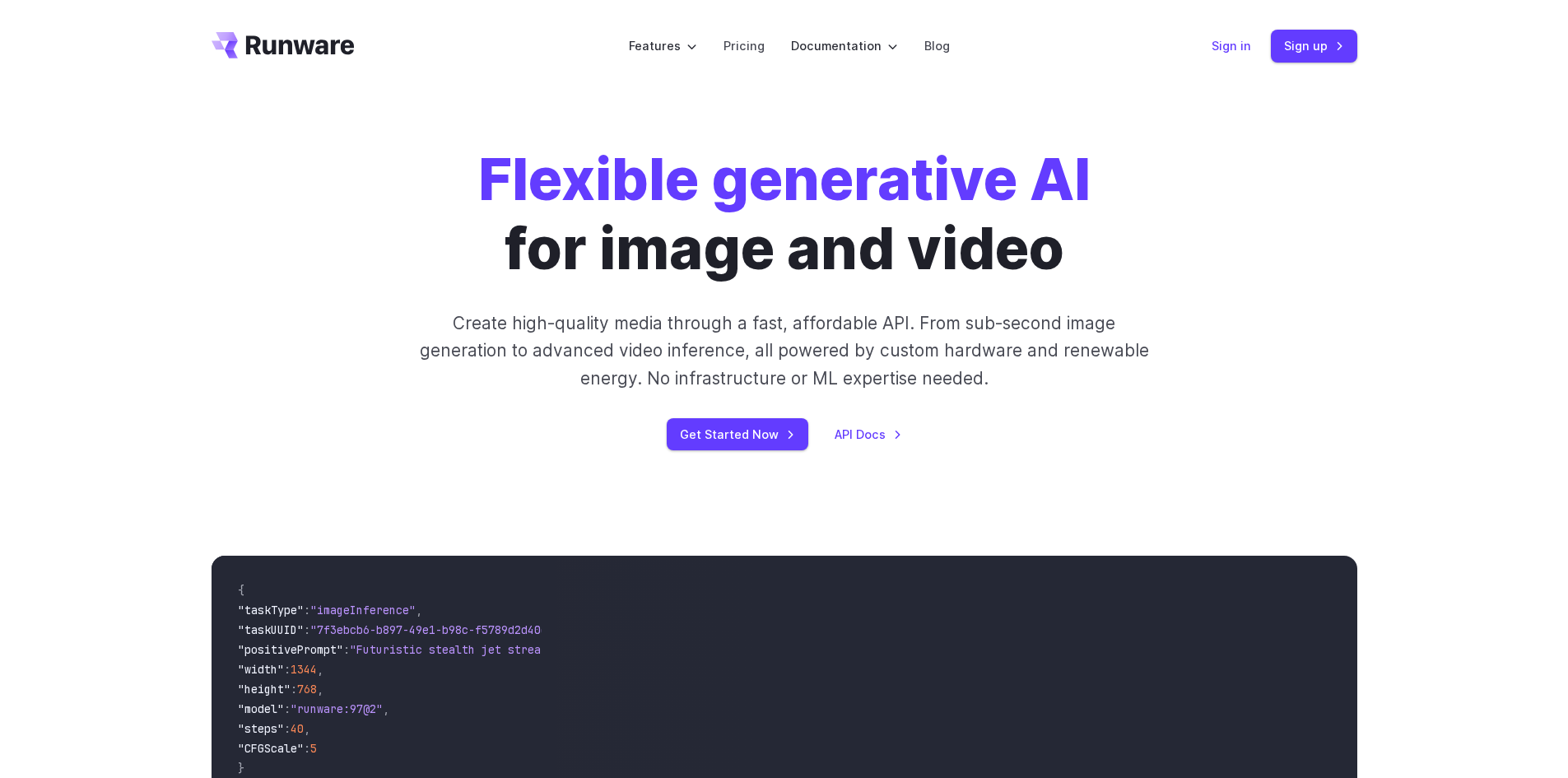
click at [1219, 44] on link "Sign in" at bounding box center [1231, 45] width 39 height 19
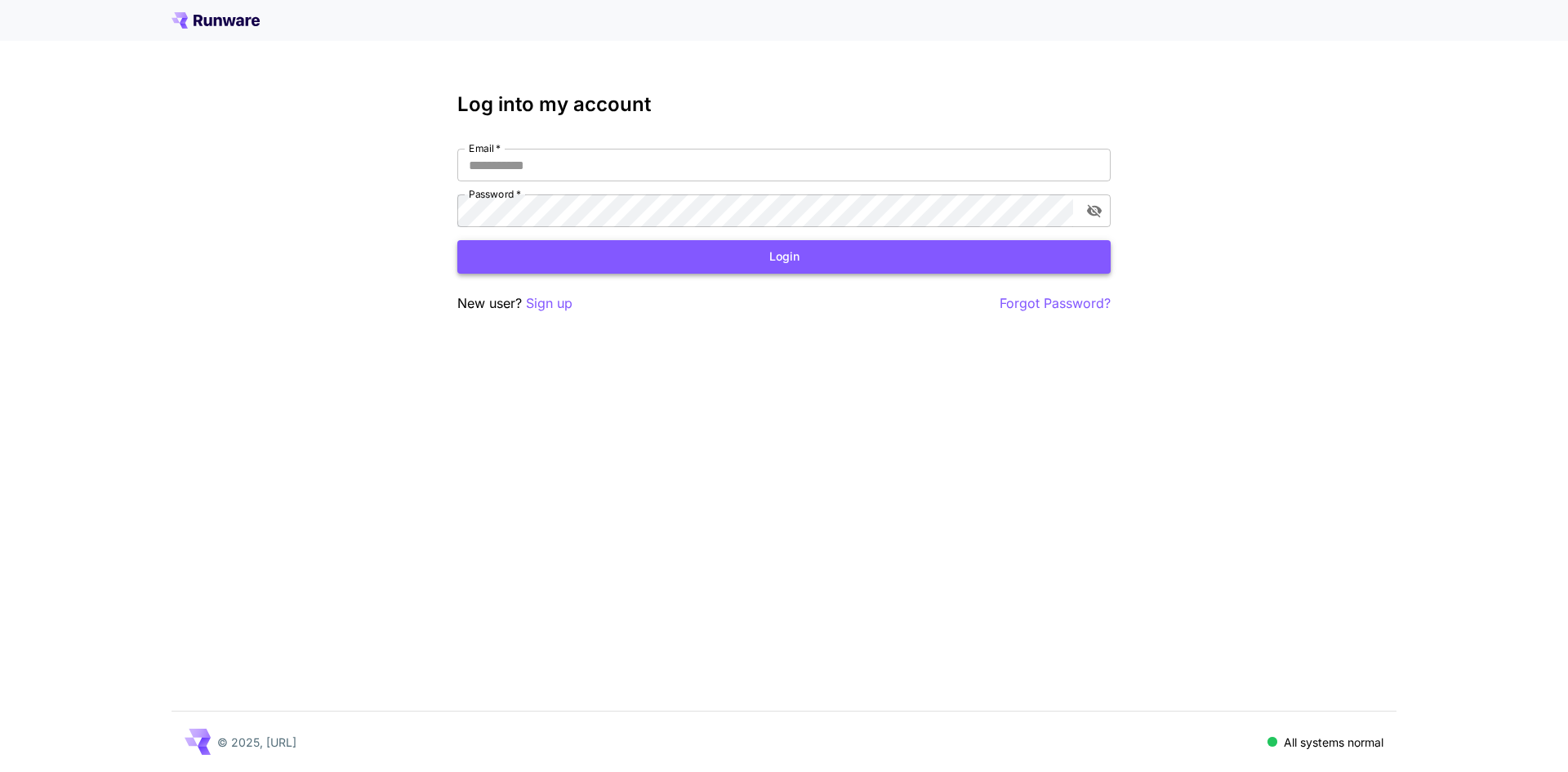
type input "**********"
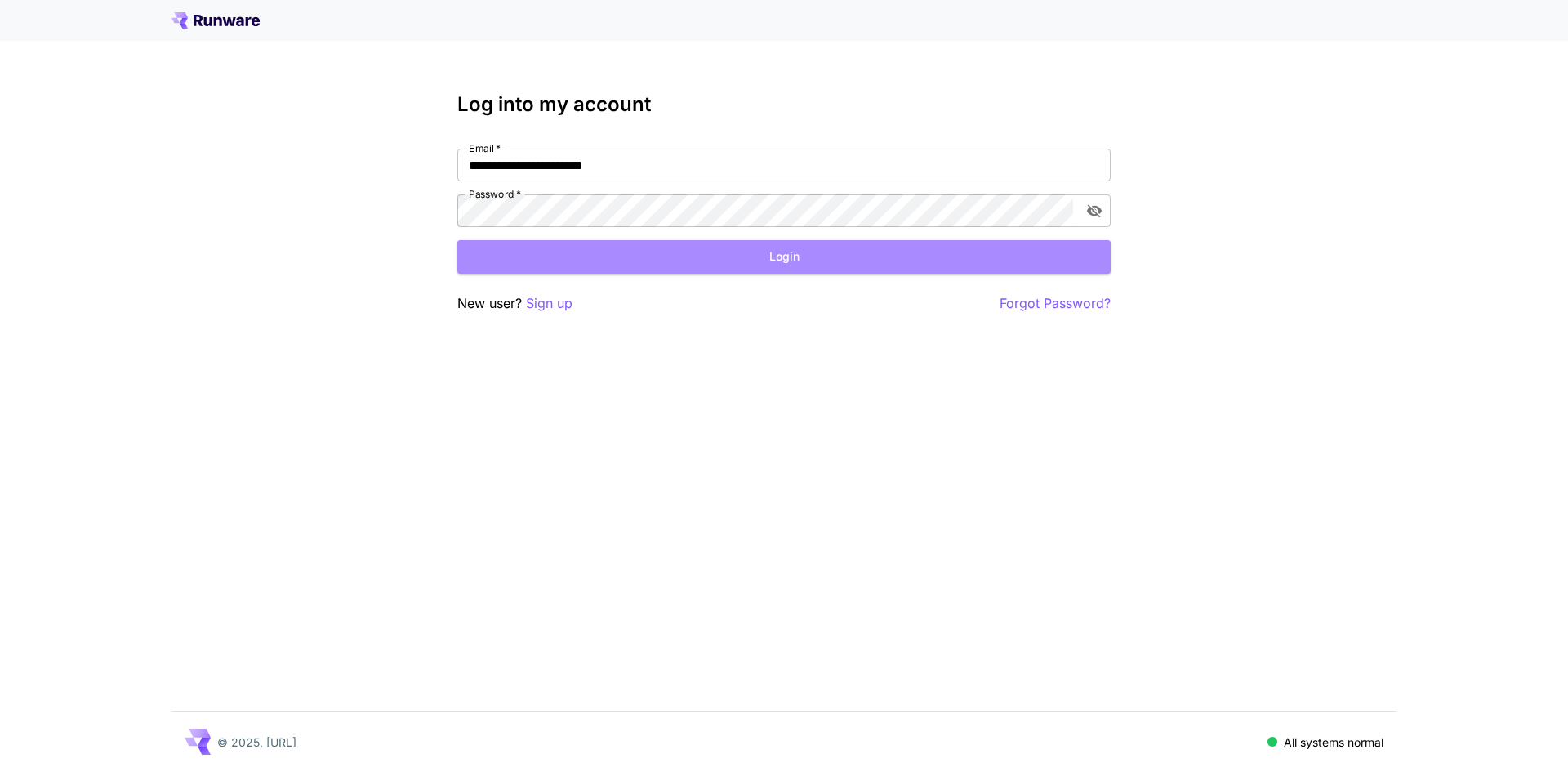
click at [787, 263] on button "Login" at bounding box center [784, 257] width 653 height 34
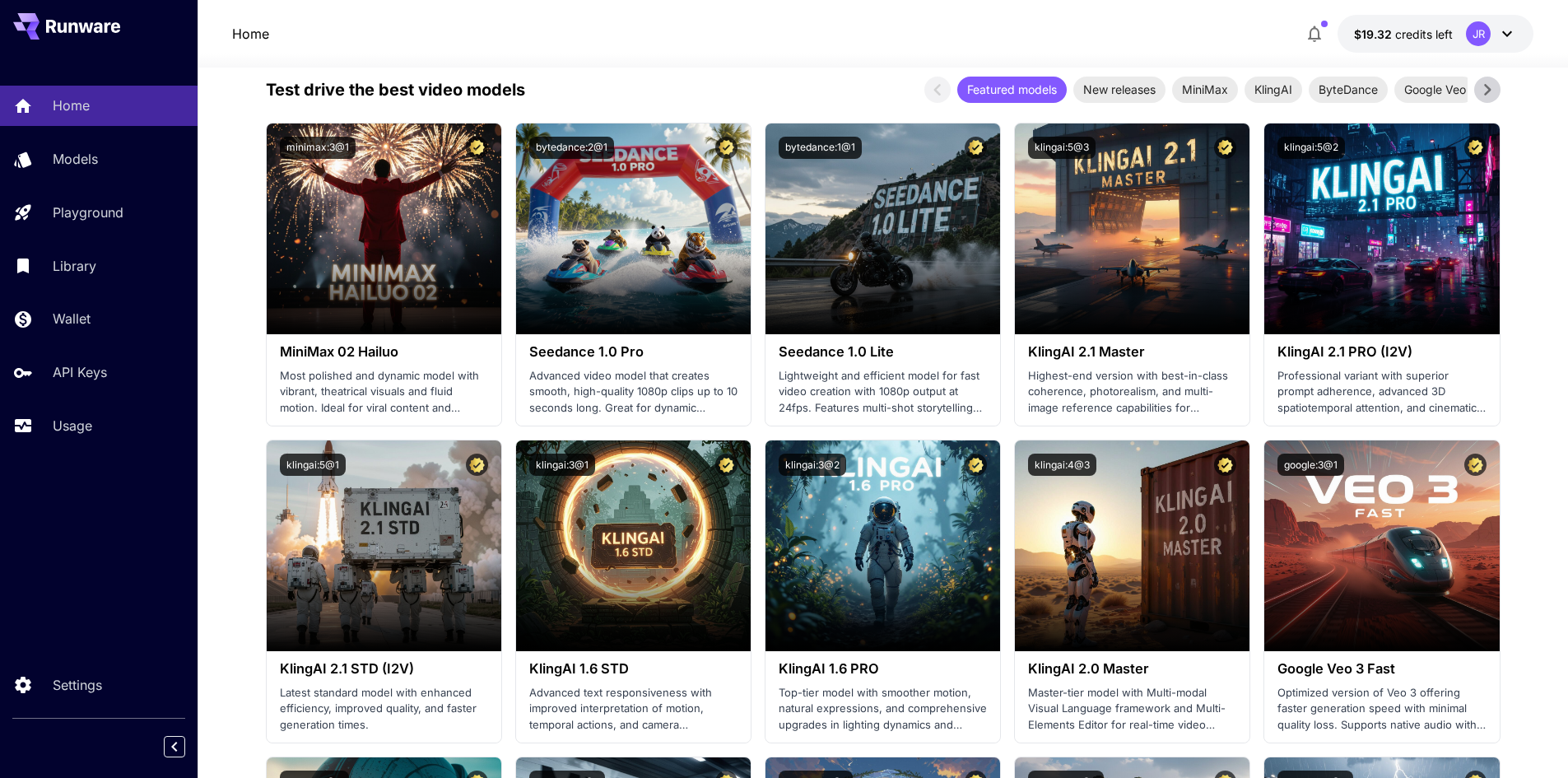
scroll to position [412, 0]
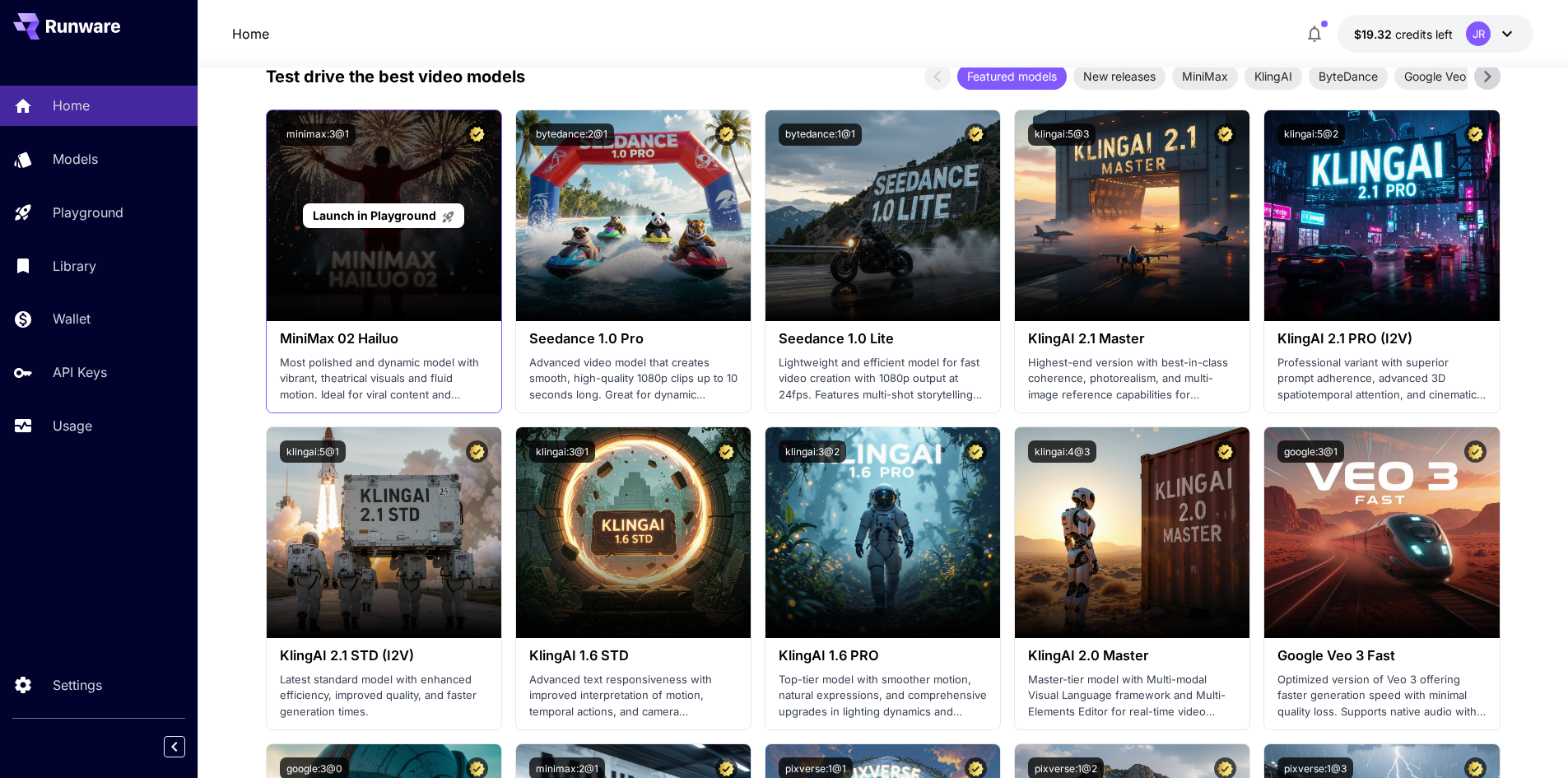
click at [407, 215] on span "Launch in Playground" at bounding box center [374, 215] width 124 height 14
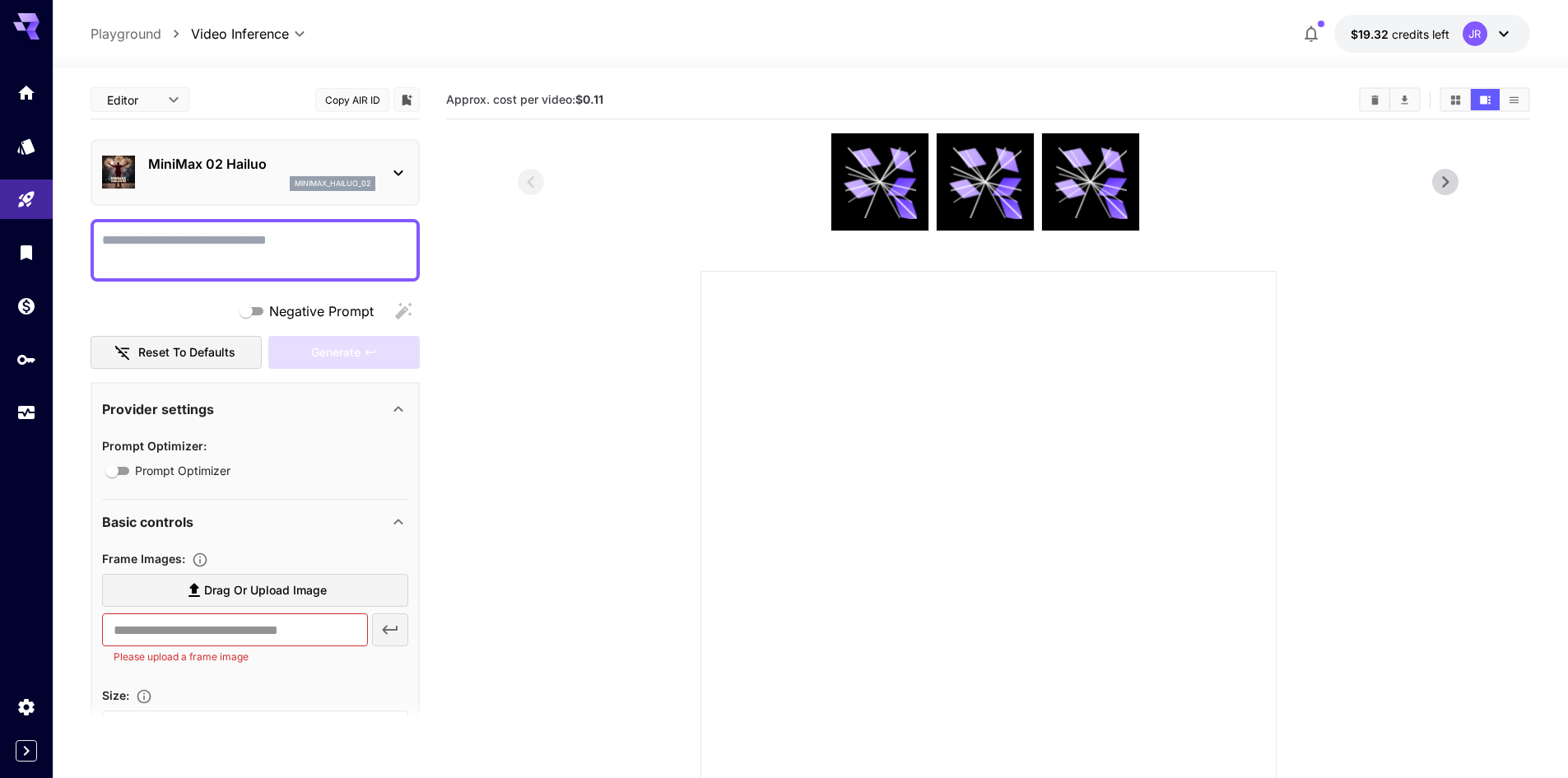
click at [381, 170] on div "MiniMax 02 Hailuo minimax_hailuo_02" at bounding box center [255, 172] width 307 height 50
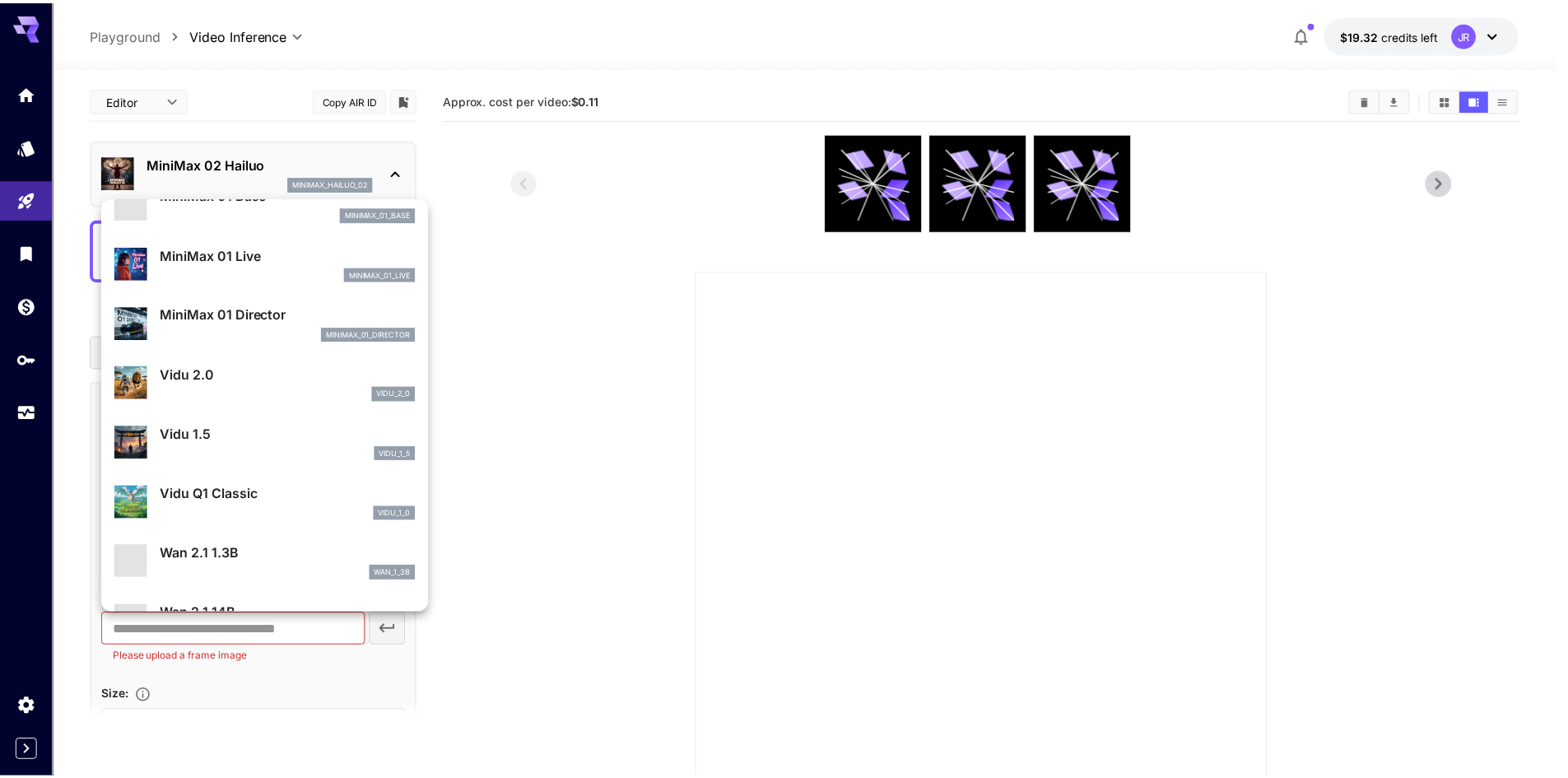
scroll to position [1272, 0]
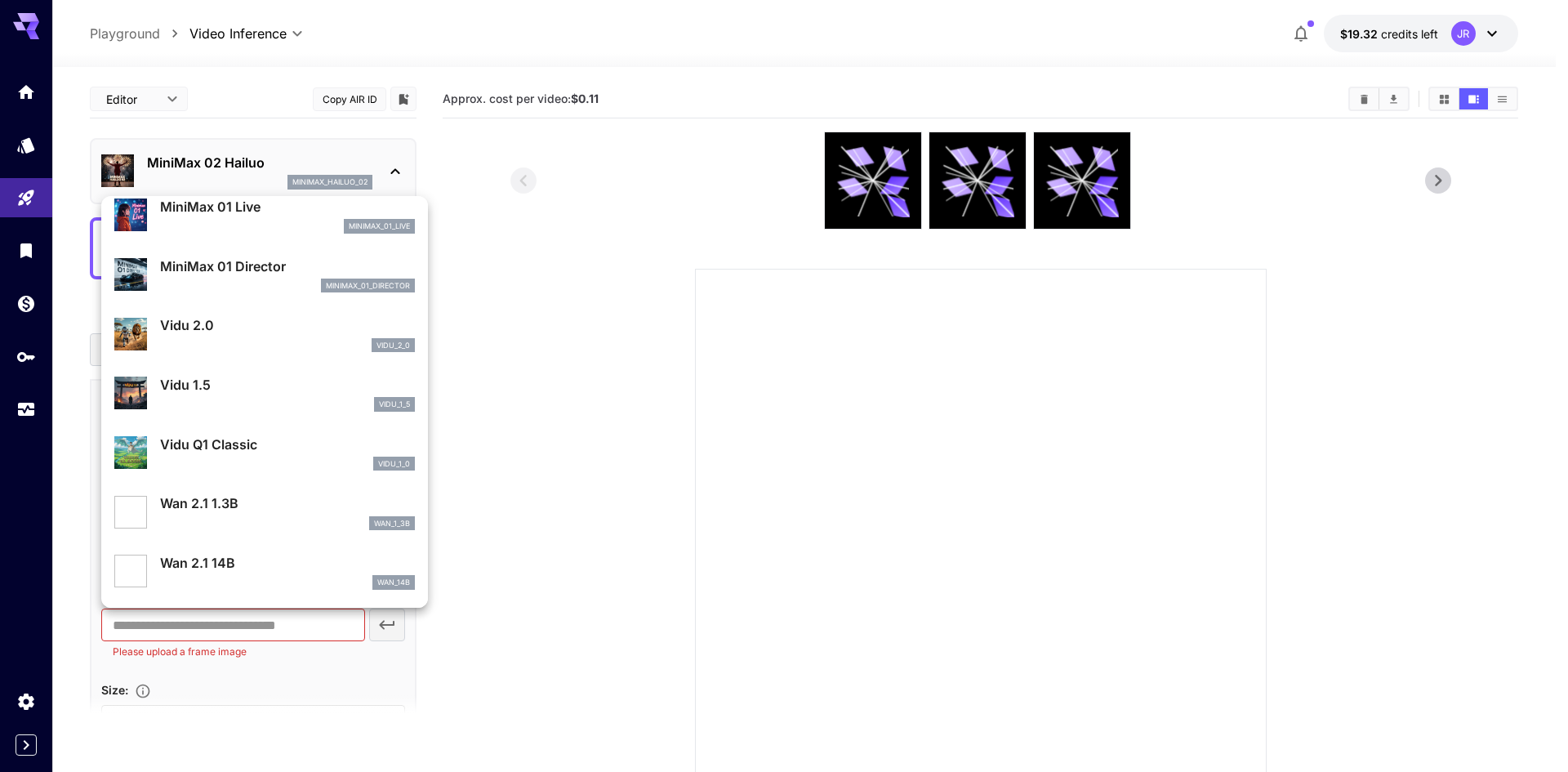
click at [659, 382] on div at bounding box center [784, 386] width 1568 height 772
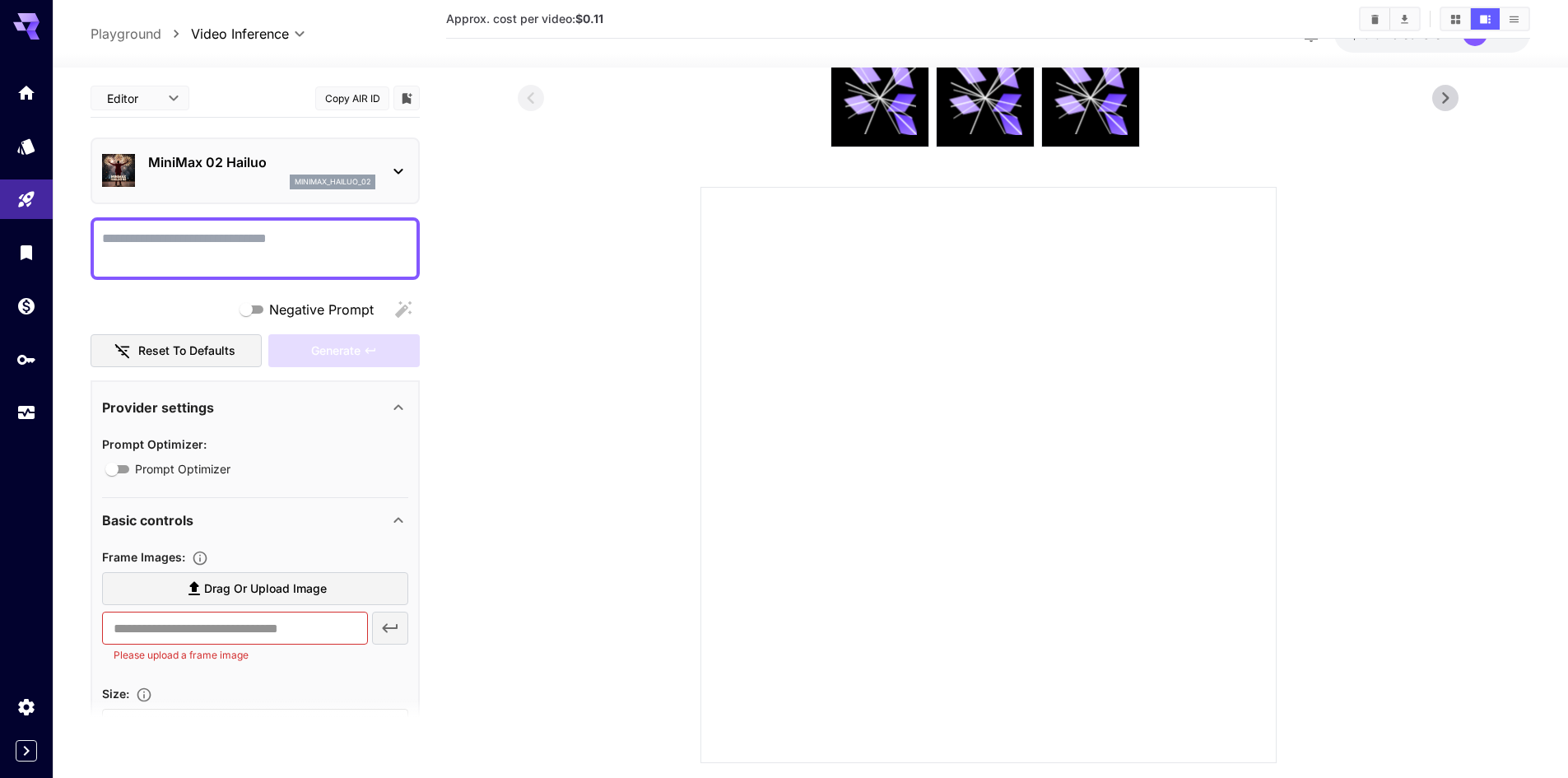
scroll to position [0, 0]
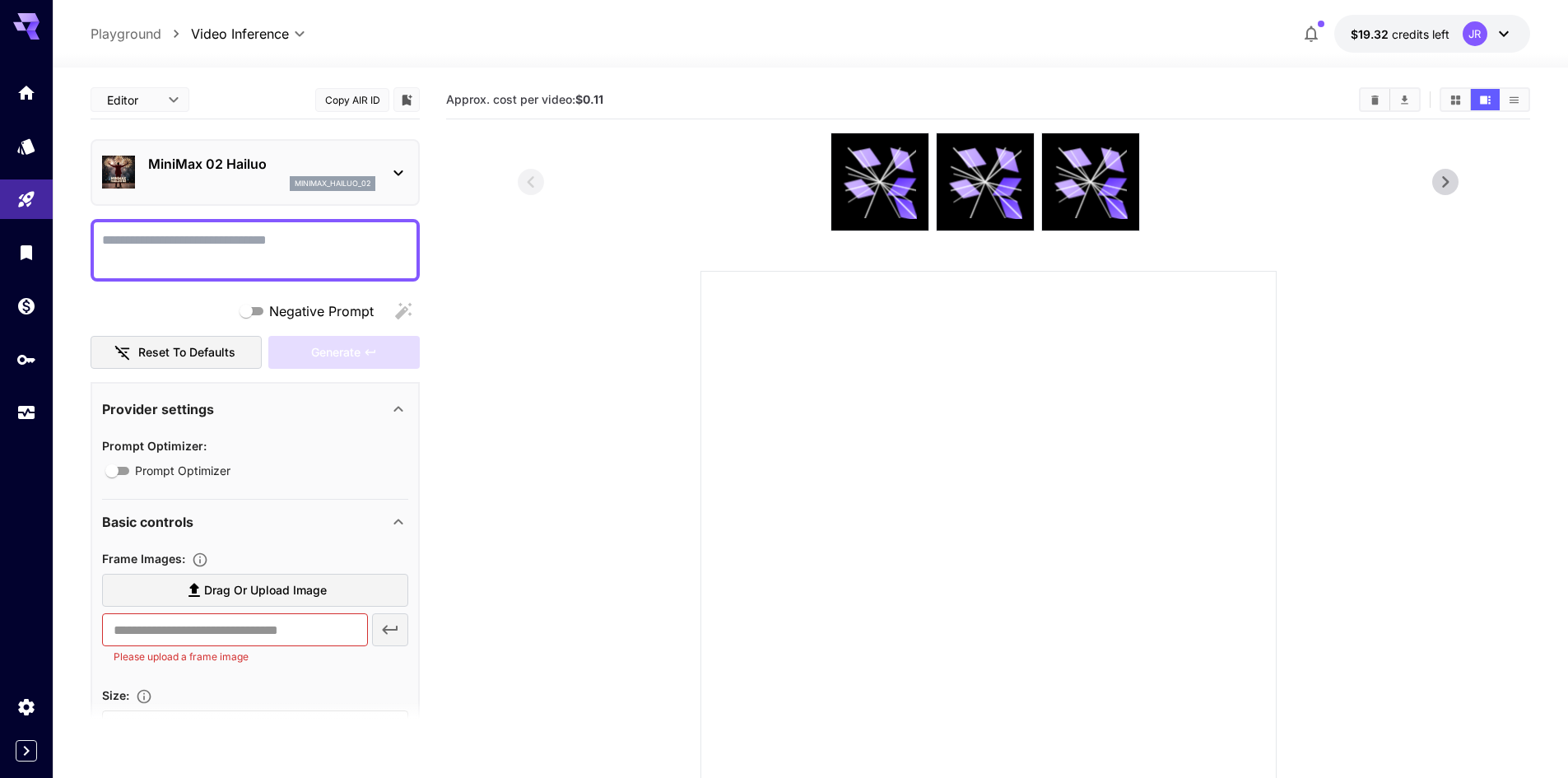
click at [142, 38] on p "Playground" at bounding box center [126, 34] width 71 height 20
type input "**********"
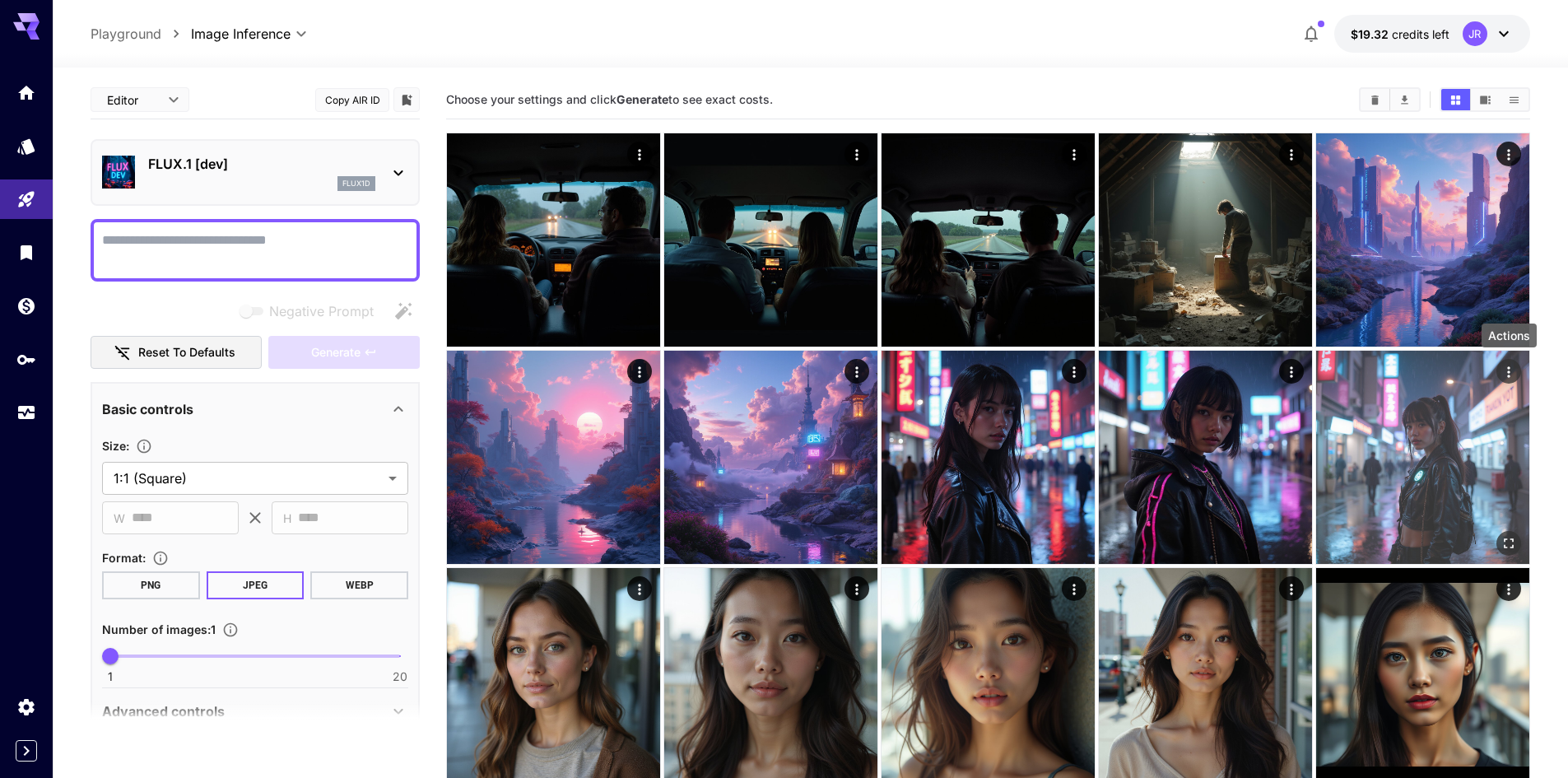
click at [1508, 372] on icon "Actions" at bounding box center [1508, 372] width 17 height 17
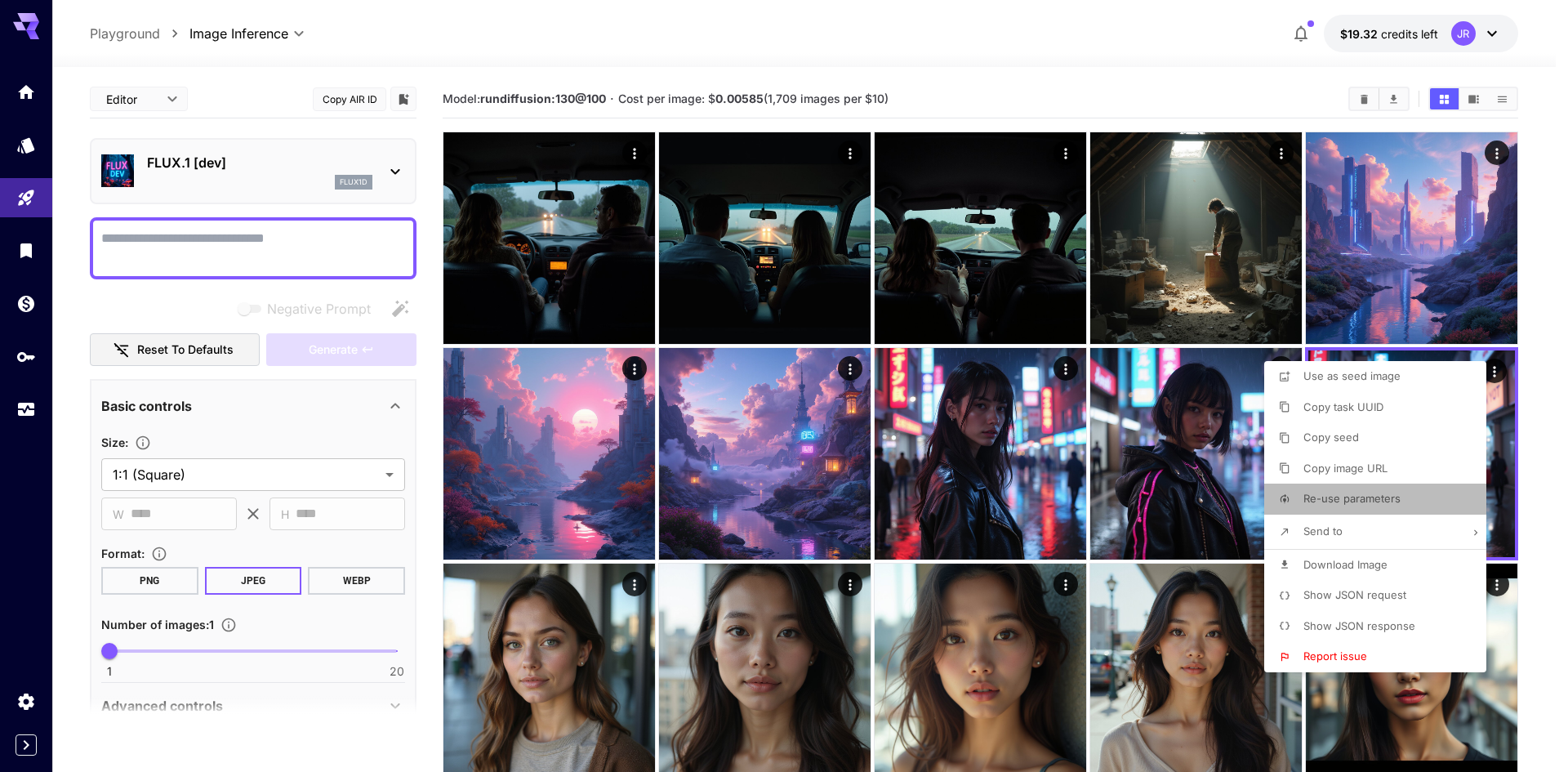
drag, startPoint x: 1355, startPoint y: 496, endPoint x: 1221, endPoint y: 444, distance: 143.7
click at [1355, 496] on span "Re-use parameters" at bounding box center [1352, 498] width 97 height 13
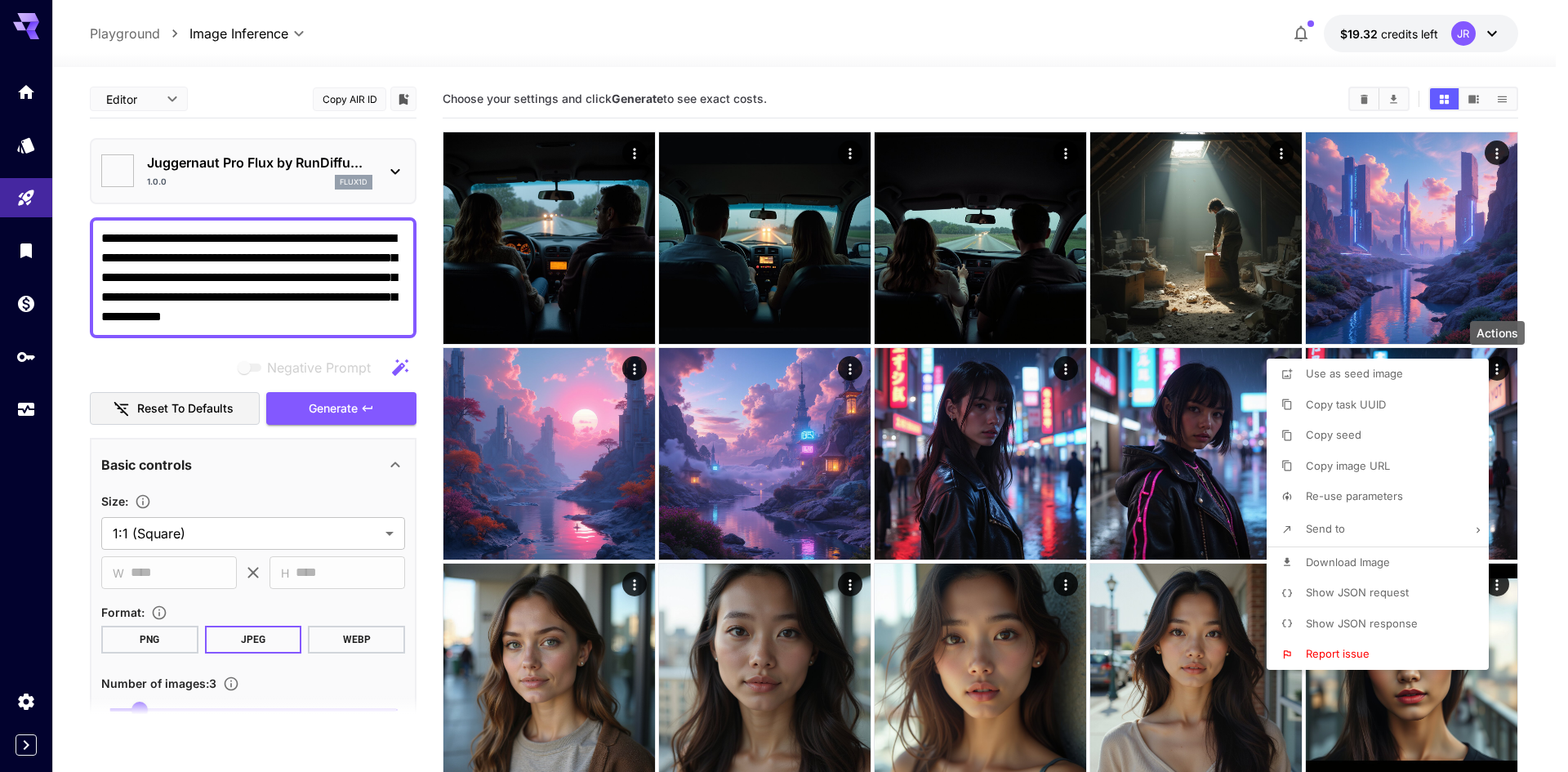
type textarea "**********"
click at [347, 311] on div at bounding box center [784, 386] width 1568 height 772
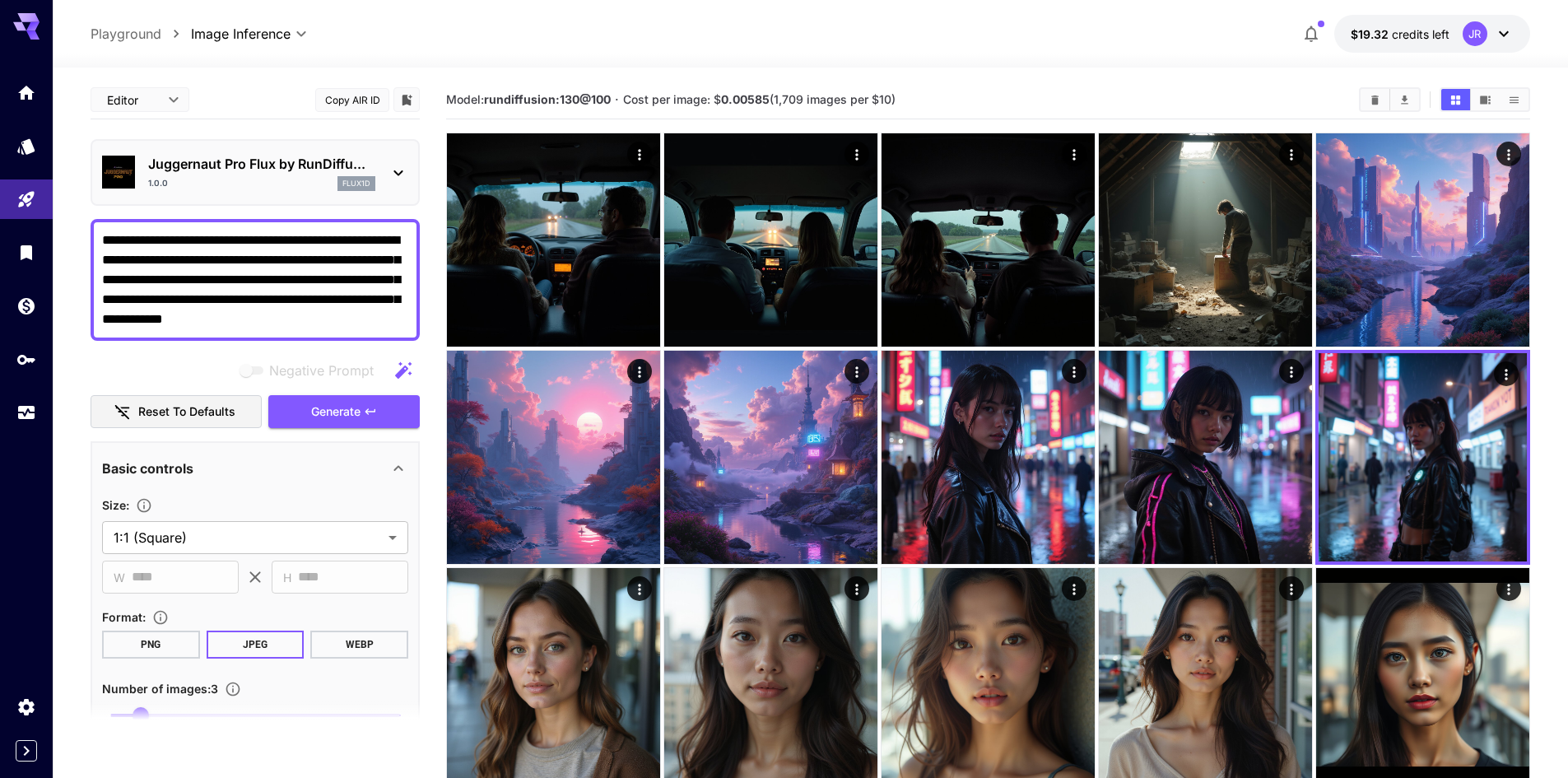
click at [269, 285] on textarea "**********" at bounding box center [255, 279] width 307 height 99
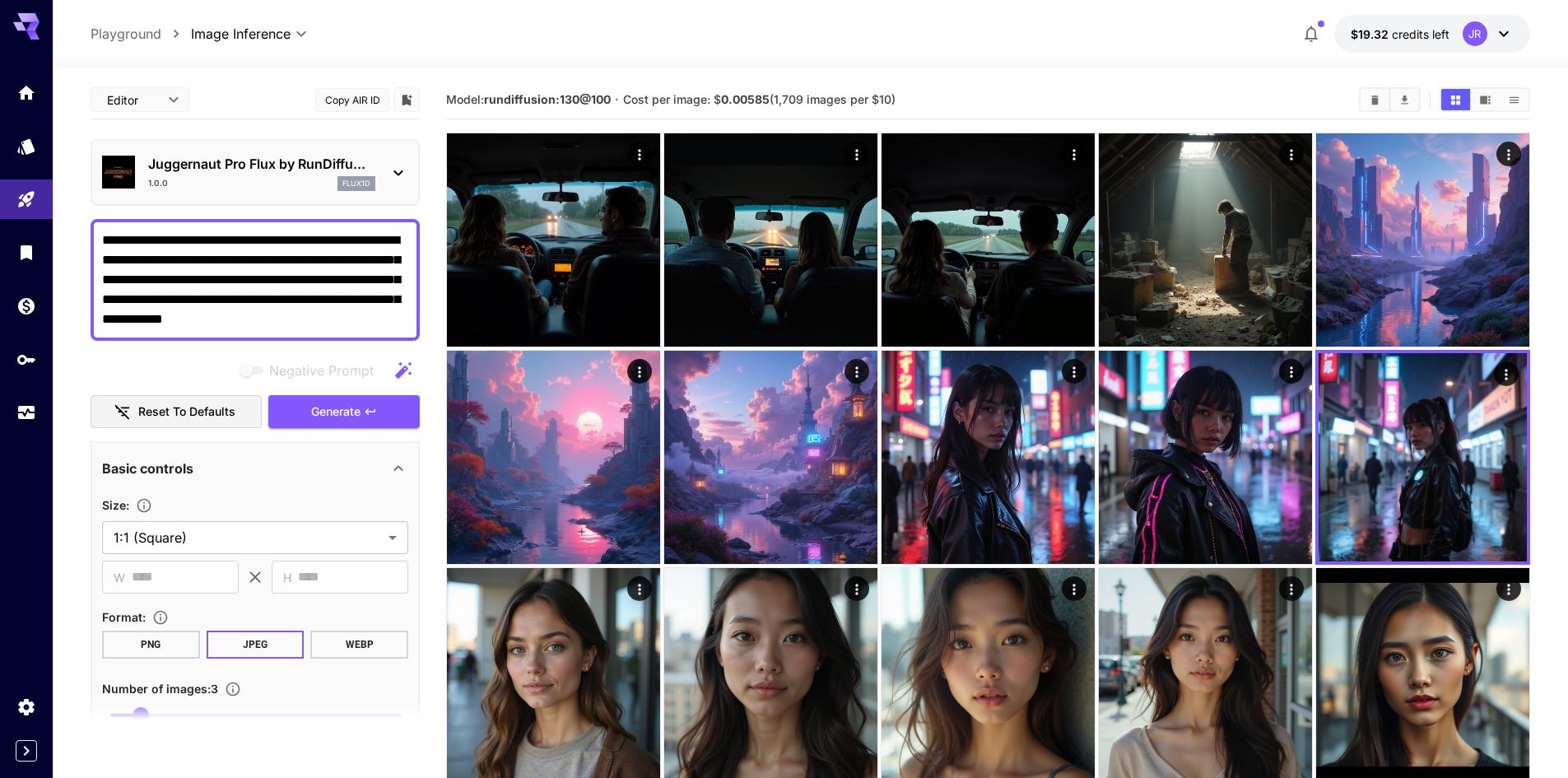
click at [269, 285] on textarea "**********" at bounding box center [255, 279] width 307 height 99
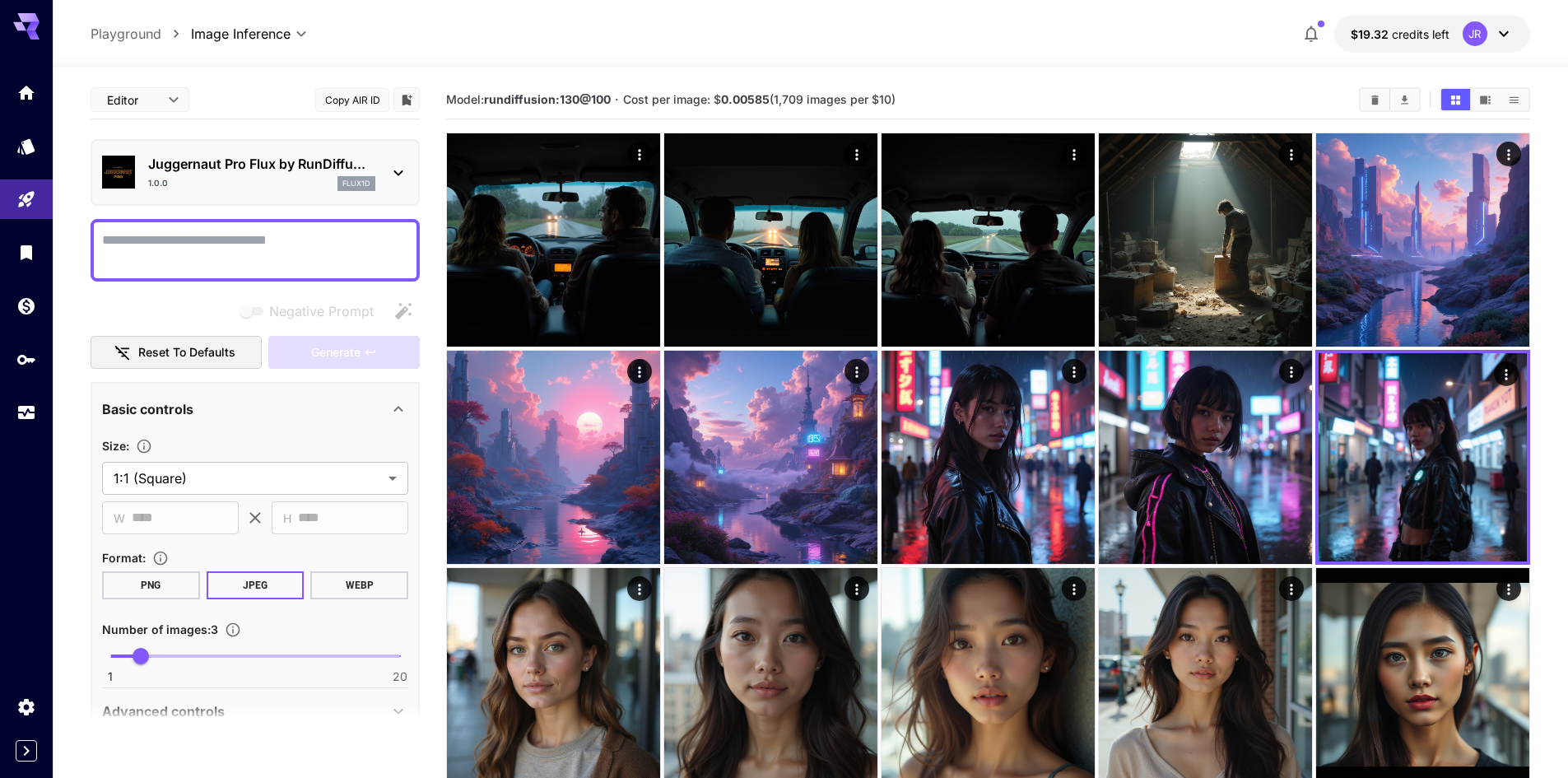
paste textarea "**********"
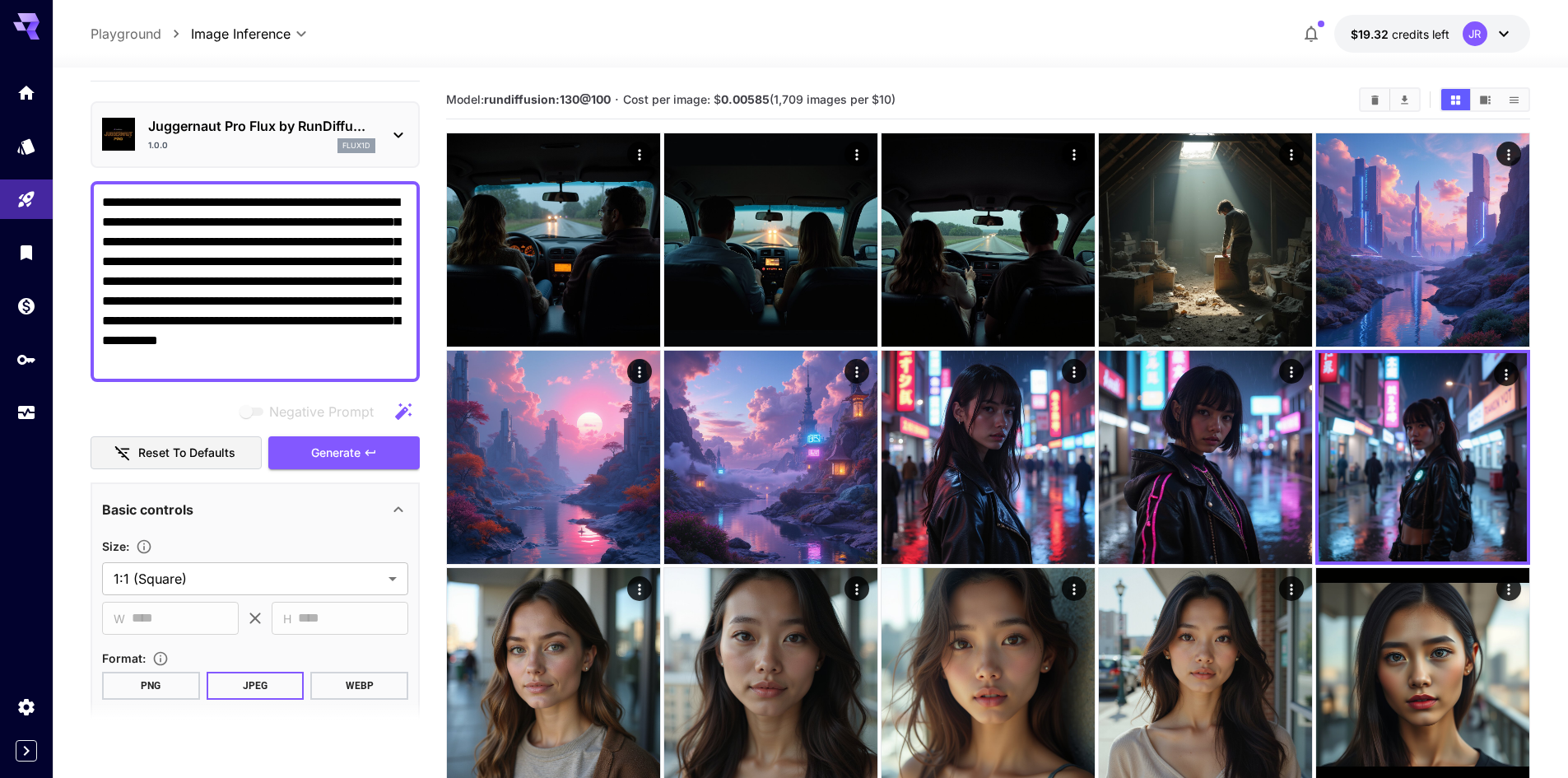
scroll to position [164, 0]
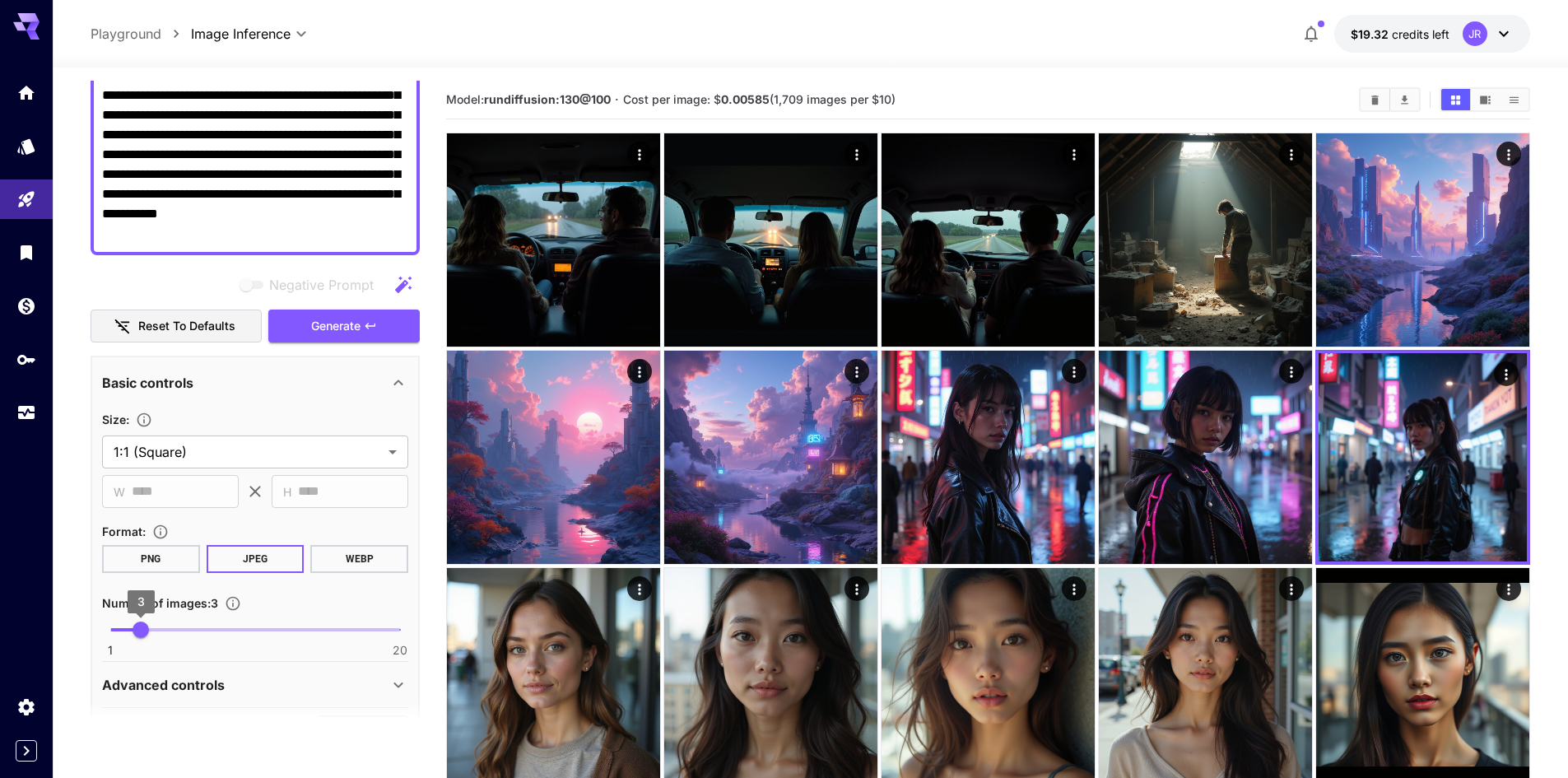
type textarea "**********"
drag, startPoint x: 81, startPoint y: 620, endPoint x: 69, endPoint y: 603, distance: 20.8
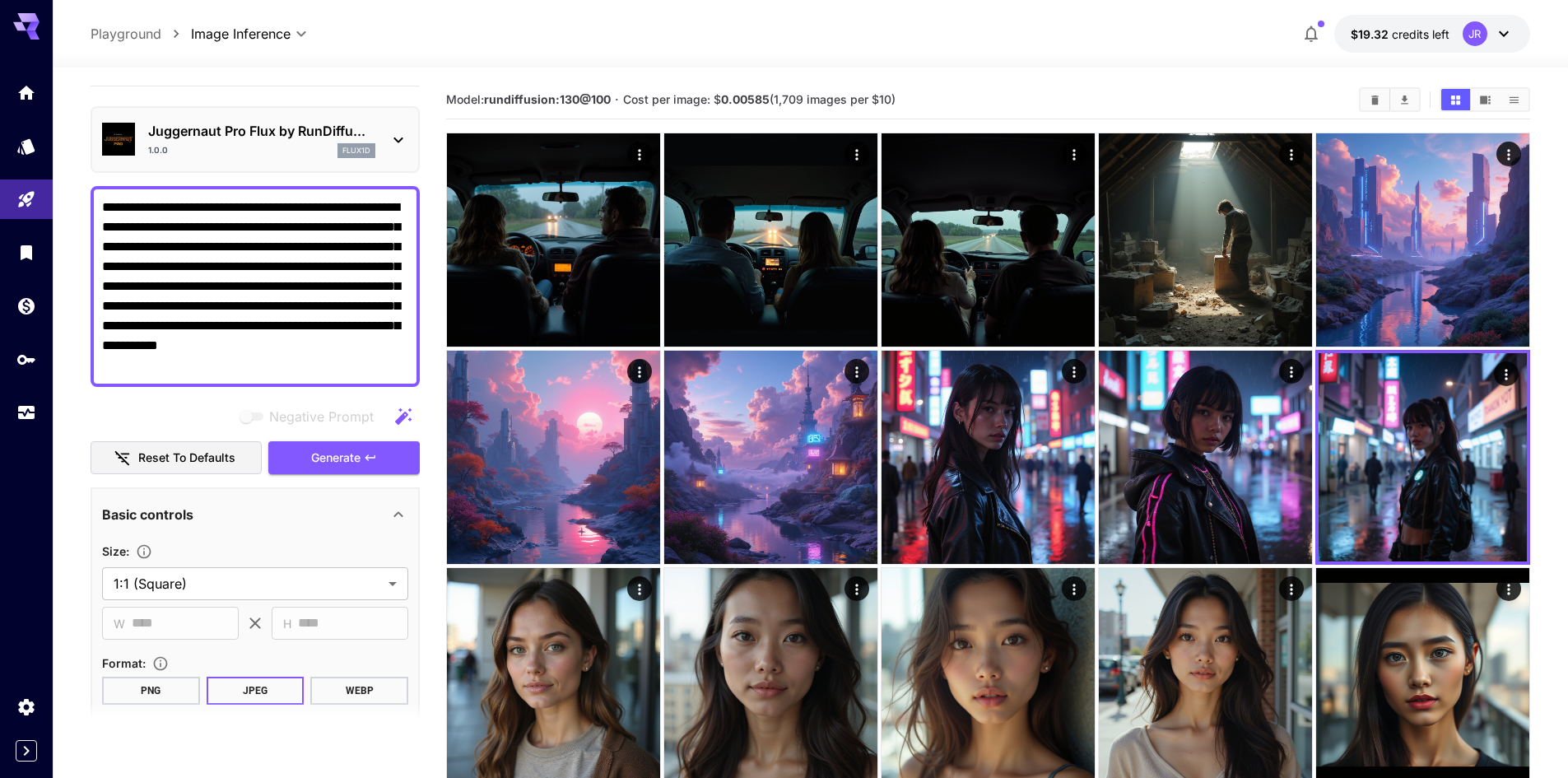
scroll to position [0, 0]
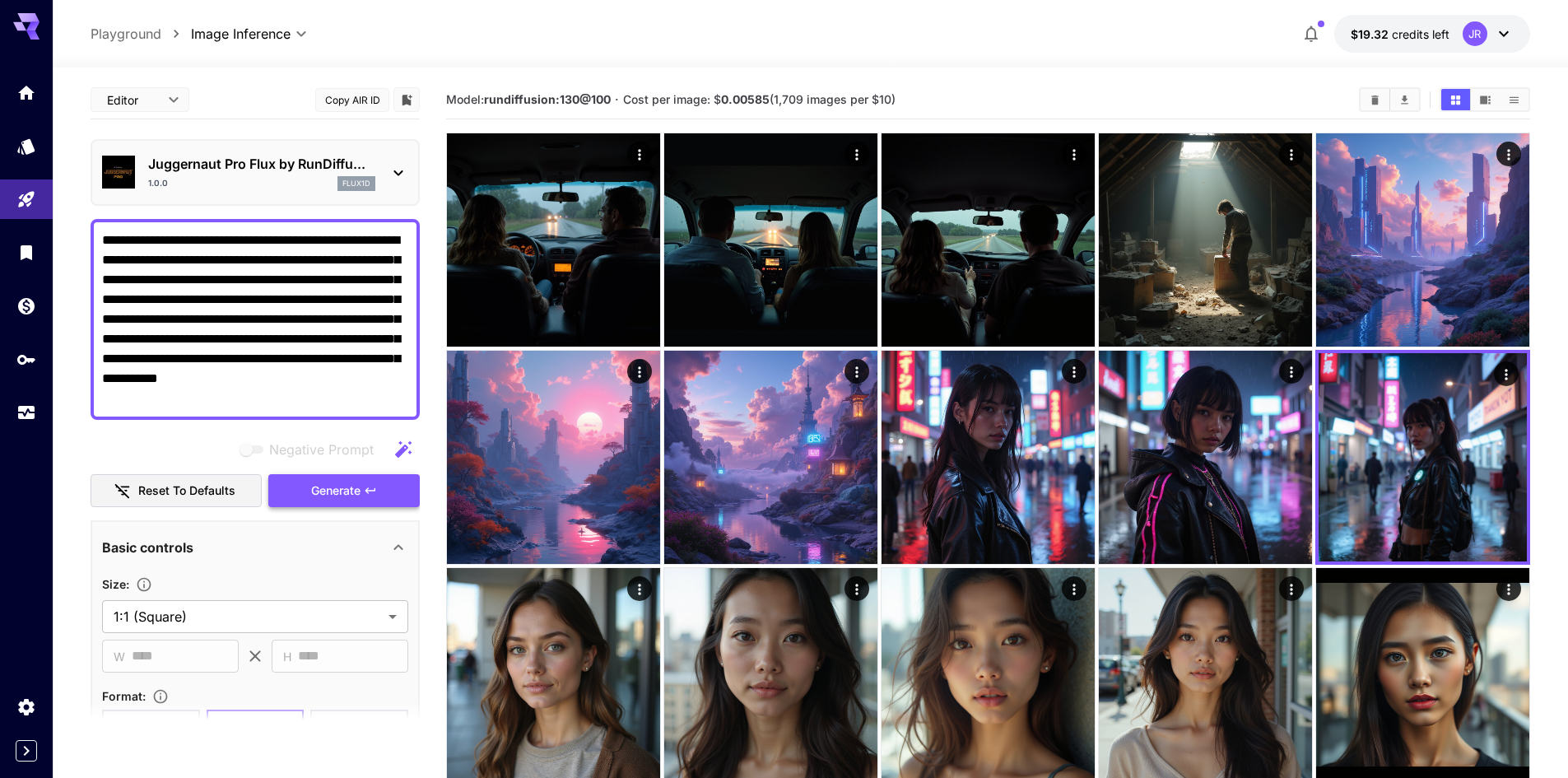
click at [331, 493] on span "Generate" at bounding box center [336, 491] width 50 height 20
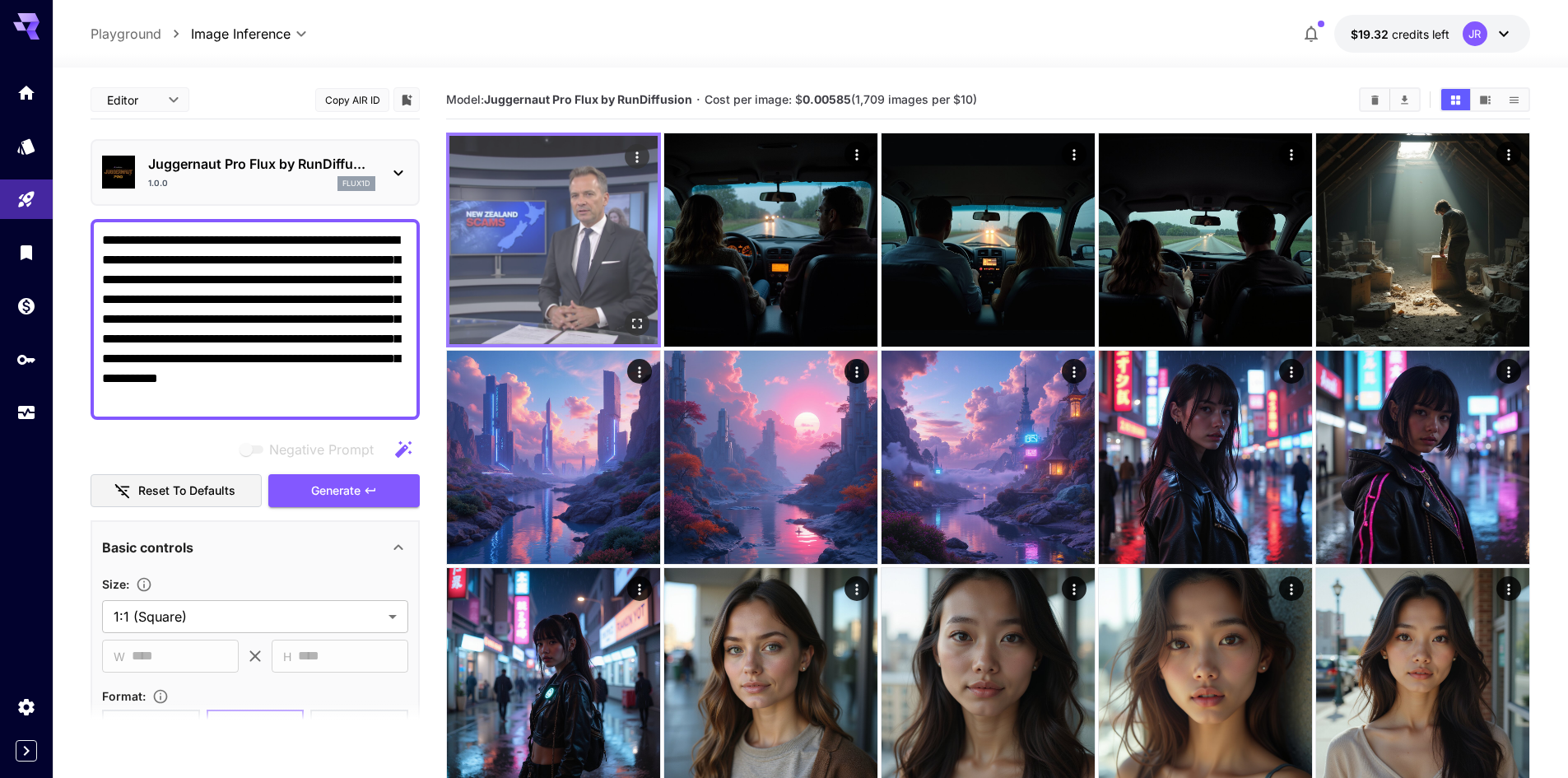
click at [540, 251] on img at bounding box center [554, 240] width 208 height 208
click at [554, 252] on img at bounding box center [554, 240] width 208 height 208
click at [638, 325] on icon "Open in fullscreen" at bounding box center [637, 324] width 17 height 17
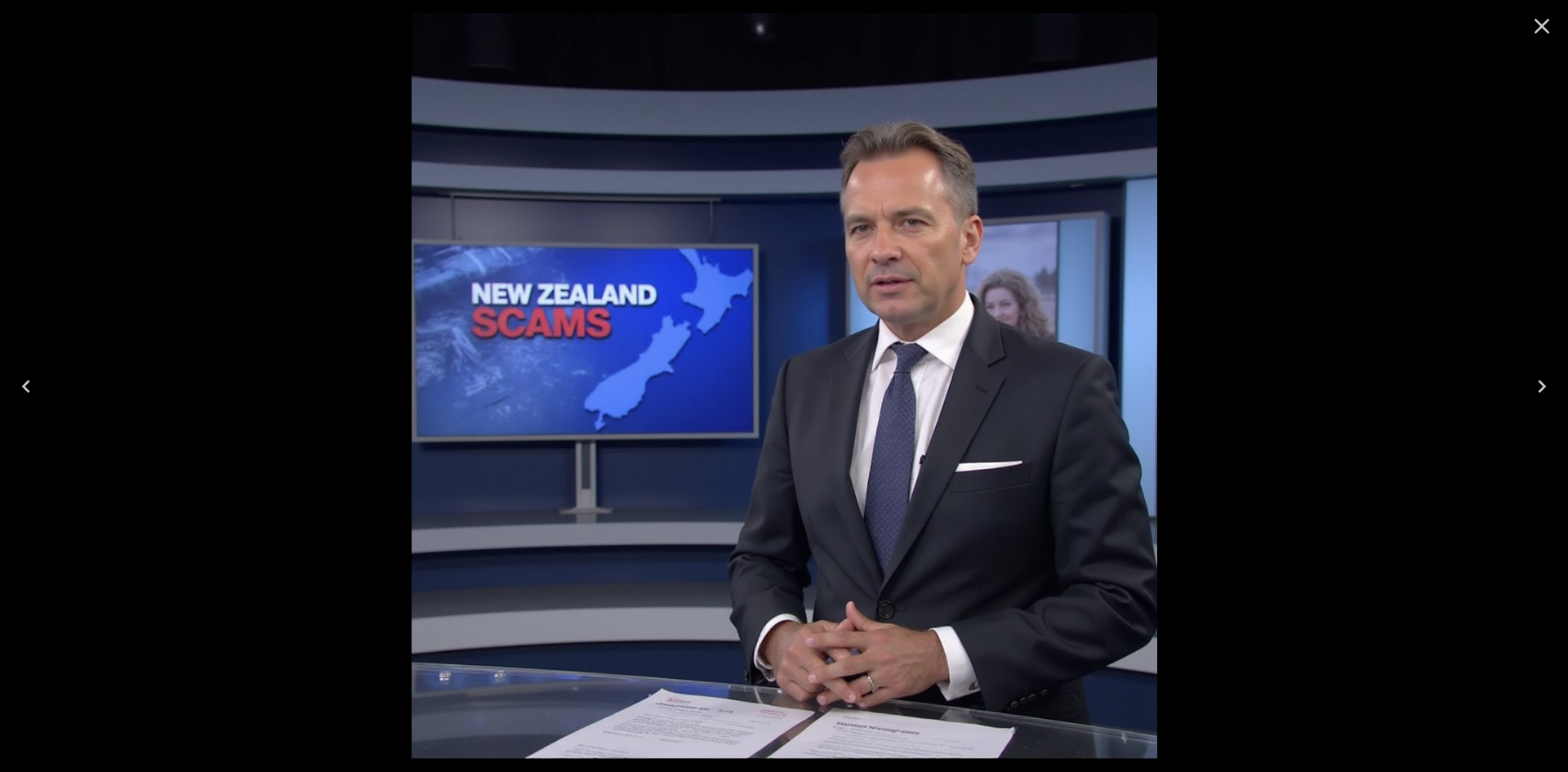
click at [262, 155] on div at bounding box center [784, 386] width 1568 height 772
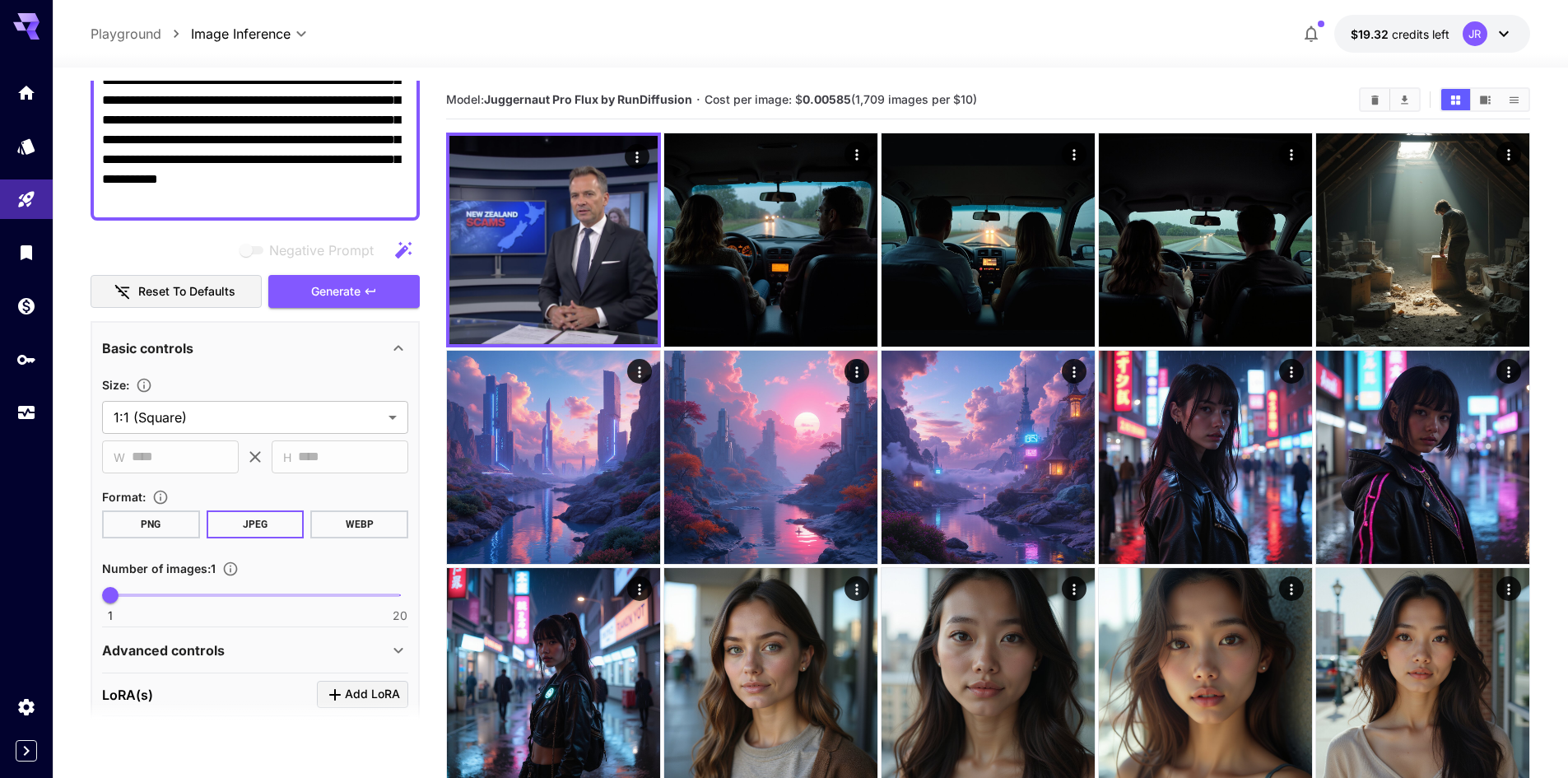
scroll to position [247, 0]
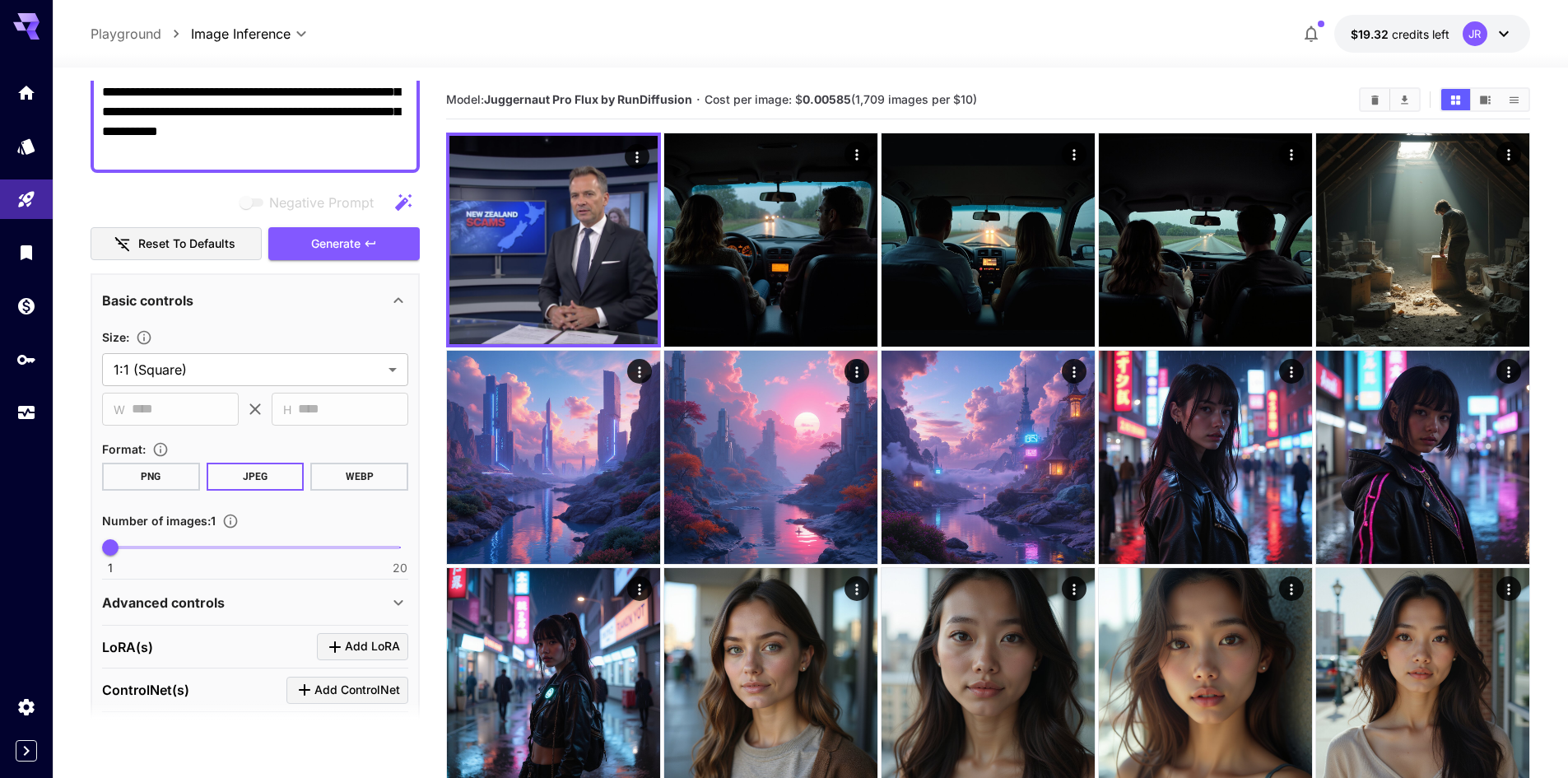
click at [140, 553] on span "1 20 1" at bounding box center [255, 548] width 290 height 25
type input "*"
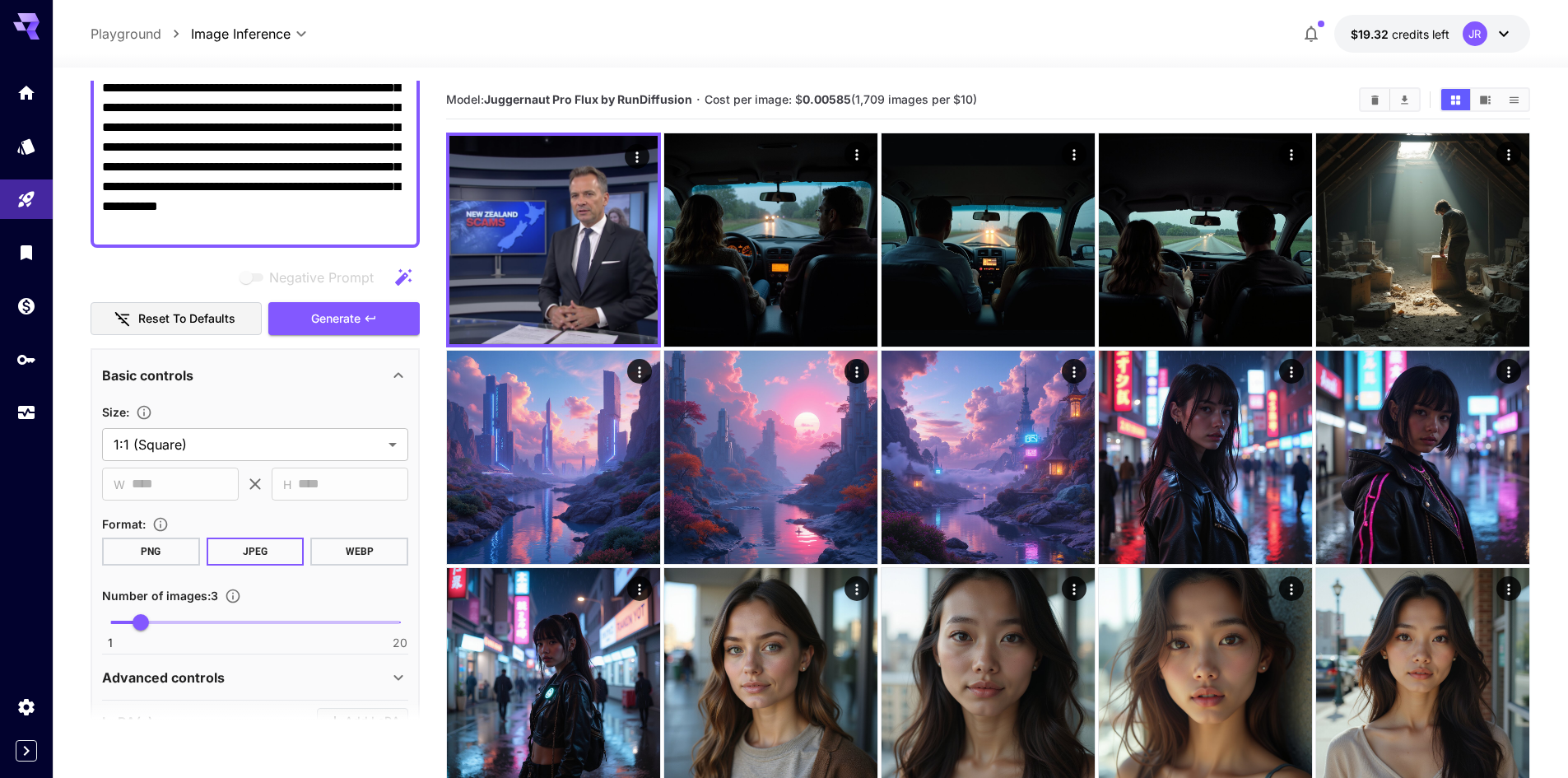
scroll to position [0, 0]
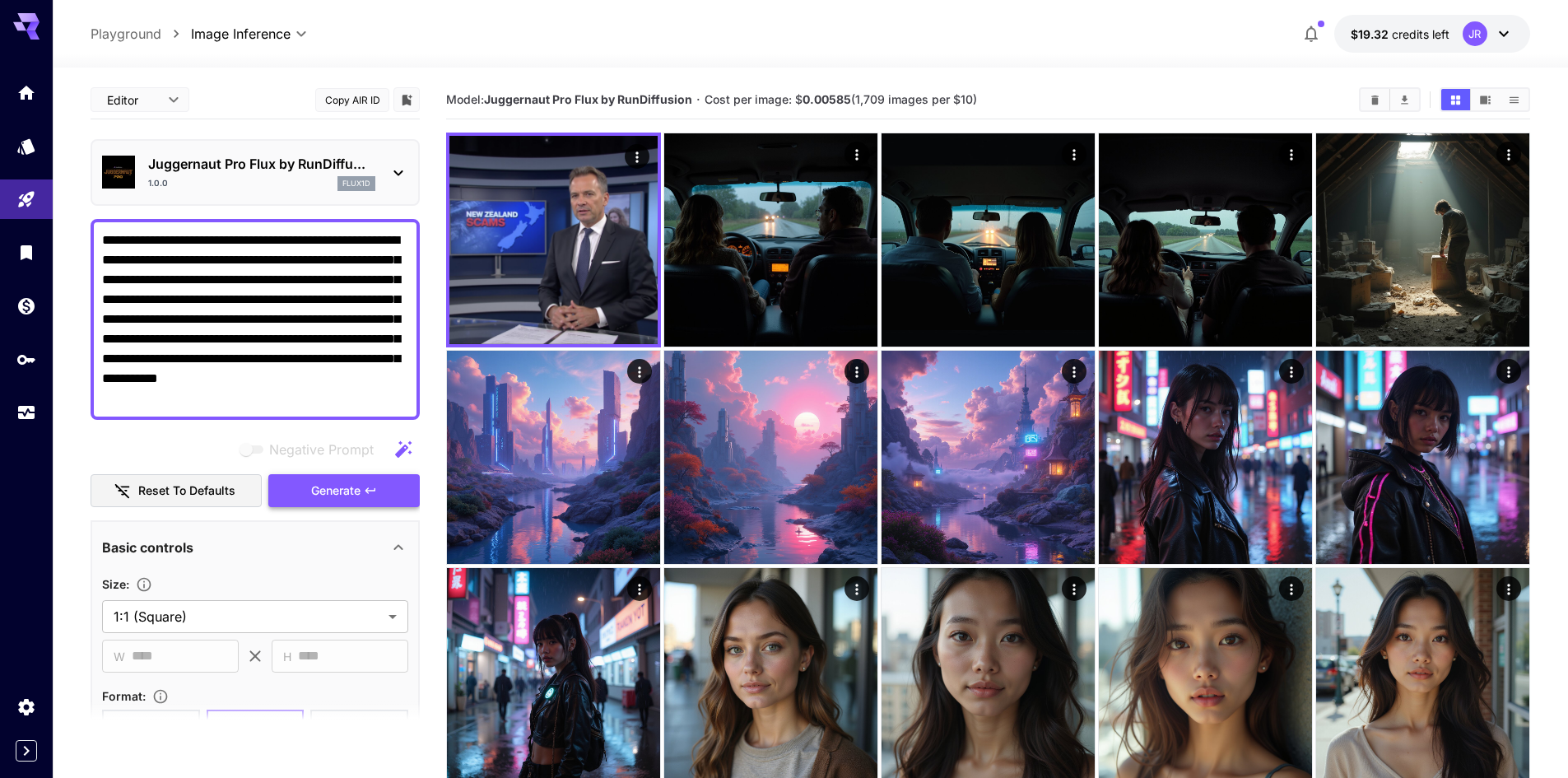
click at [351, 506] on button "Generate" at bounding box center [344, 491] width 151 height 34
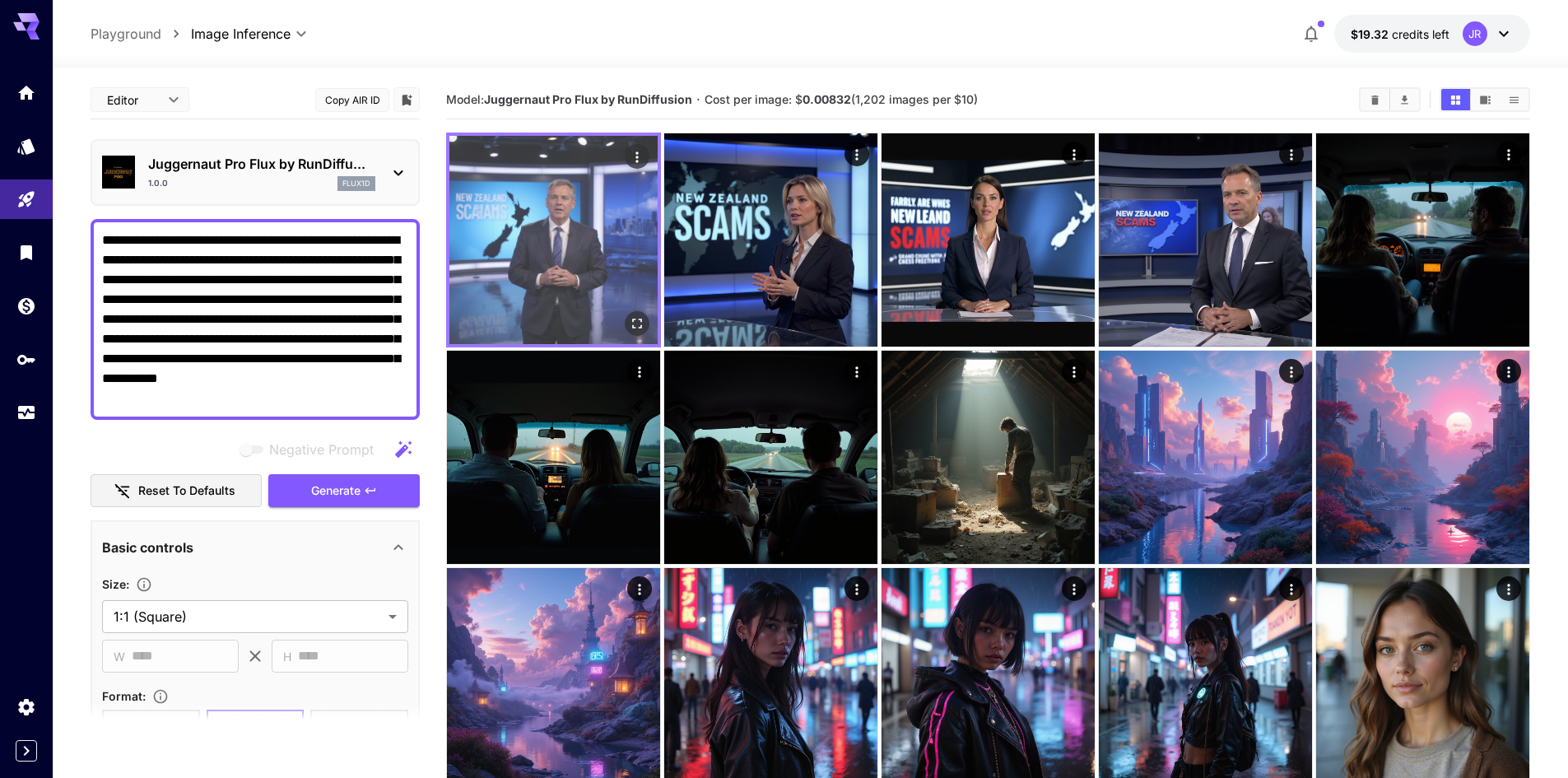
click at [564, 247] on img at bounding box center [554, 240] width 208 height 208
click at [634, 321] on icon "Open in fullscreen" at bounding box center [637, 324] width 17 height 17
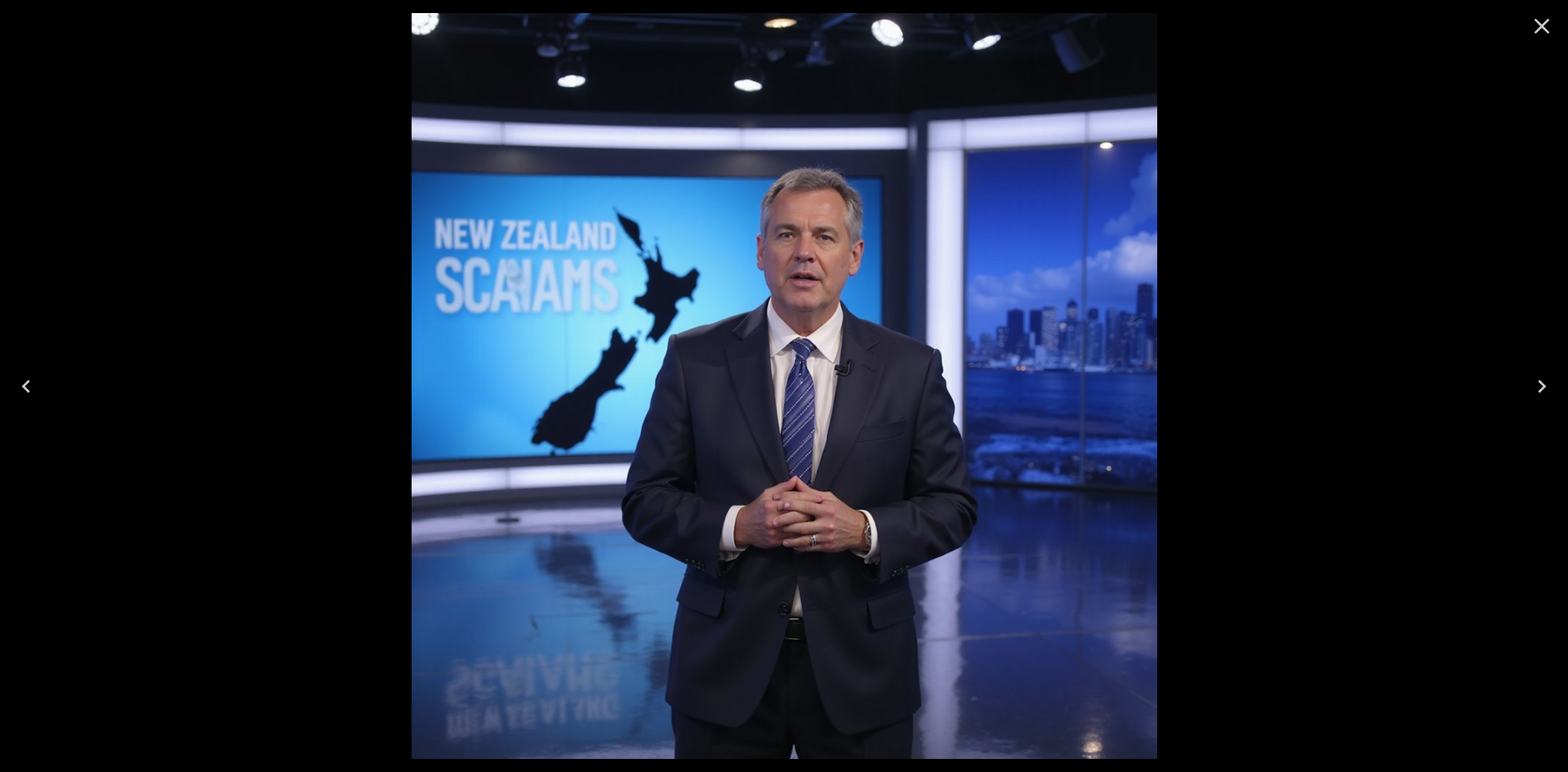
click at [1540, 384] on icon "Next" at bounding box center [1542, 386] width 26 height 26
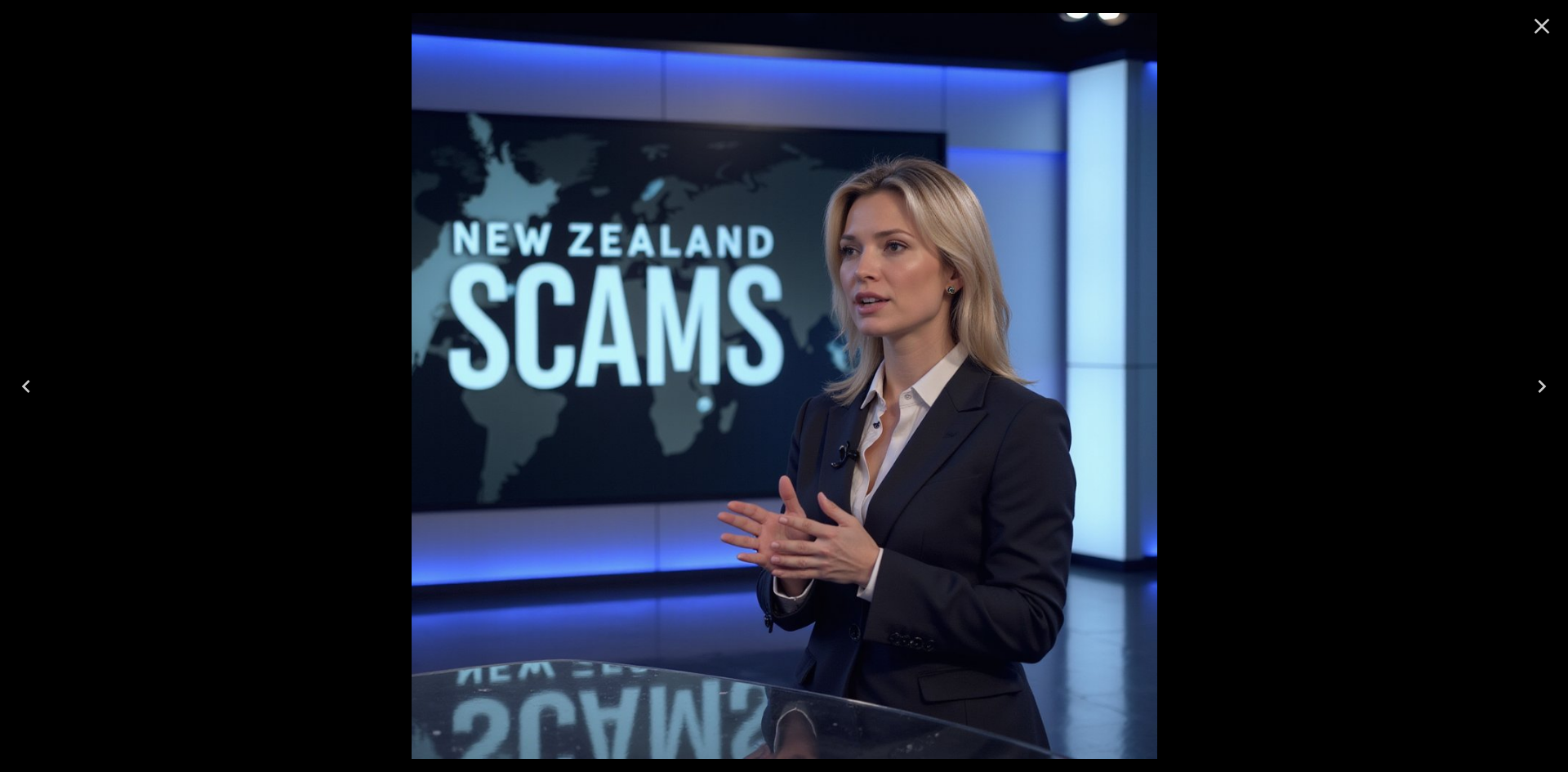
click at [1535, 384] on icon "Next" at bounding box center [1542, 386] width 26 height 26
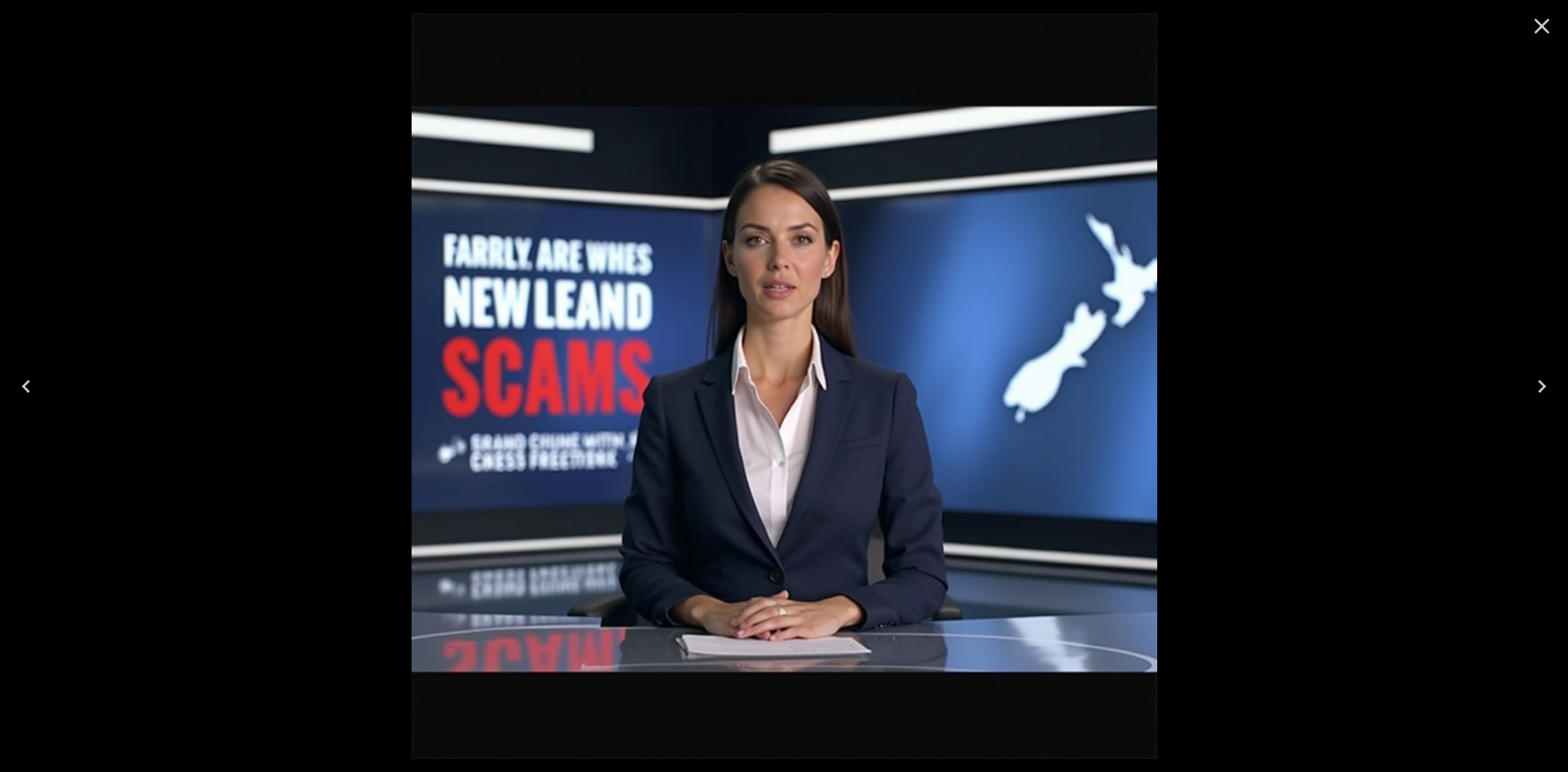
click at [1434, 362] on div at bounding box center [784, 386] width 1568 height 772
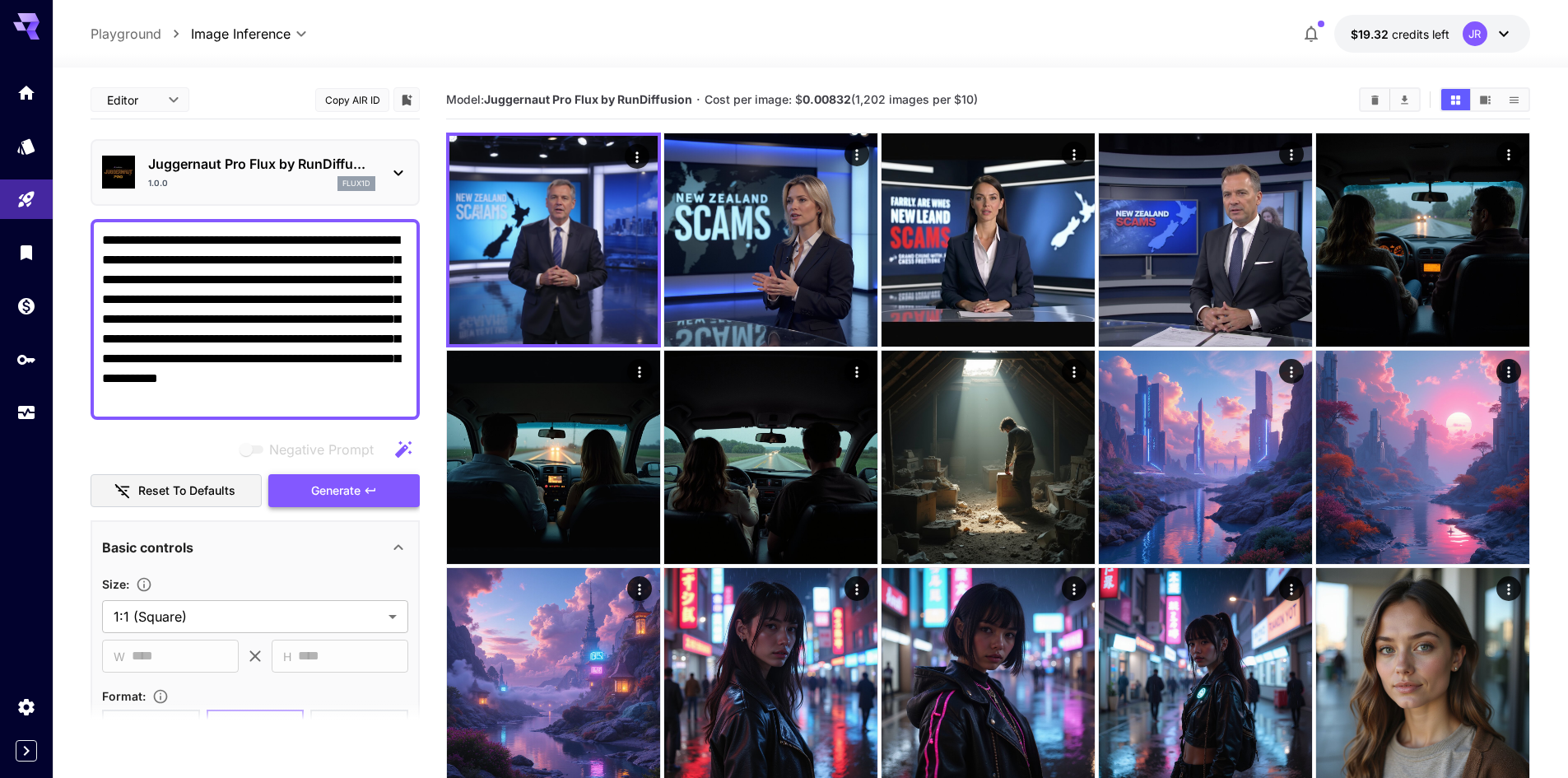
click at [356, 485] on span "Generate" at bounding box center [336, 491] width 50 height 20
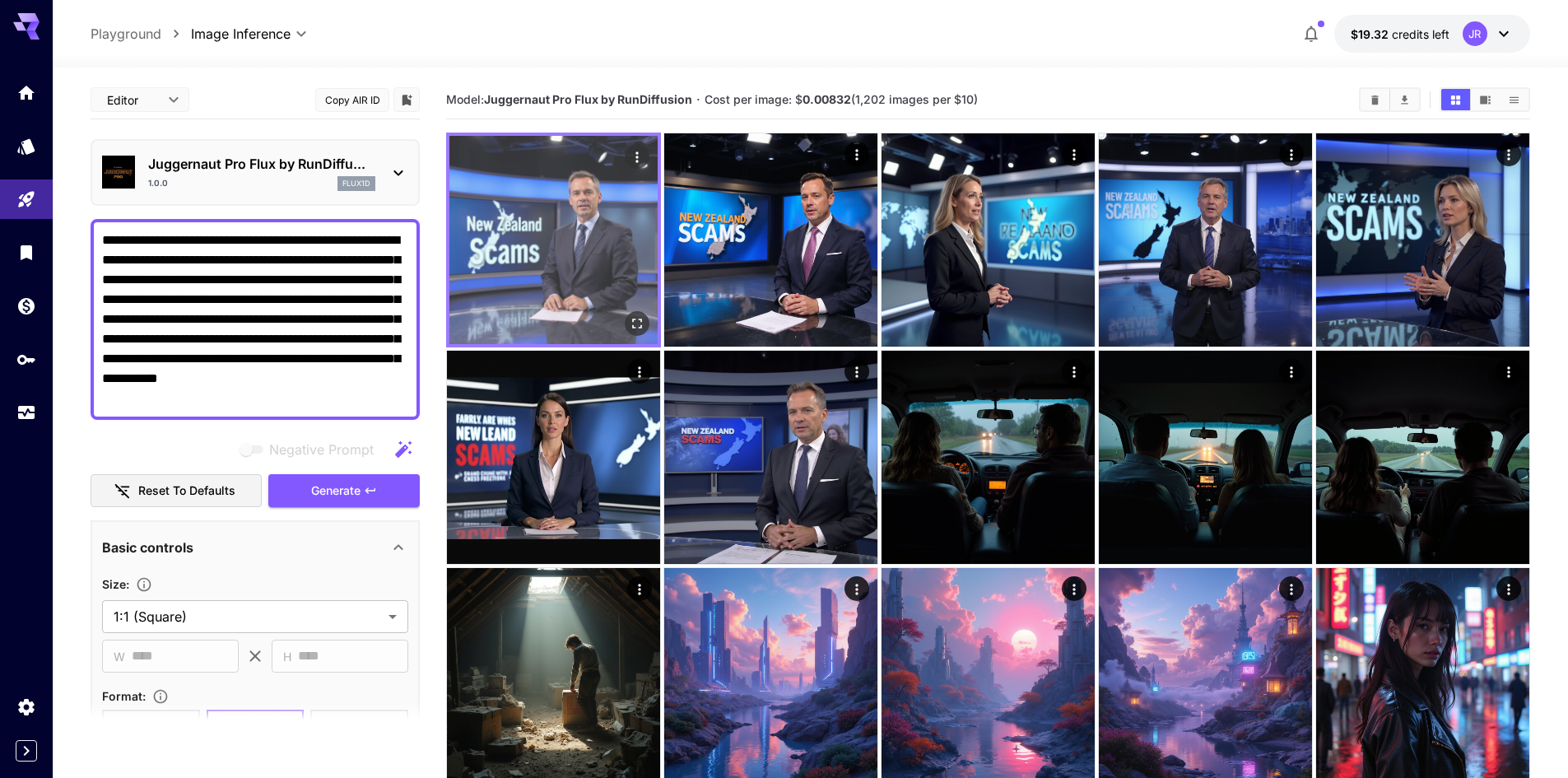
click at [564, 237] on img at bounding box center [554, 240] width 208 height 208
click at [565, 250] on img at bounding box center [554, 240] width 208 height 208
click at [642, 323] on icon "Open in fullscreen" at bounding box center [637, 324] width 17 height 17
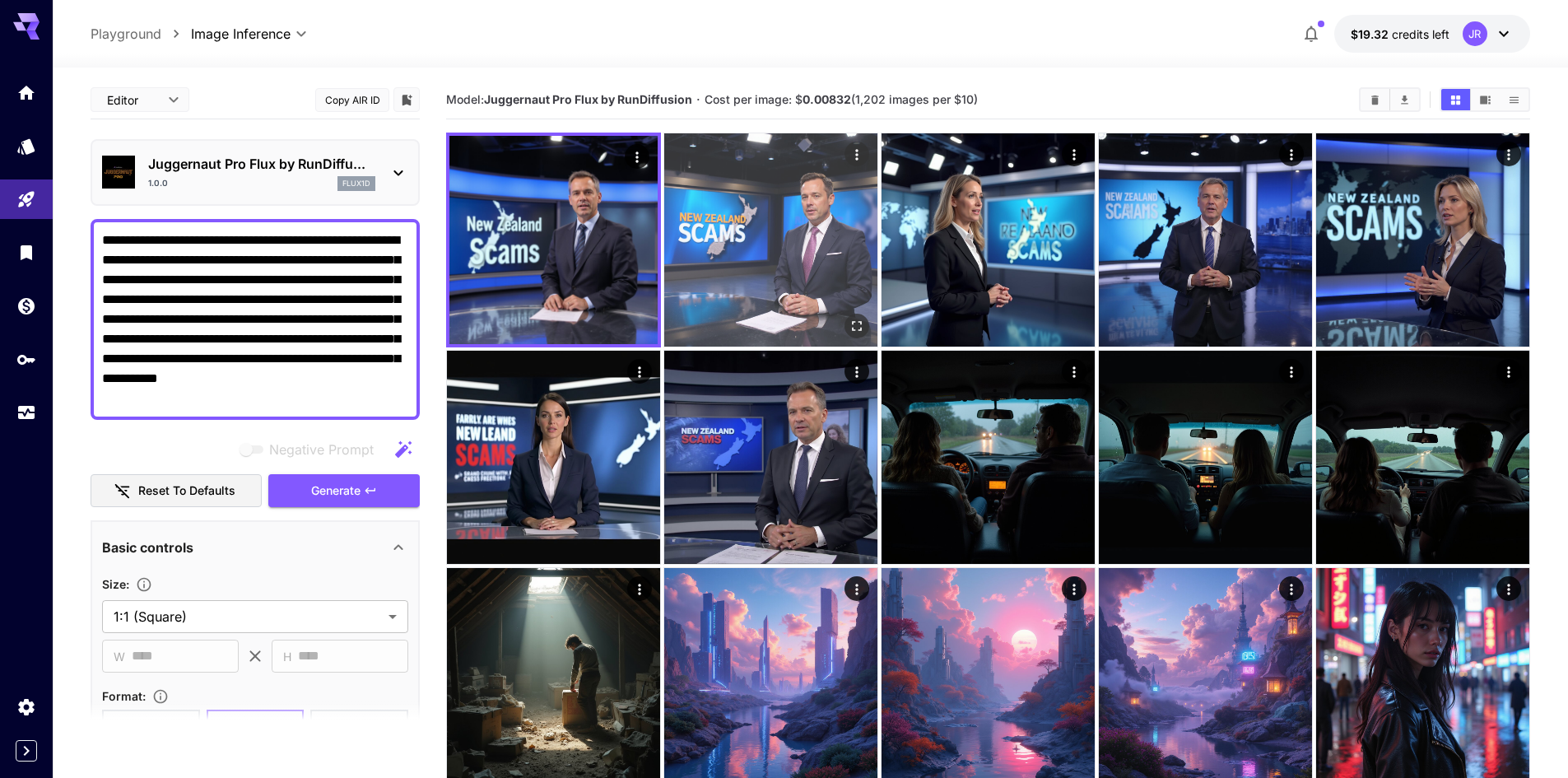
click at [808, 271] on img at bounding box center [771, 240] width 213 height 213
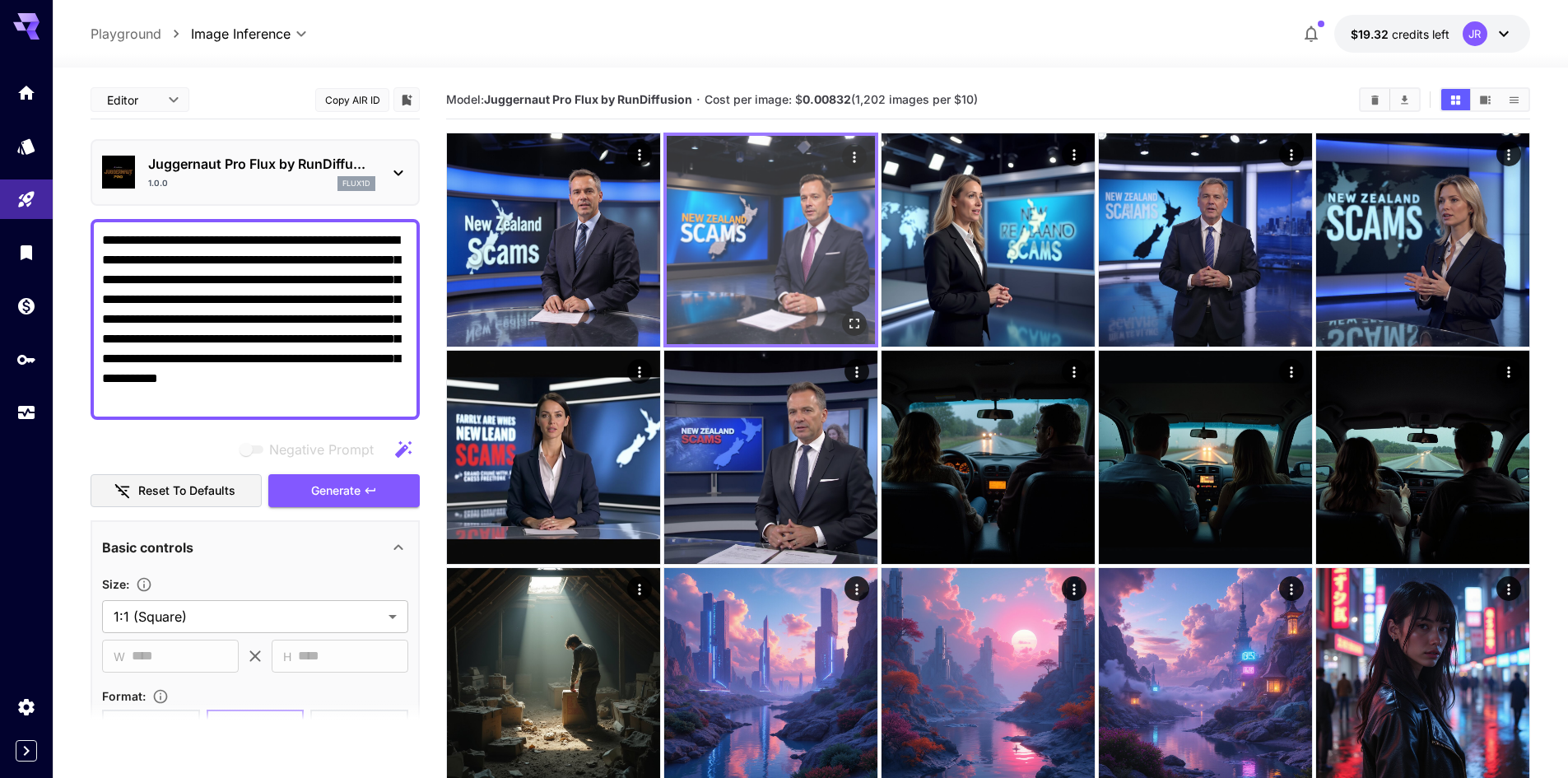
click at [804, 273] on img at bounding box center [771, 240] width 208 height 208
click at [857, 325] on icon "Open in fullscreen" at bounding box center [854, 324] width 17 height 17
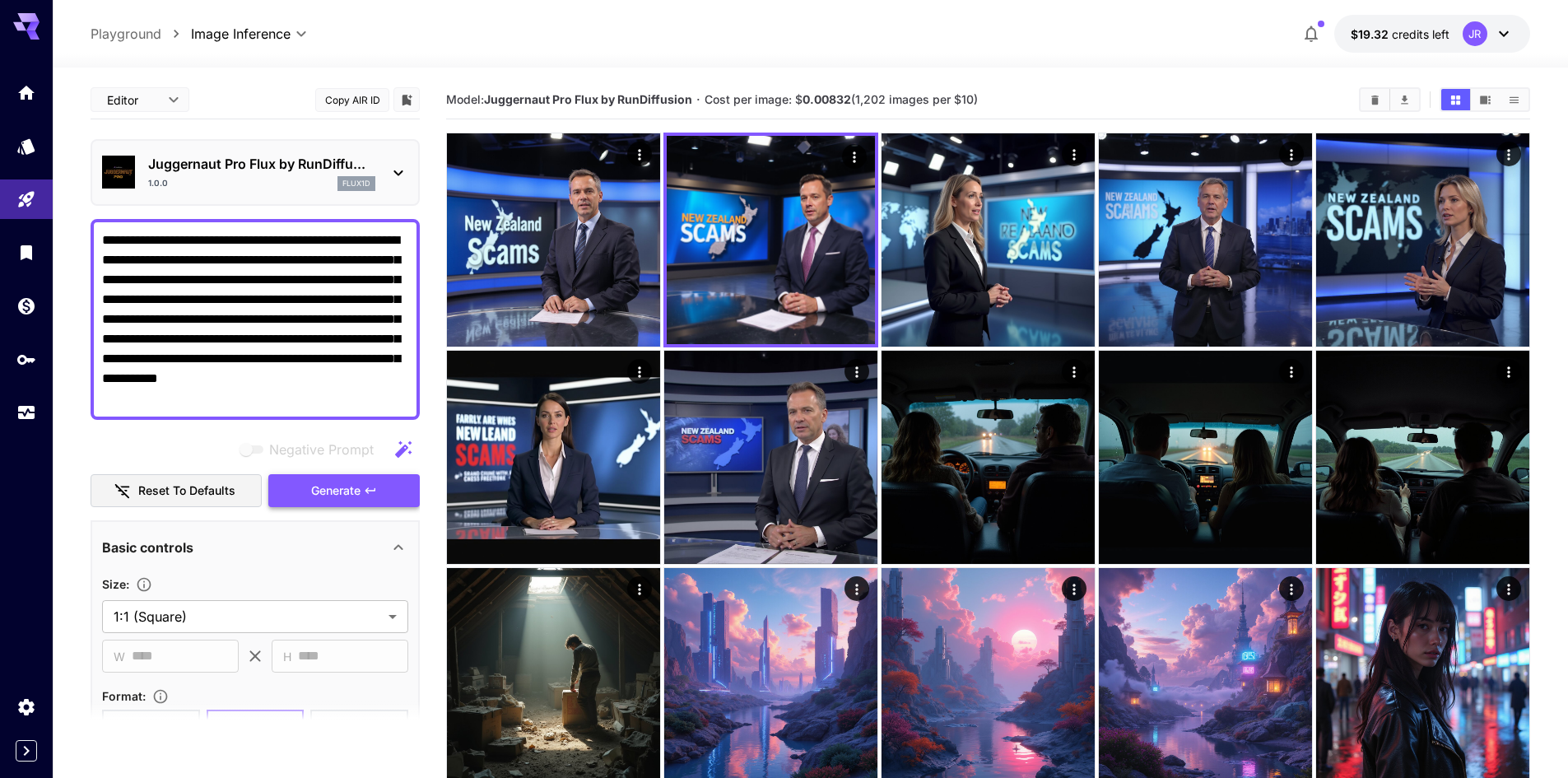
click at [381, 478] on button "Generate" at bounding box center [344, 491] width 151 height 34
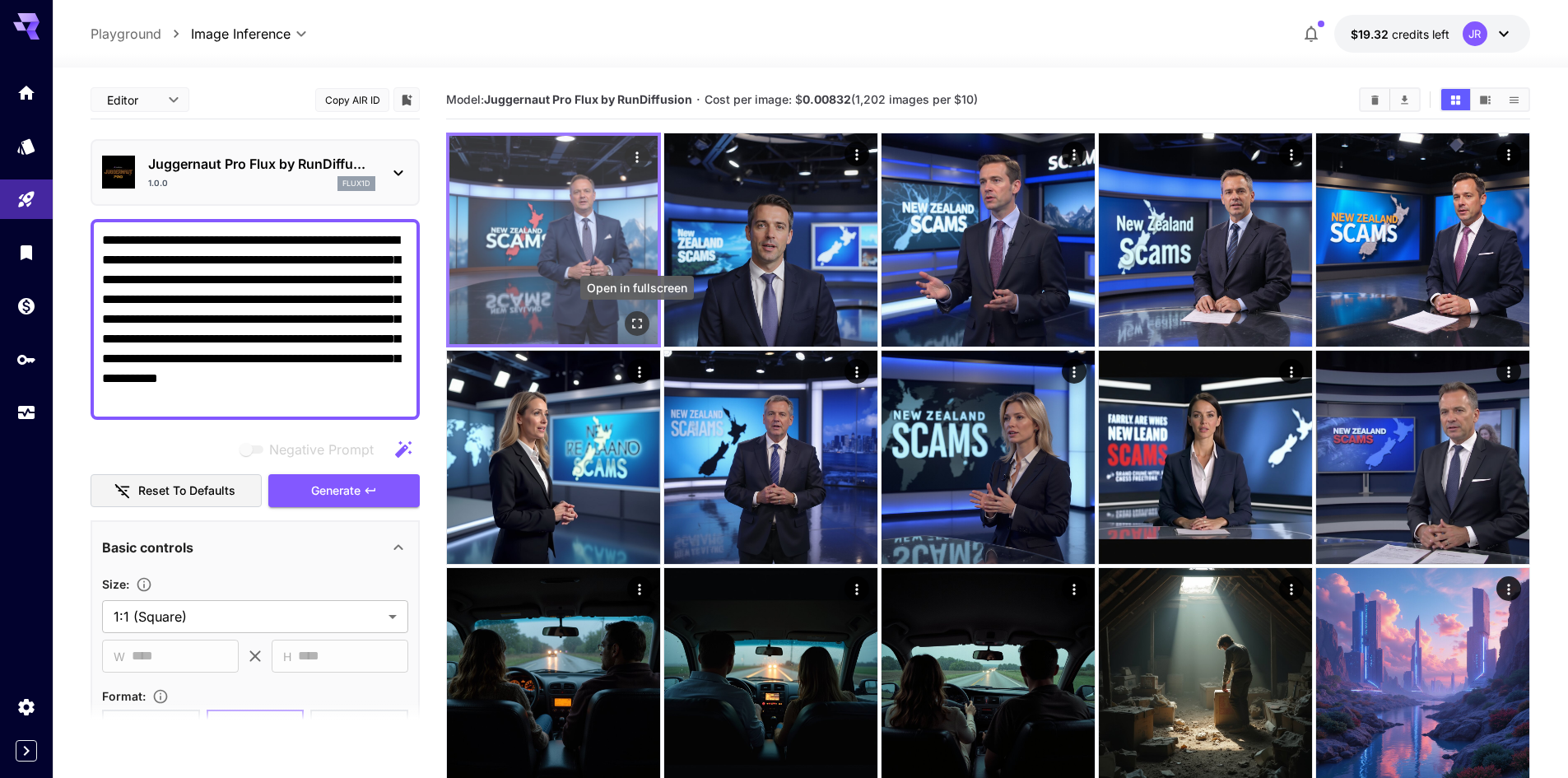
click at [642, 329] on icon "Open in fullscreen" at bounding box center [637, 324] width 17 height 17
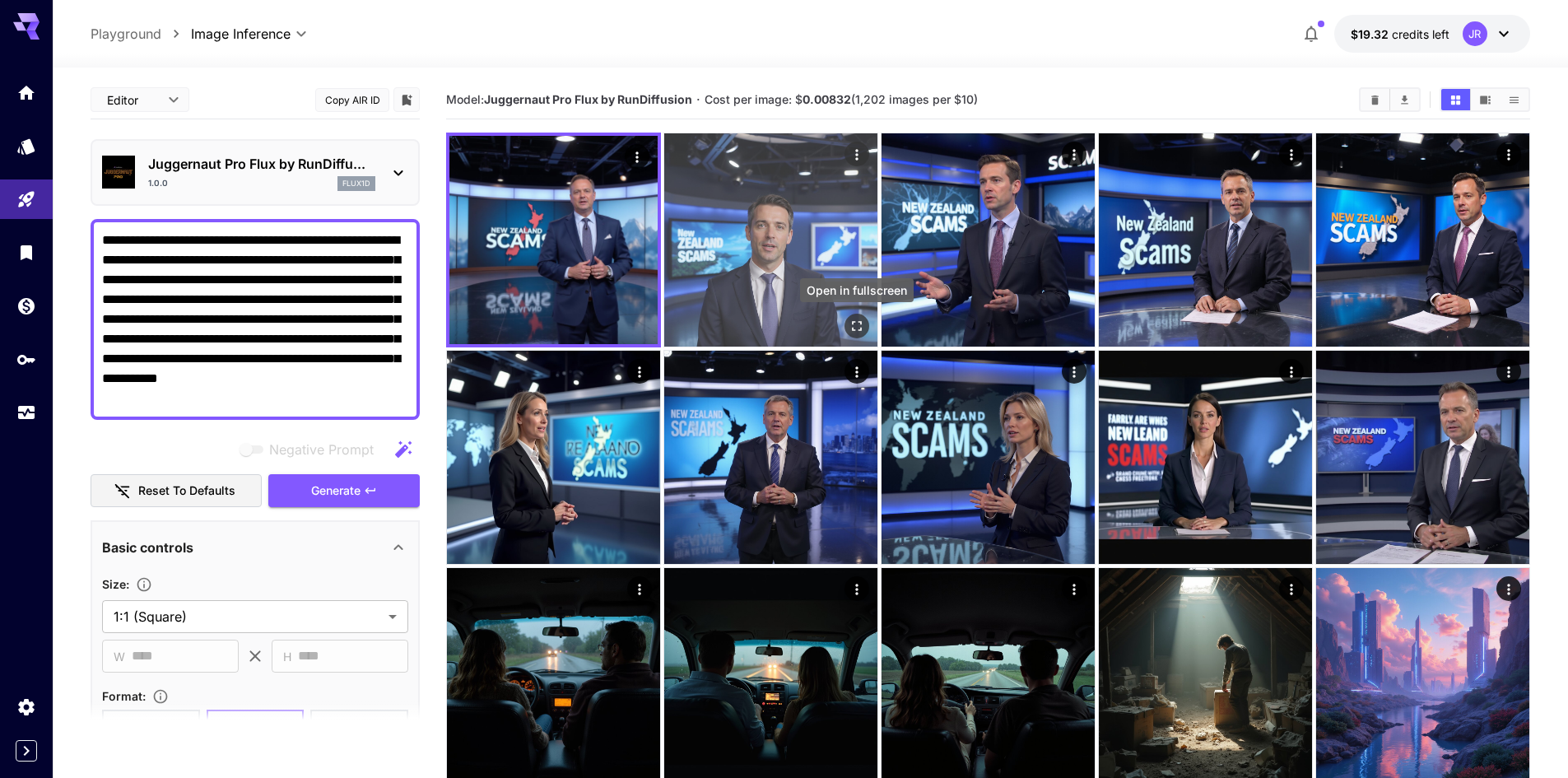
click at [858, 327] on icon "Open in fullscreen" at bounding box center [857, 326] width 17 height 17
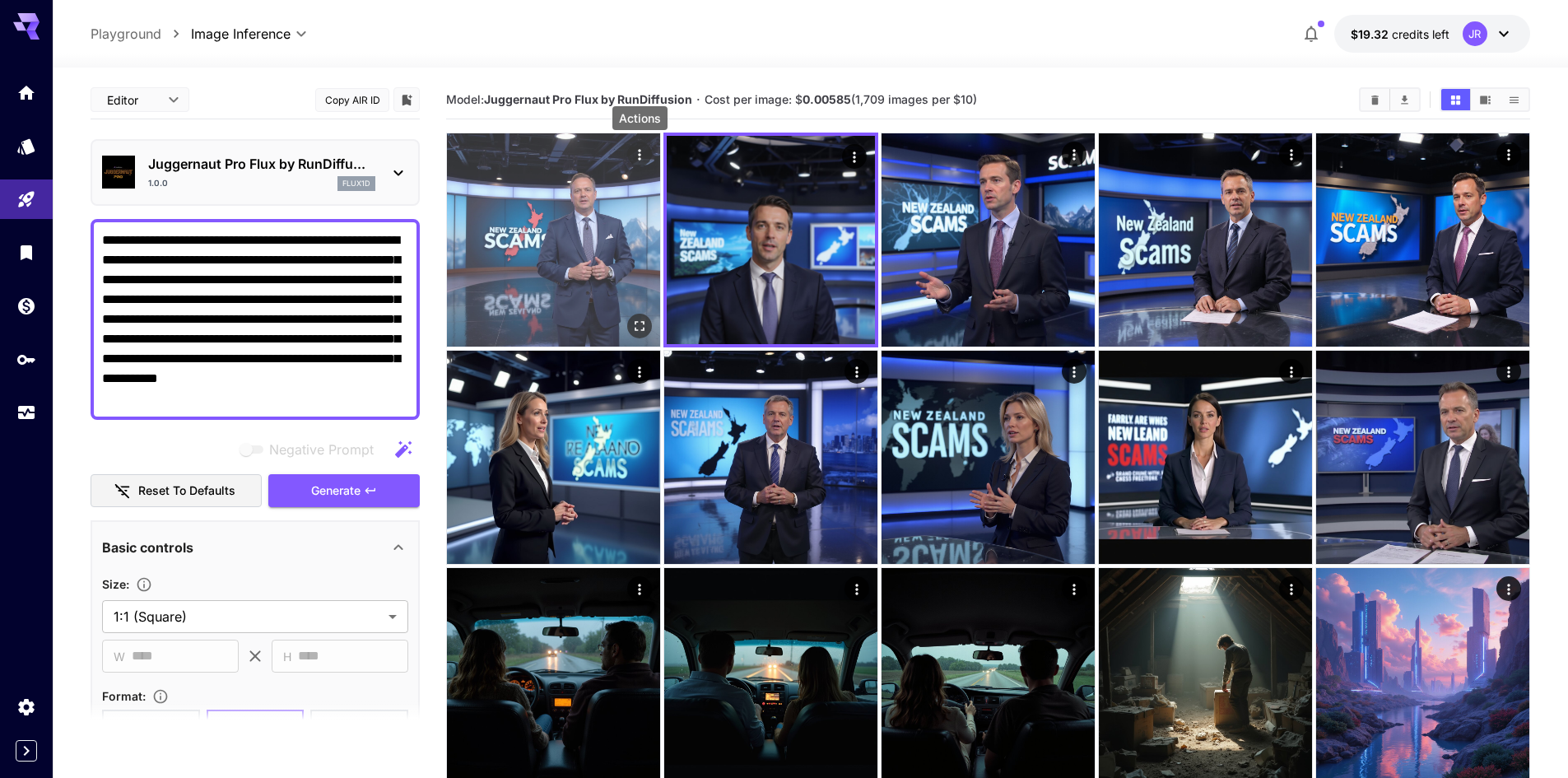
click at [642, 150] on icon "Actions" at bounding box center [639, 155] width 17 height 17
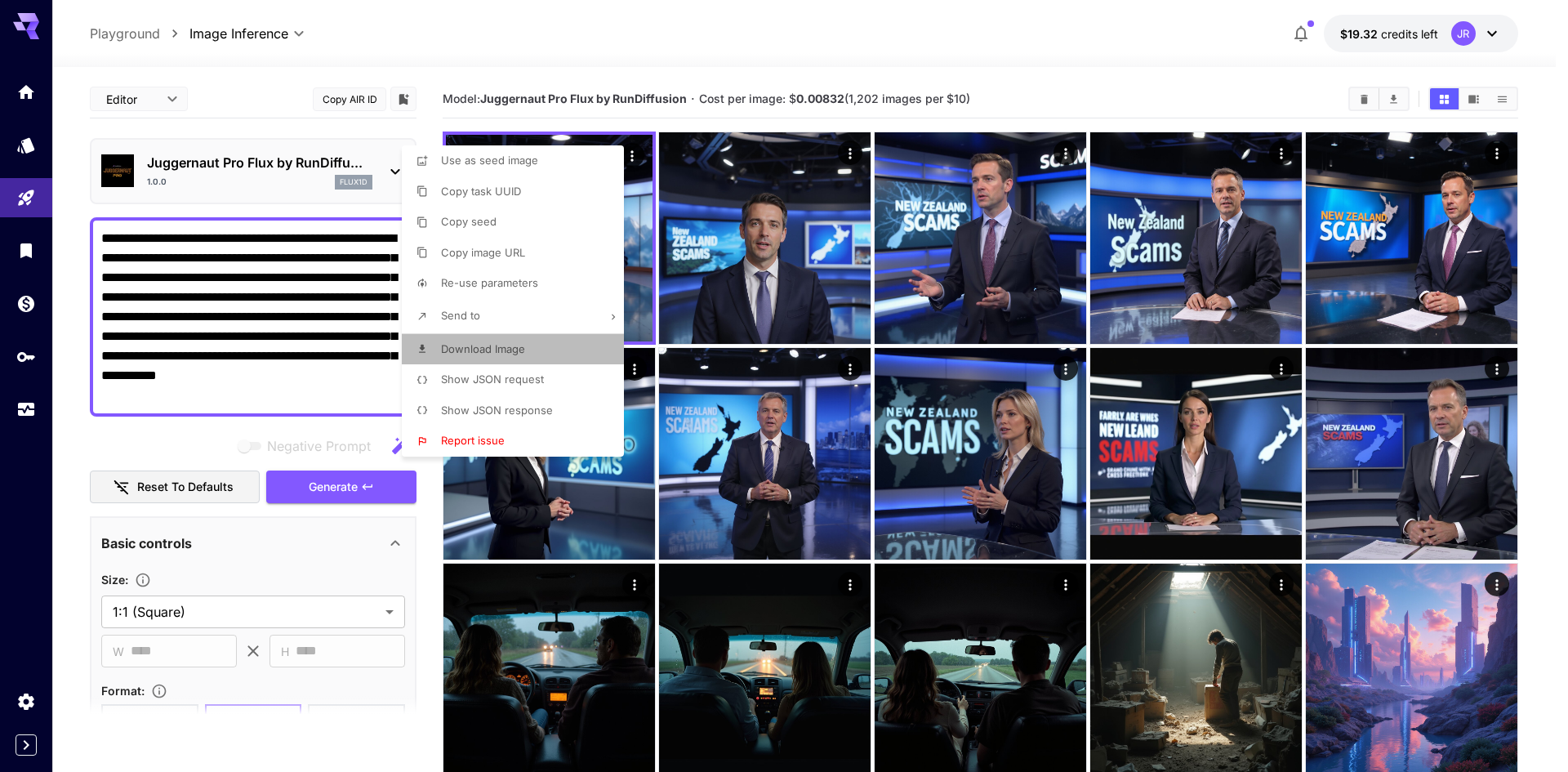
click at [499, 349] on span "Download Image" at bounding box center [482, 349] width 84 height 13
click at [226, 340] on div at bounding box center [784, 386] width 1568 height 772
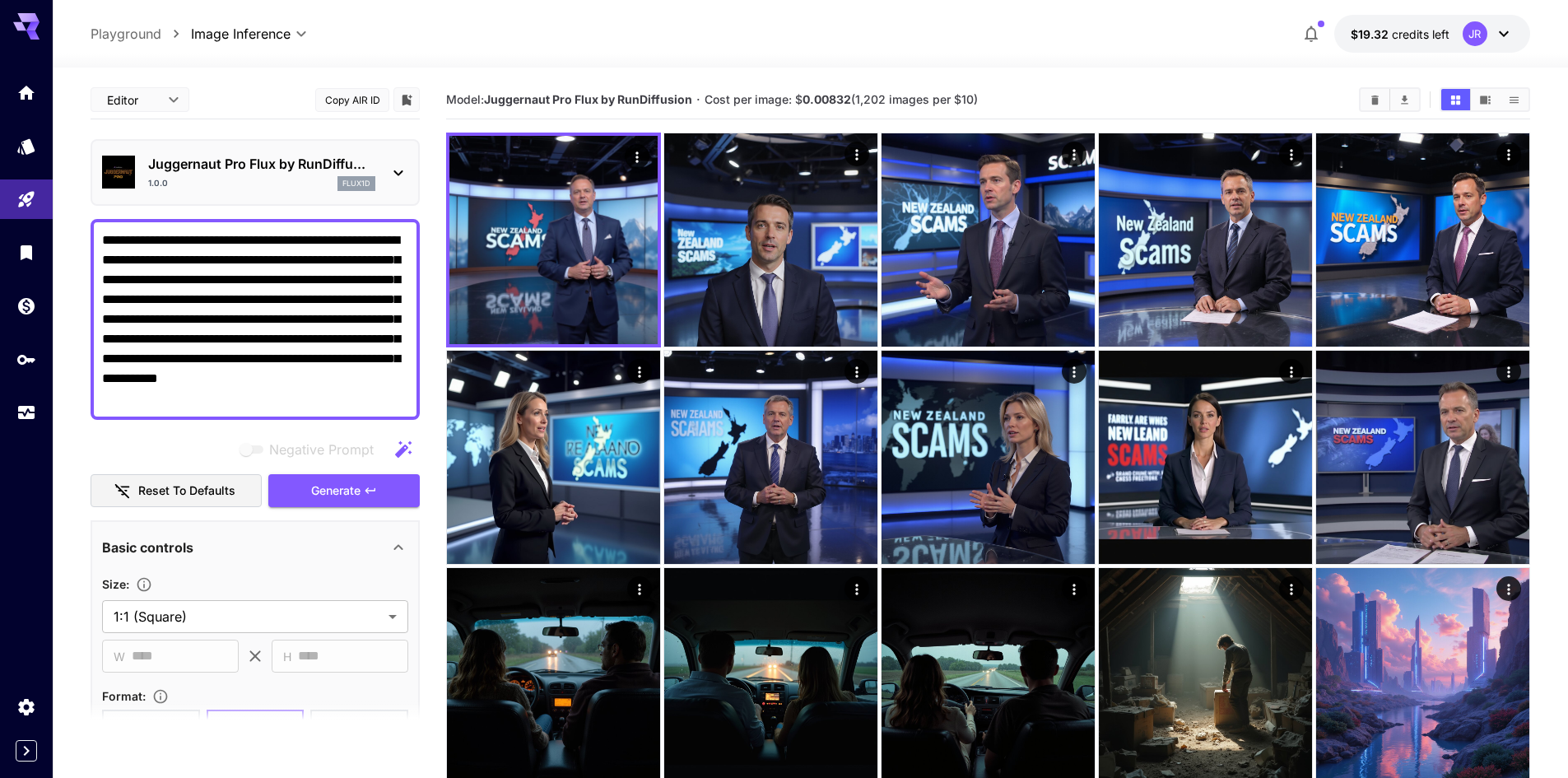
click at [228, 342] on div at bounding box center [784, 389] width 1568 height 778
click at [228, 342] on textarea "**********" at bounding box center [255, 319] width 307 height 178
paste textarea
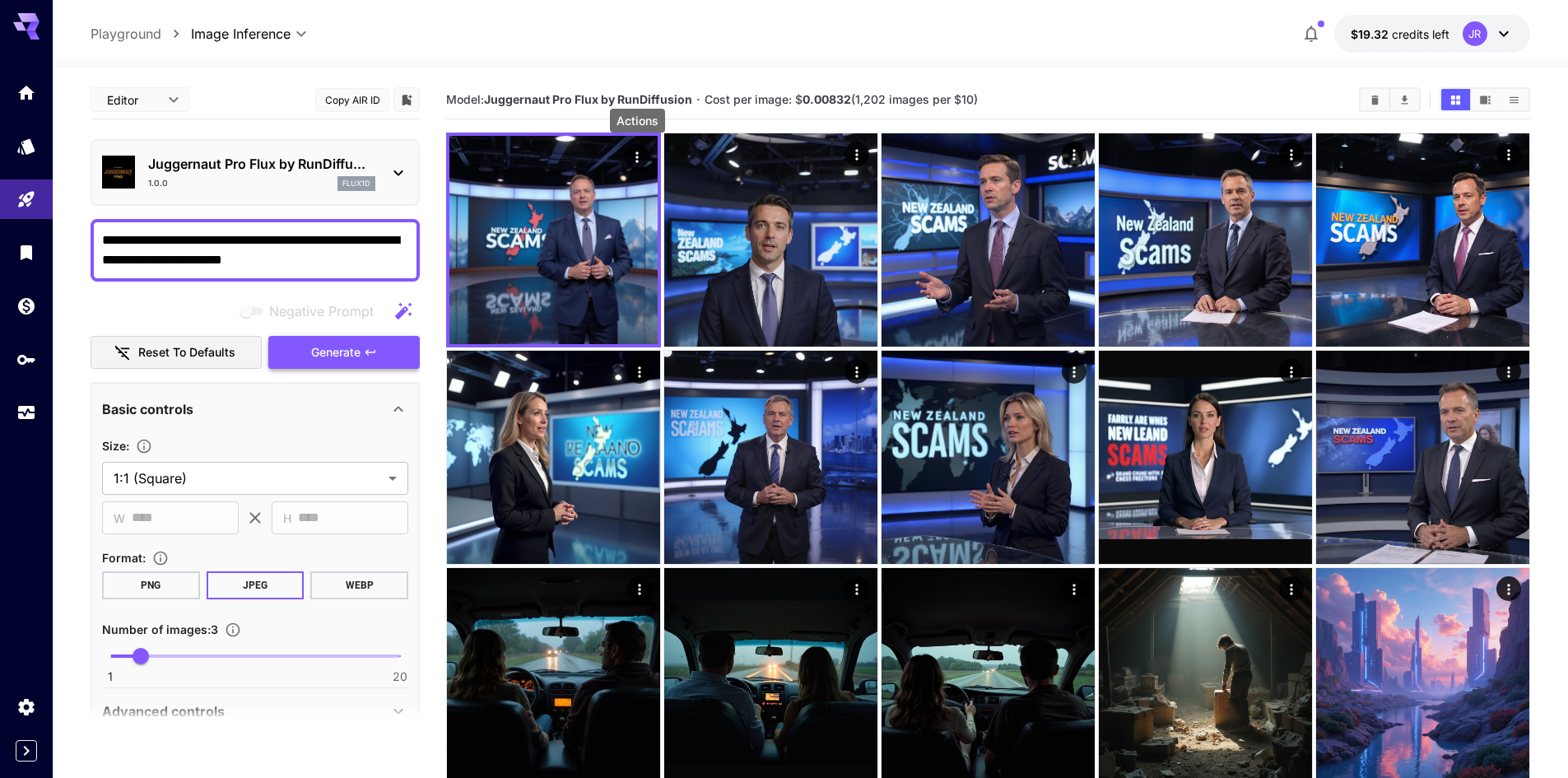
type textarea "**********"
click at [317, 349] on span "Generate" at bounding box center [336, 352] width 50 height 20
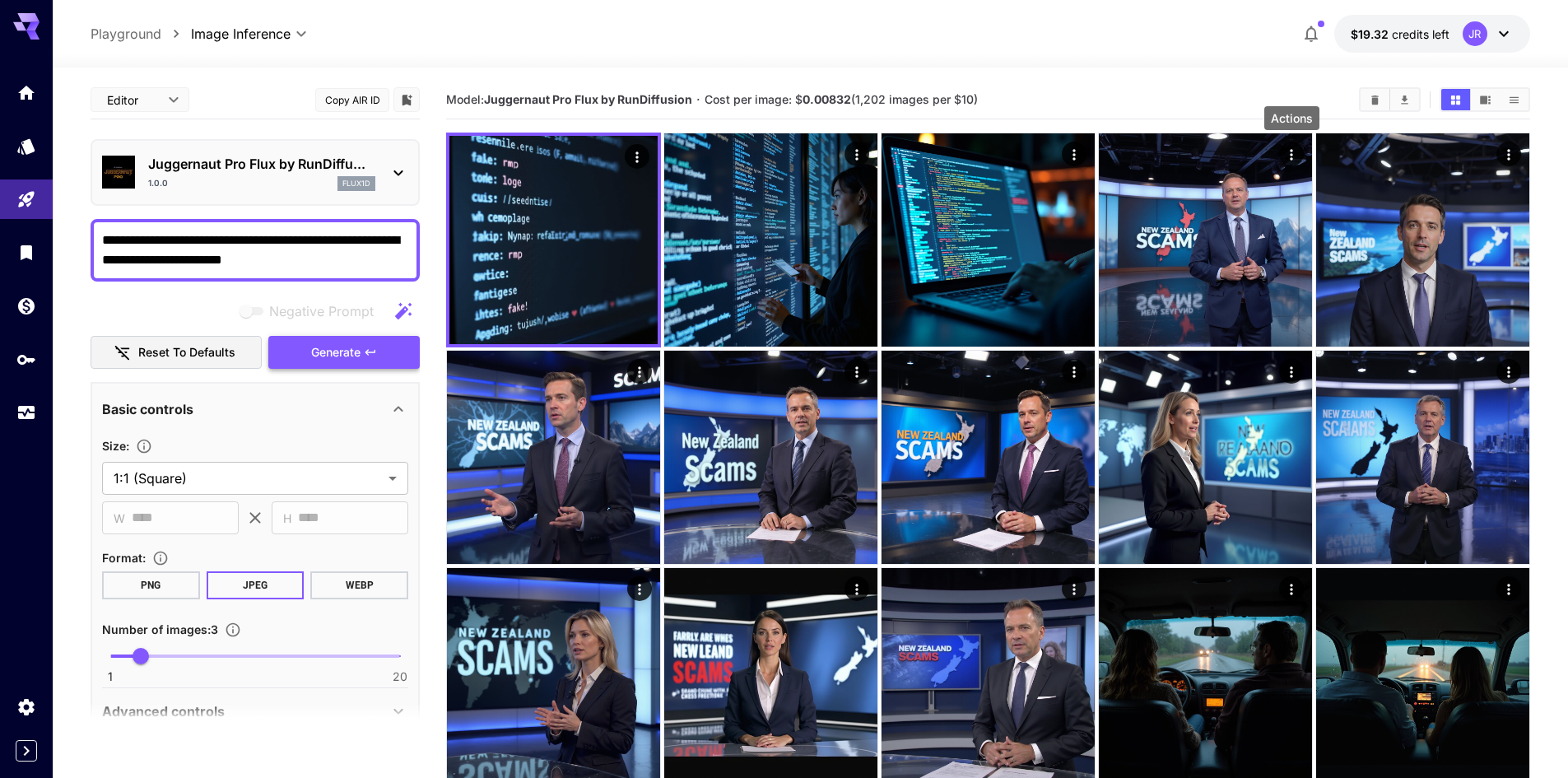
click at [301, 365] on button "Generate" at bounding box center [344, 353] width 151 height 34
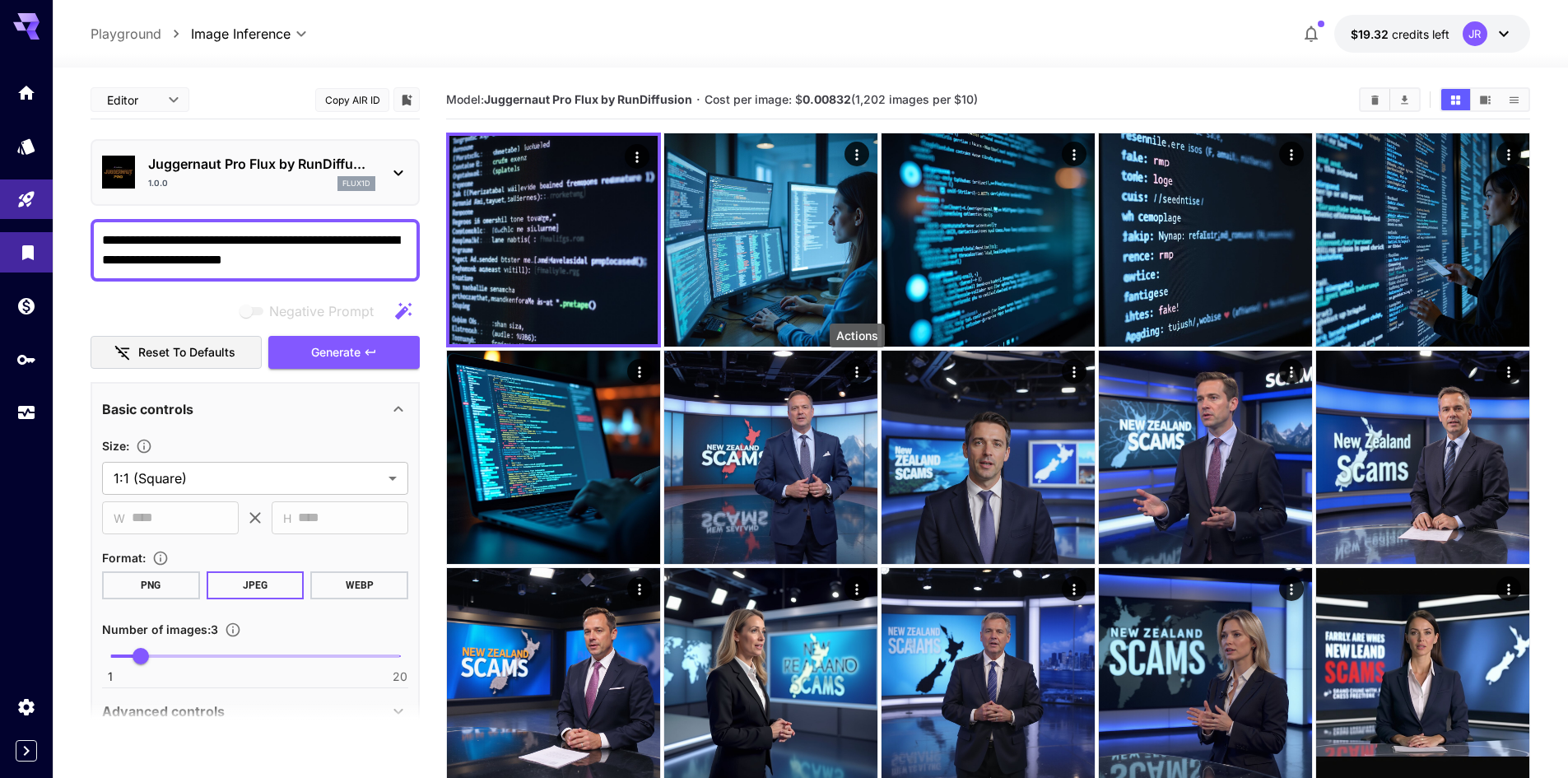
drag, startPoint x: 265, startPoint y: 239, endPoint x: 1, endPoint y: 250, distance: 264.2
click at [276, 252] on textarea "**********" at bounding box center [255, 250] width 307 height 39
click at [268, 235] on textarea "**********" at bounding box center [255, 250] width 307 height 39
drag, startPoint x: 255, startPoint y: 245, endPoint x: 86, endPoint y: 252, distance: 169.1
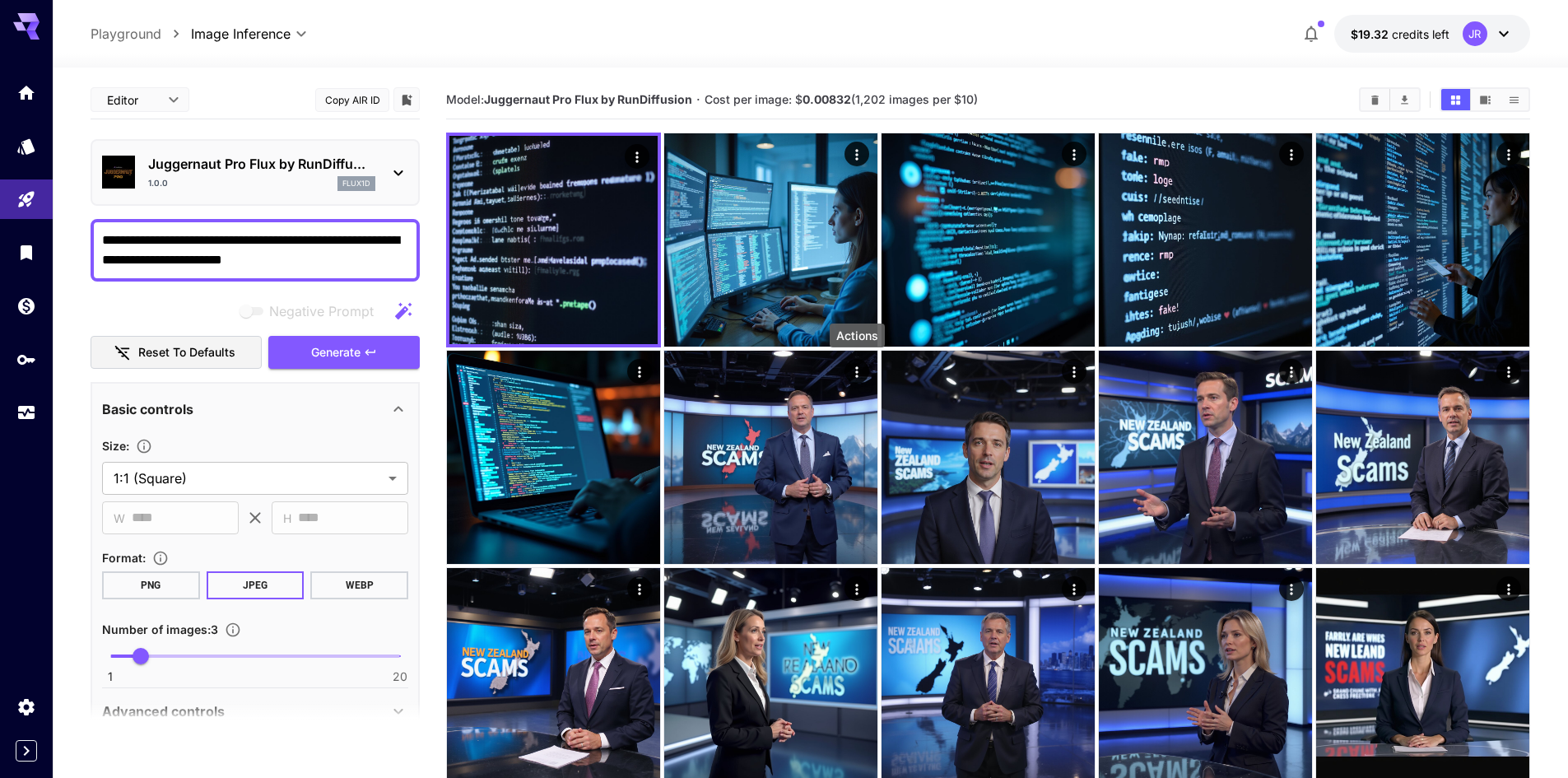
drag, startPoint x: 252, startPoint y: 244, endPoint x: 277, endPoint y: 240, distance: 25.3
click at [259, 244] on textarea "**********" at bounding box center [255, 250] width 307 height 39
drag, startPoint x: 267, startPoint y: 237, endPoint x: 99, endPoint y: 236, distance: 168.0
click at [99, 236] on div "**********" at bounding box center [255, 250] width 329 height 62
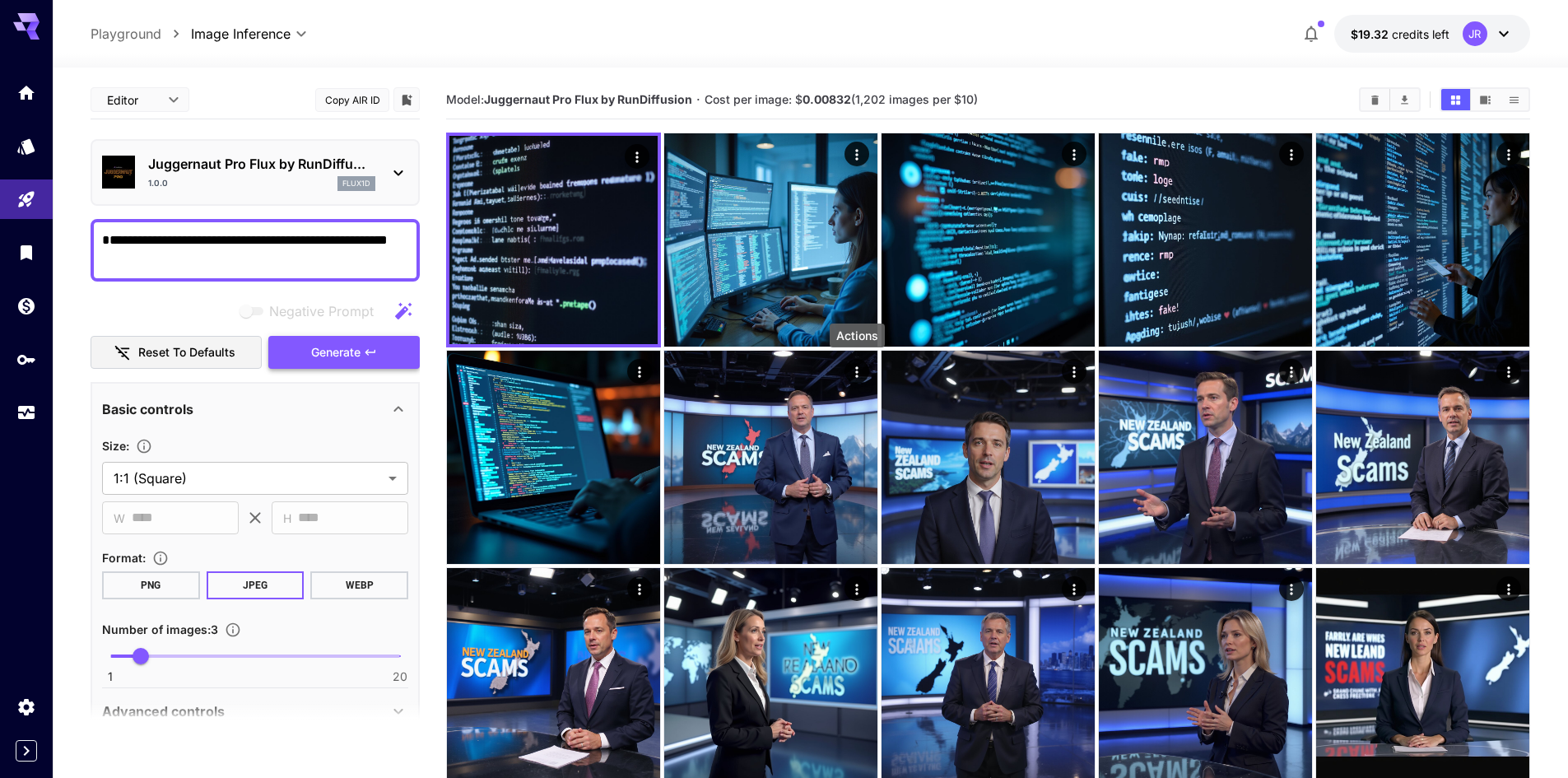
click at [332, 343] on button "Generate" at bounding box center [344, 353] width 151 height 34
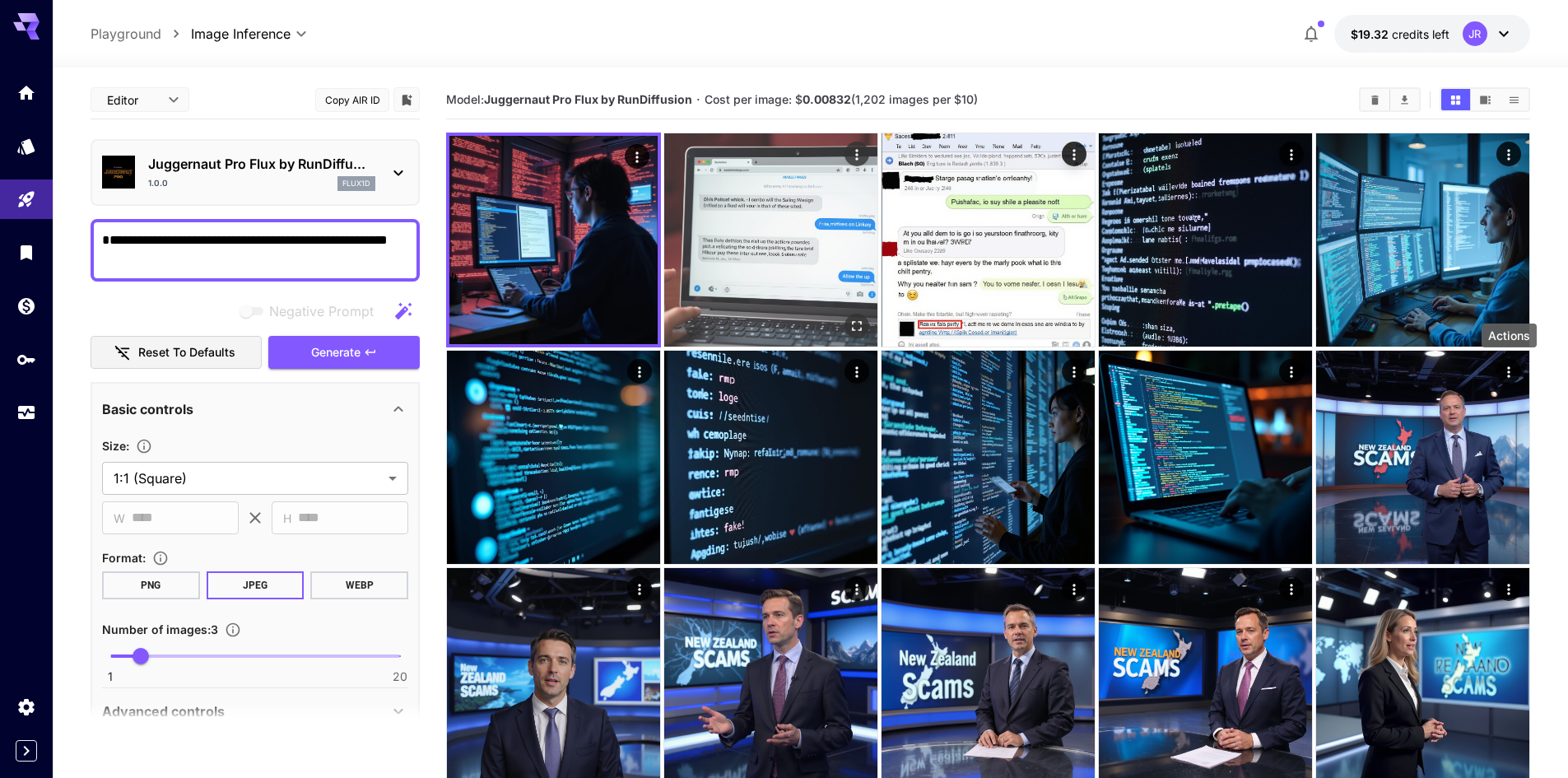
click at [785, 255] on img at bounding box center [771, 240] width 213 height 213
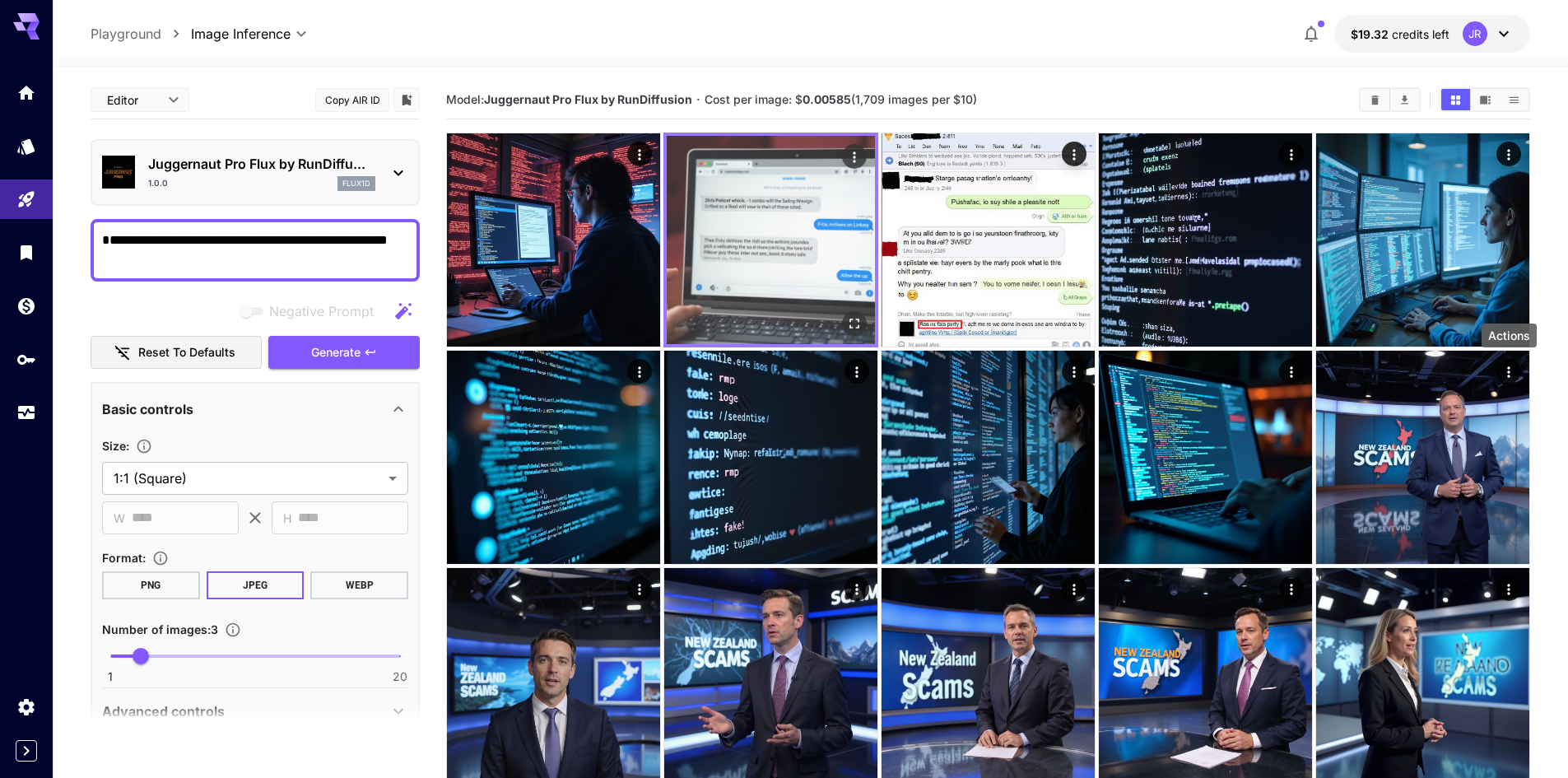
click at [781, 257] on img at bounding box center [771, 240] width 208 height 208
click at [853, 316] on icon "Open in fullscreen" at bounding box center [854, 324] width 17 height 17
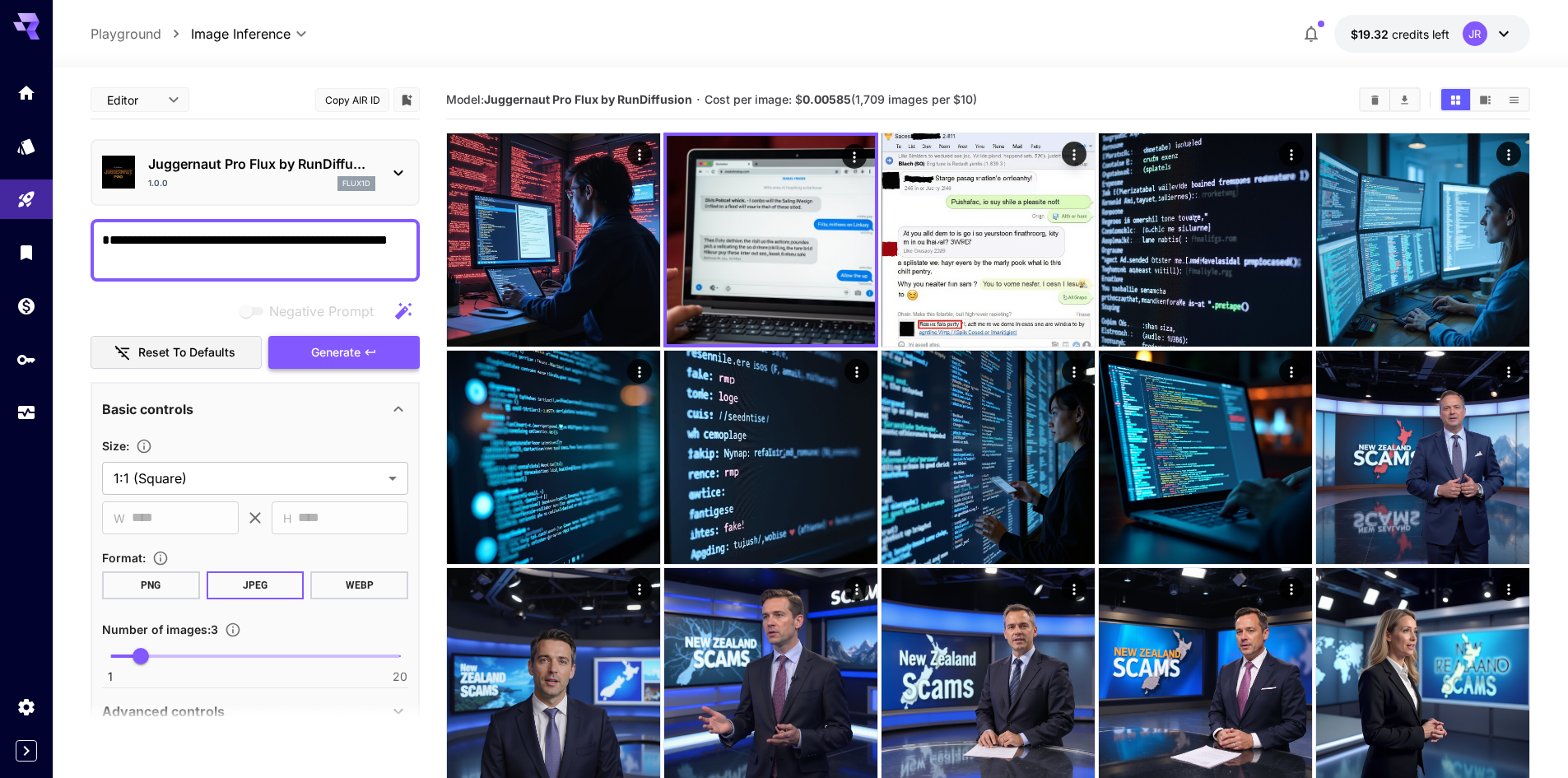
click at [303, 343] on button "Generate" at bounding box center [344, 353] width 151 height 34
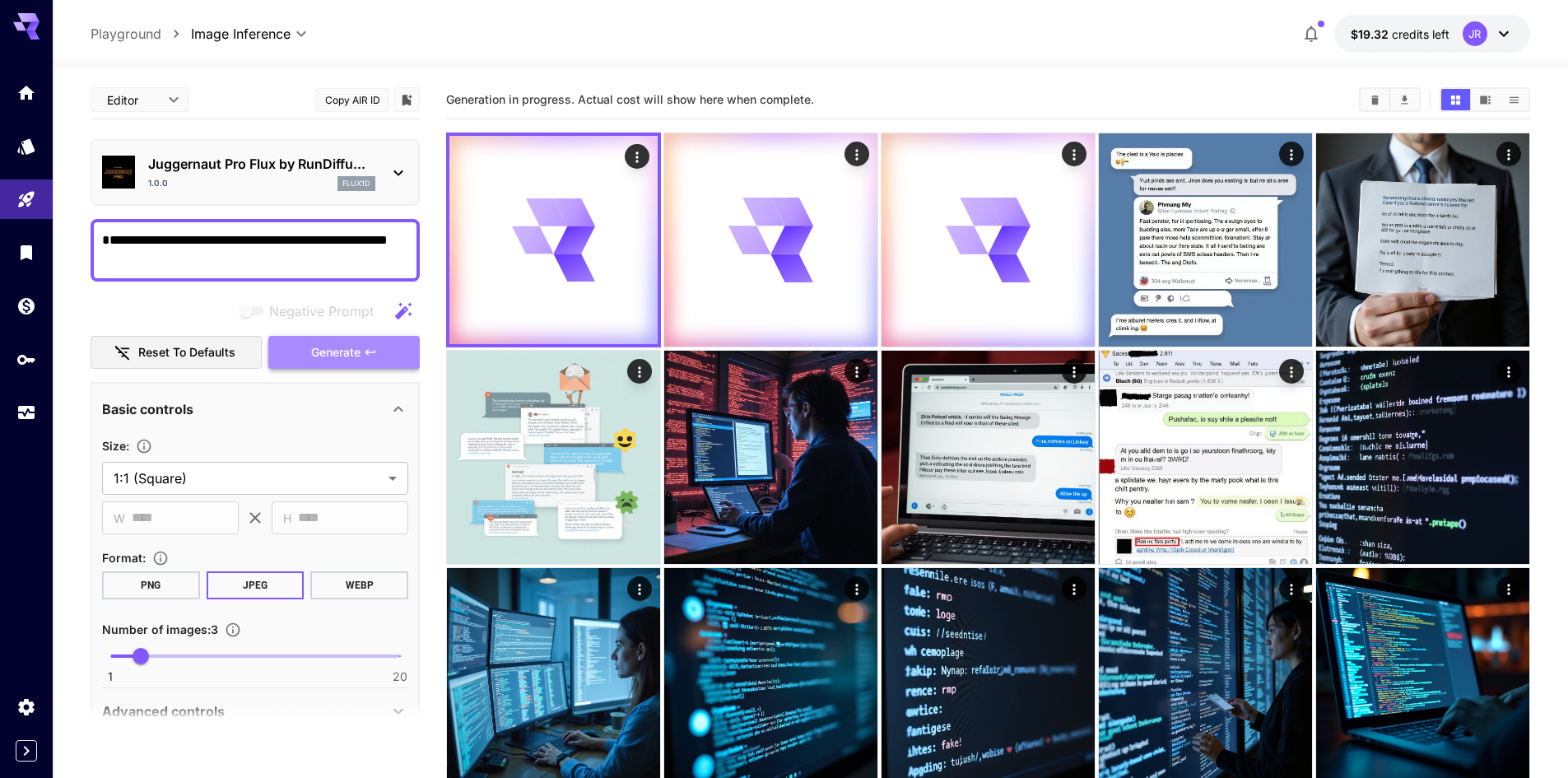
click at [390, 351] on button "Generate" at bounding box center [344, 353] width 151 height 34
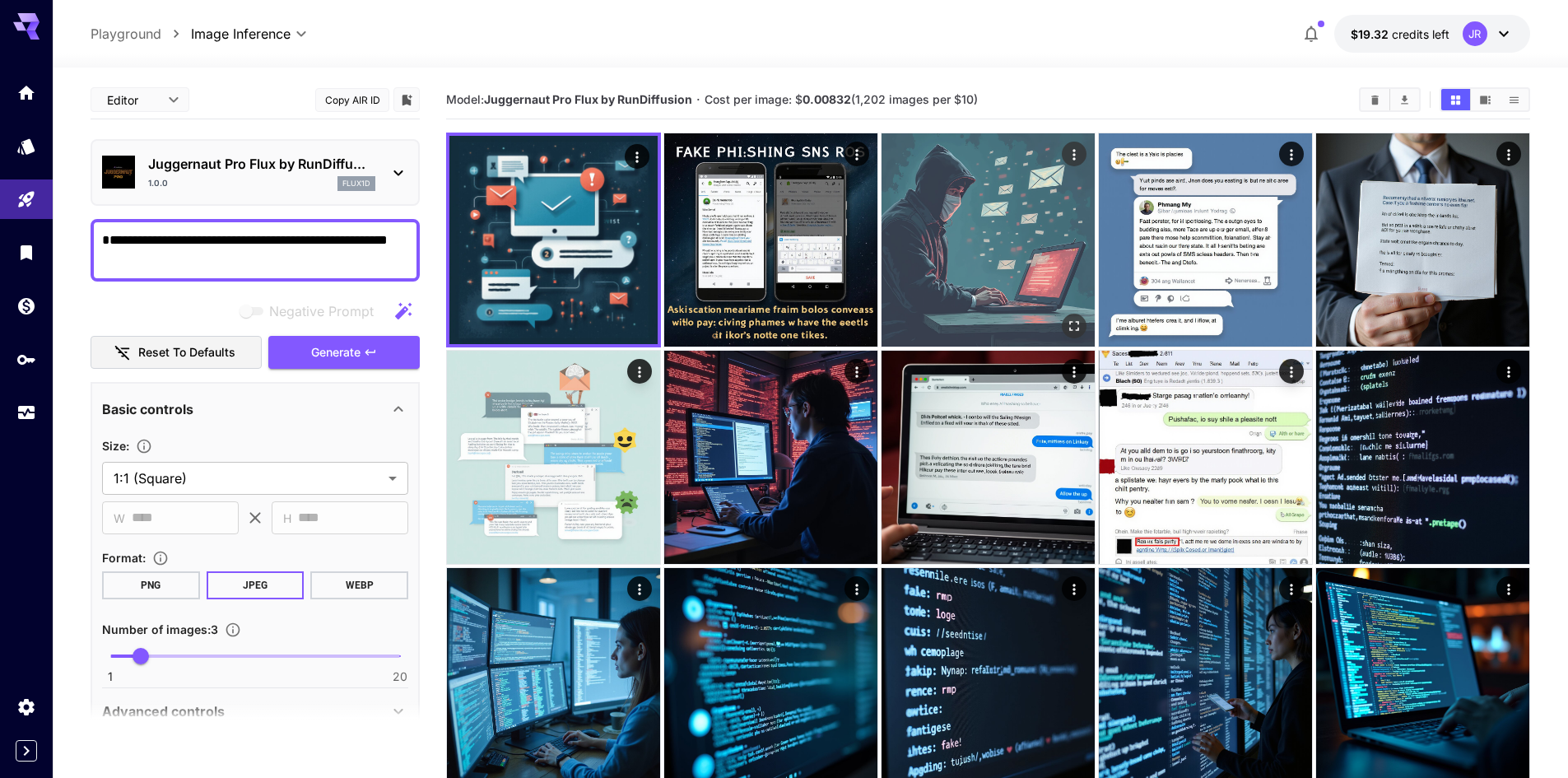
click at [1030, 276] on img at bounding box center [988, 240] width 213 height 213
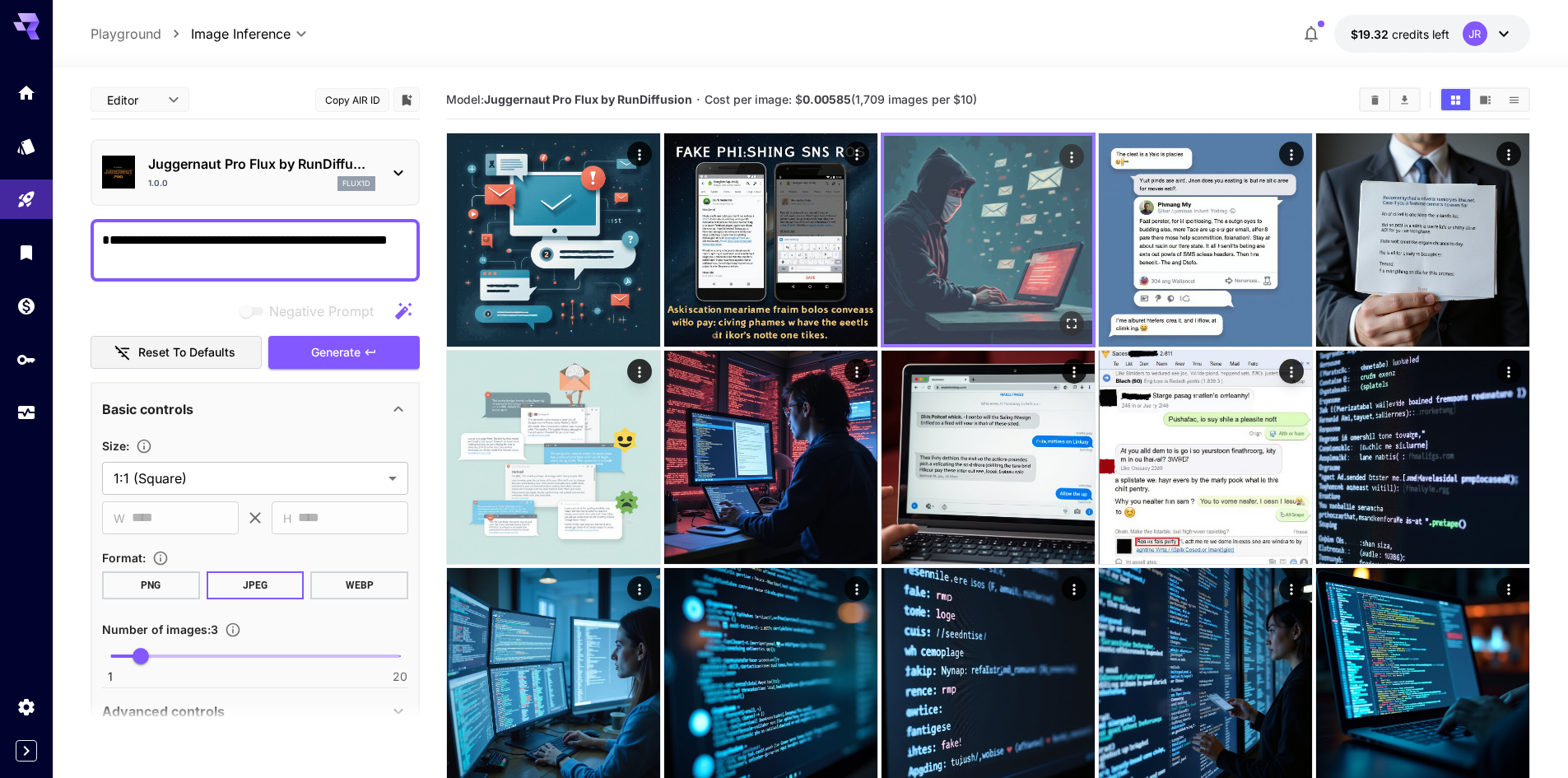
click at [1013, 281] on img at bounding box center [988, 240] width 208 height 208
click at [1070, 319] on icon "Open in fullscreen" at bounding box center [1071, 323] width 10 height 10
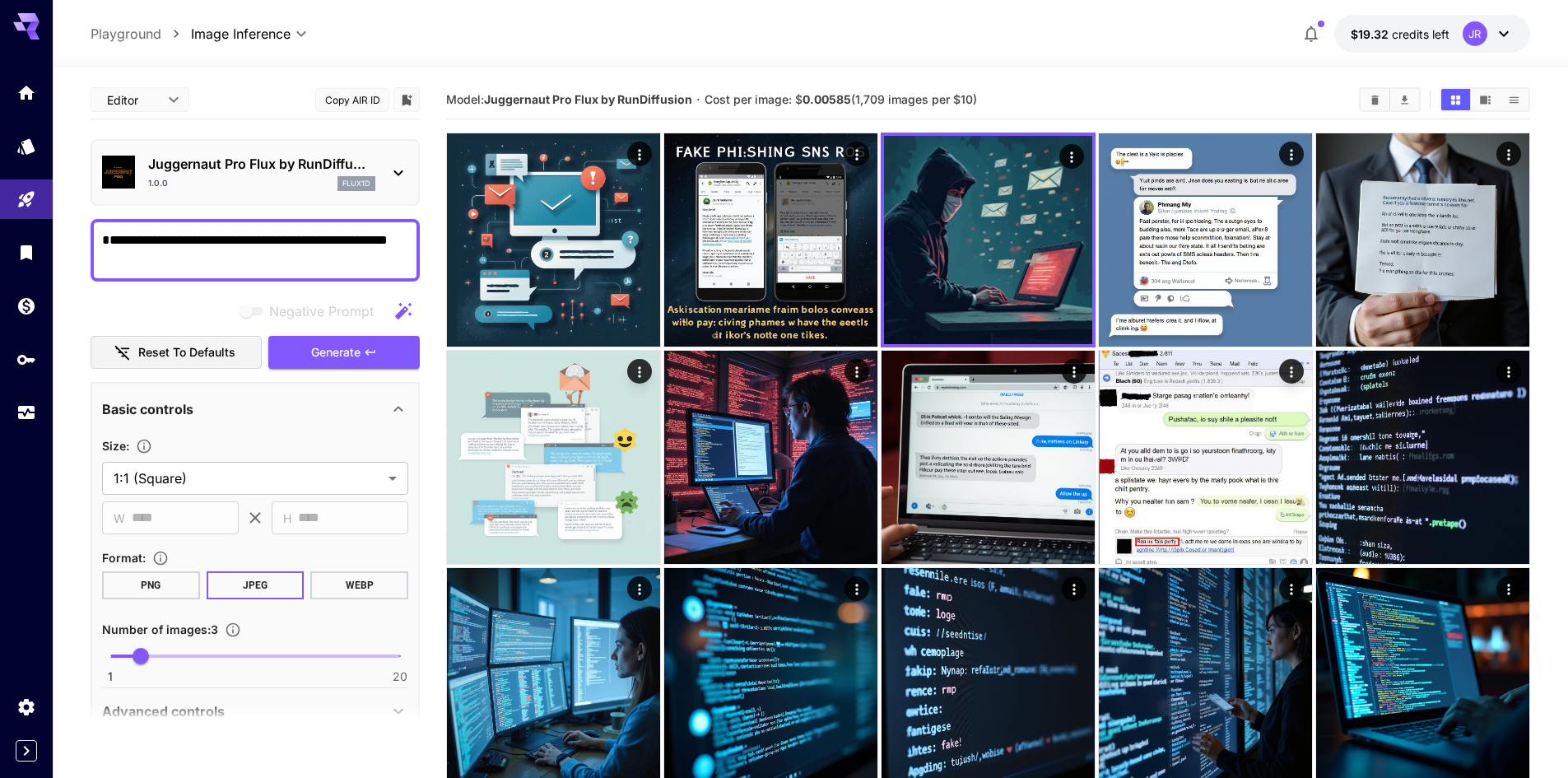
click at [245, 262] on textarea "**********" at bounding box center [255, 250] width 307 height 39
type textarea "**********"
click at [362, 369] on button "Generate" at bounding box center [344, 353] width 151 height 34
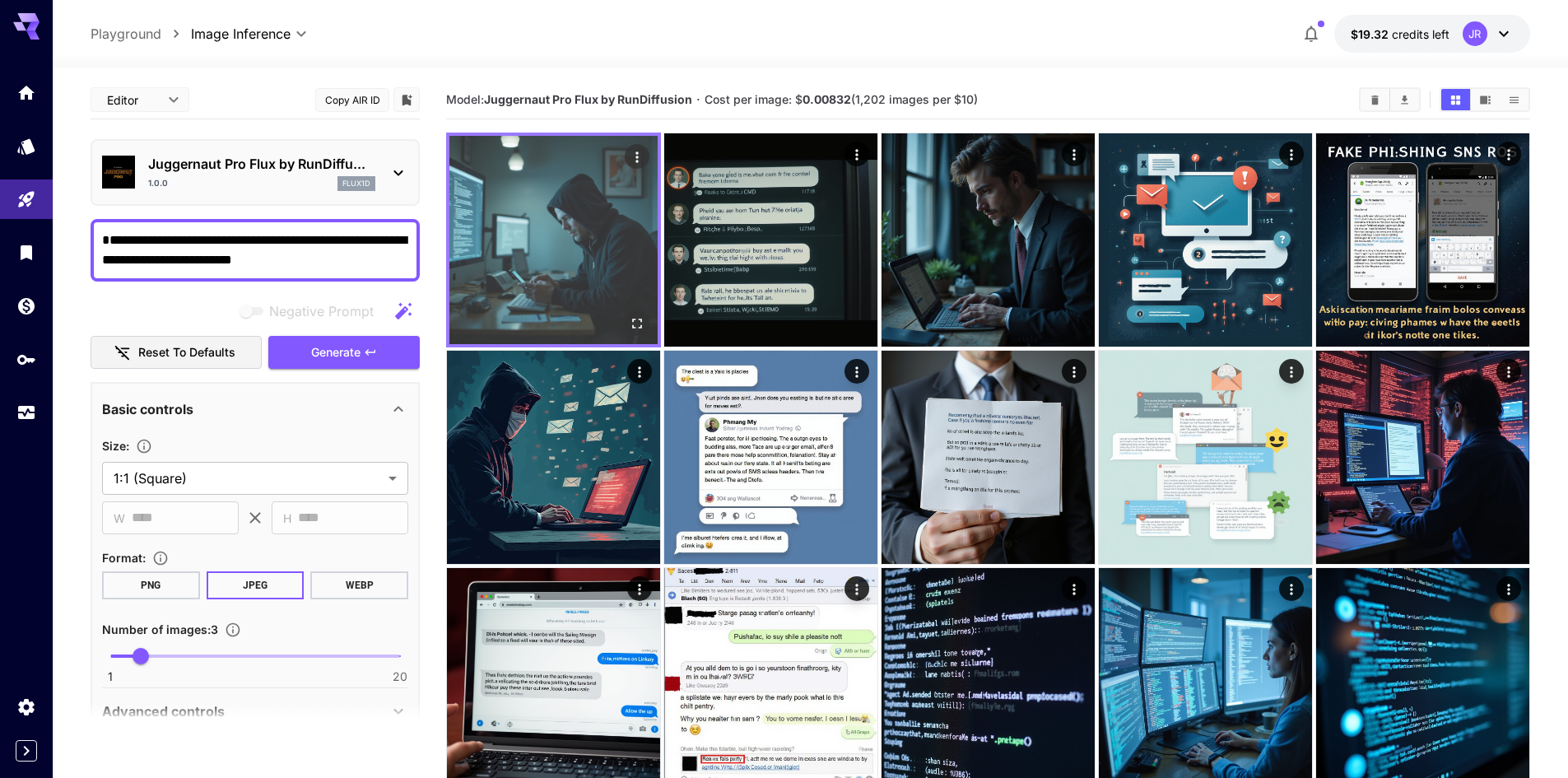
click at [522, 271] on img at bounding box center [554, 240] width 208 height 208
click at [567, 319] on img at bounding box center [554, 240] width 208 height 208
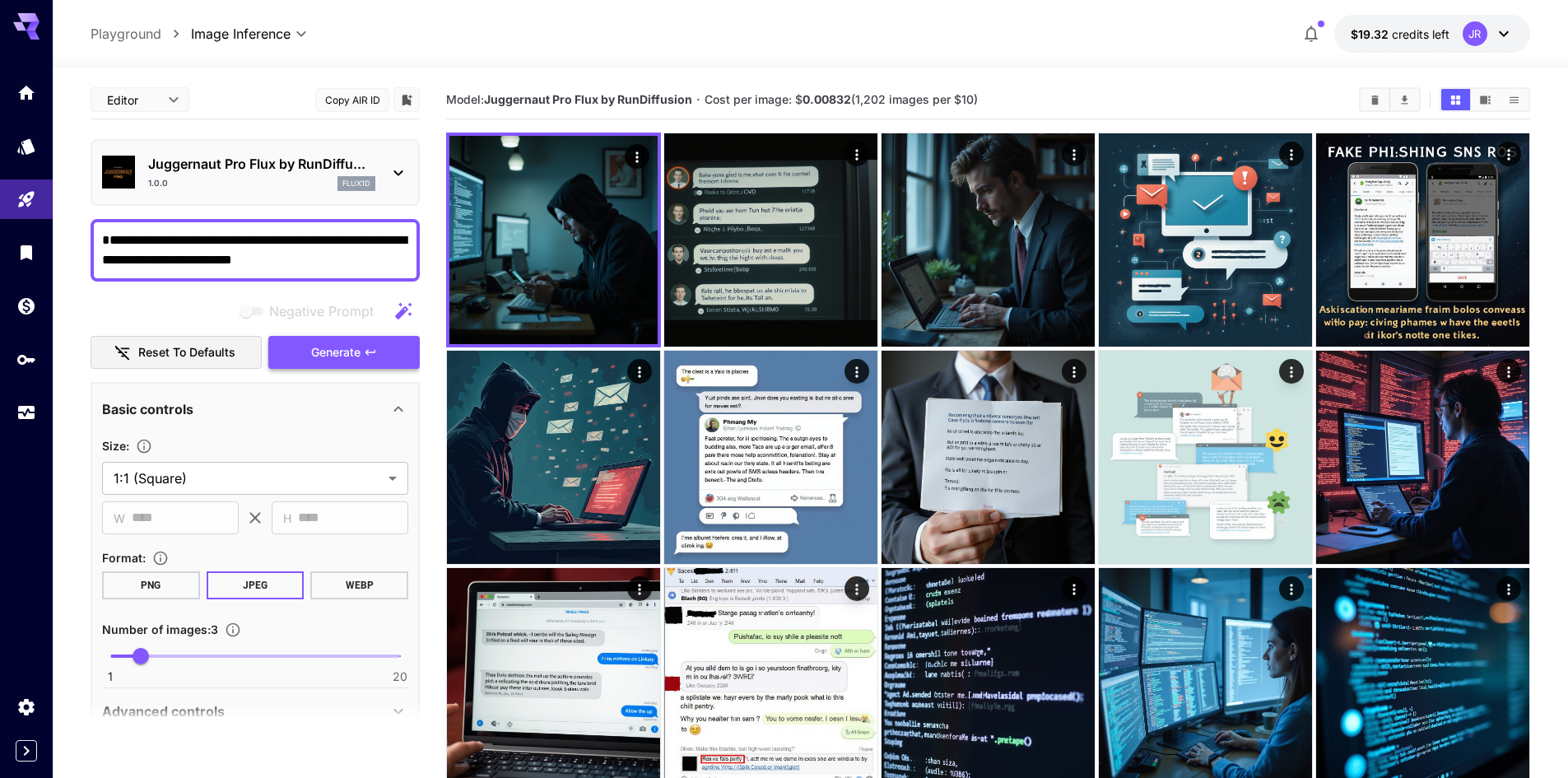
click at [395, 357] on button "Generate" at bounding box center [344, 353] width 151 height 34
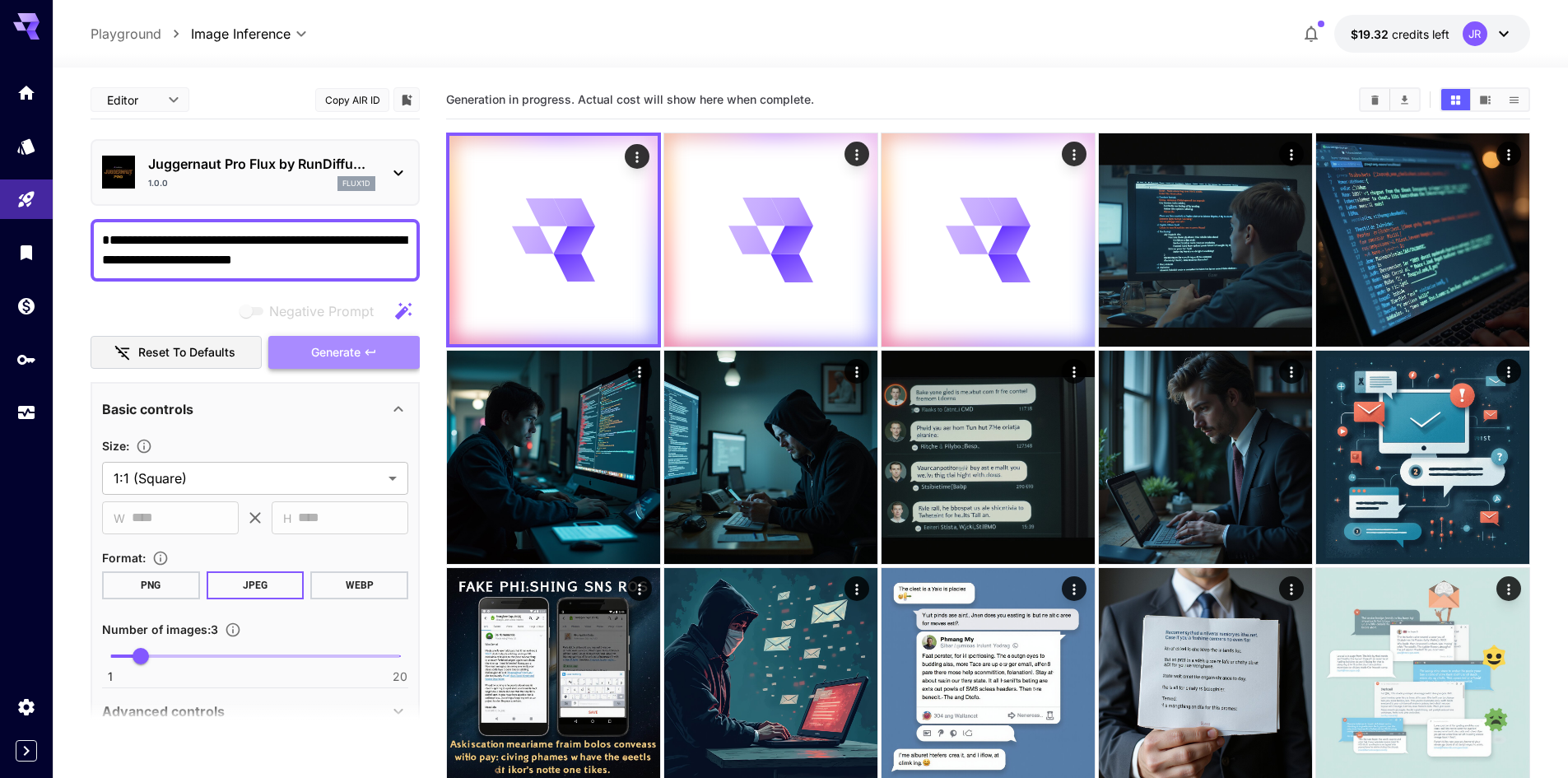
click at [388, 358] on button "Generate" at bounding box center [344, 353] width 151 height 34
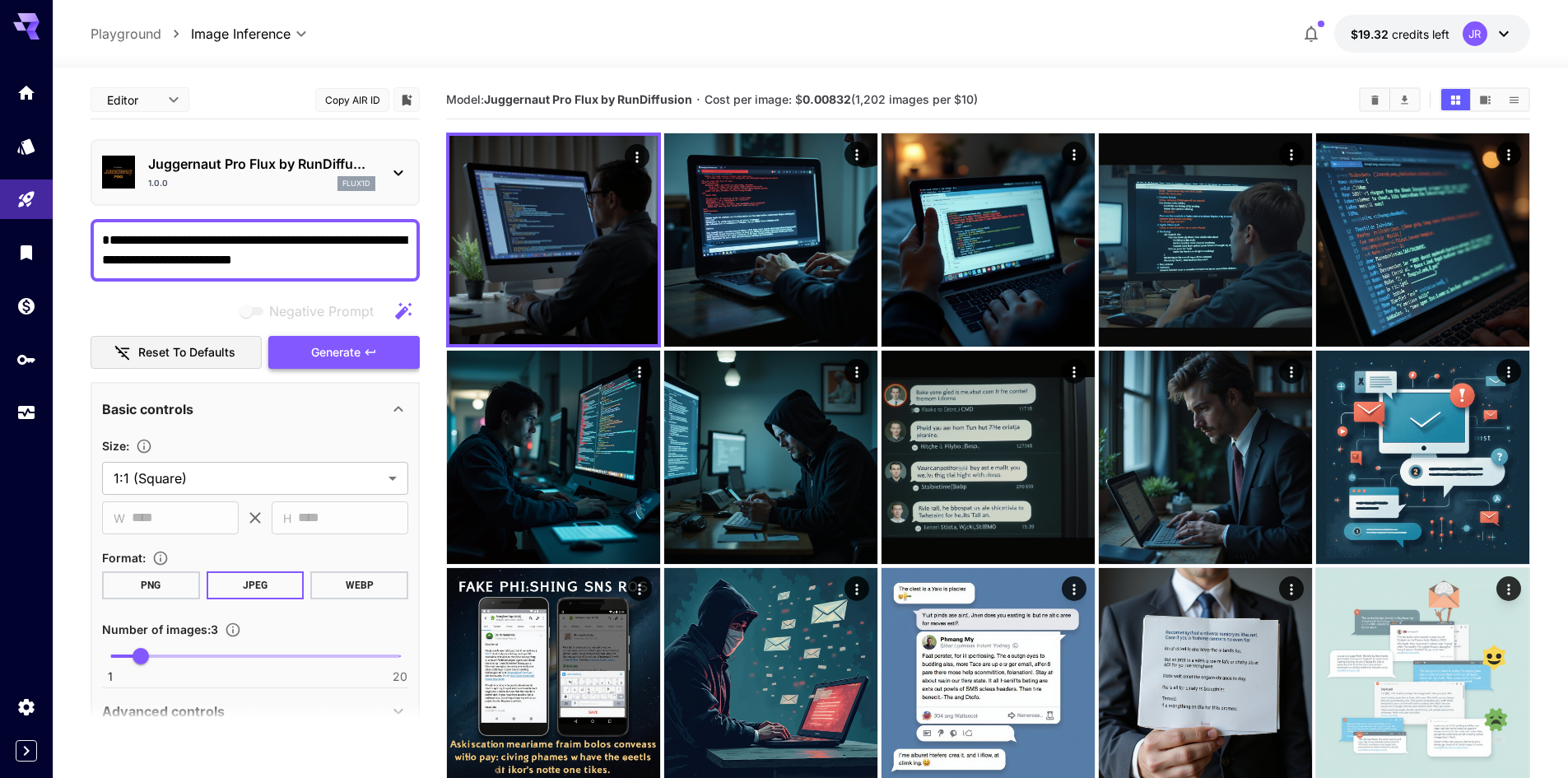
click at [371, 350] on icon "button" at bounding box center [370, 352] width 13 height 13
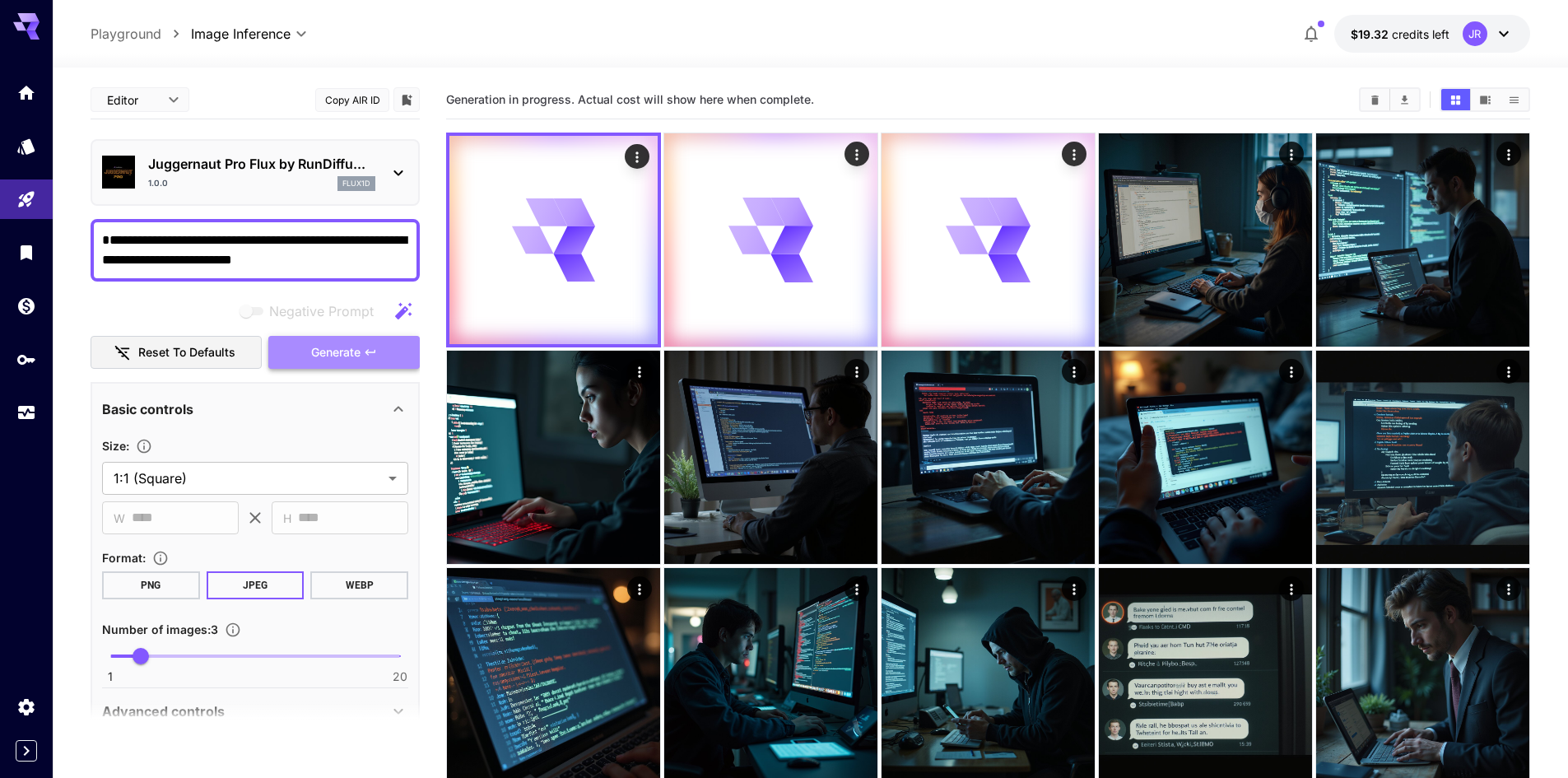
click at [335, 354] on span "Generate" at bounding box center [336, 352] width 50 height 20
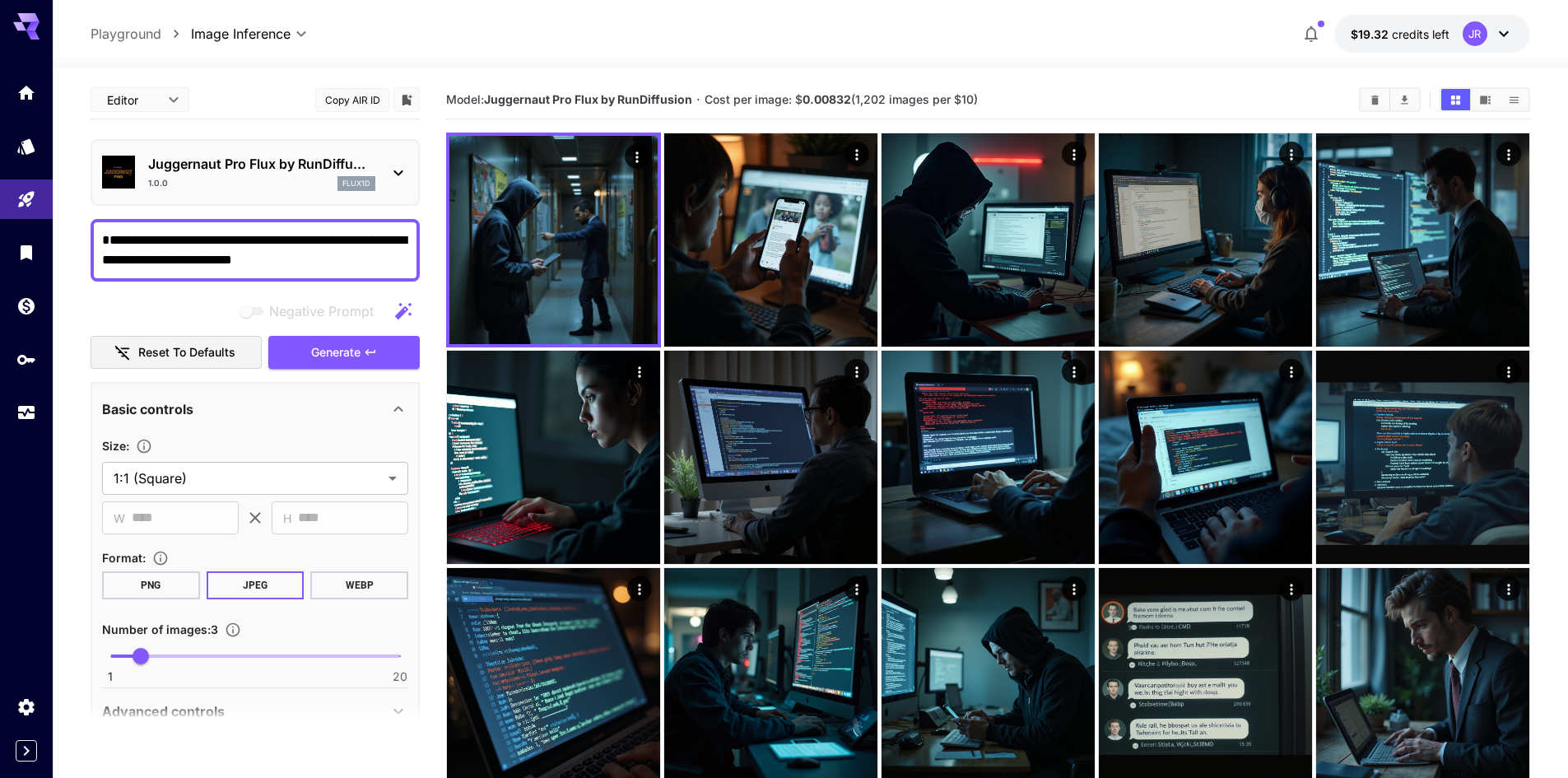
drag, startPoint x: 324, startPoint y: 244, endPoint x: 184, endPoint y: 240, distance: 140.1
click at [184, 240] on textarea "**********" at bounding box center [255, 250] width 307 height 39
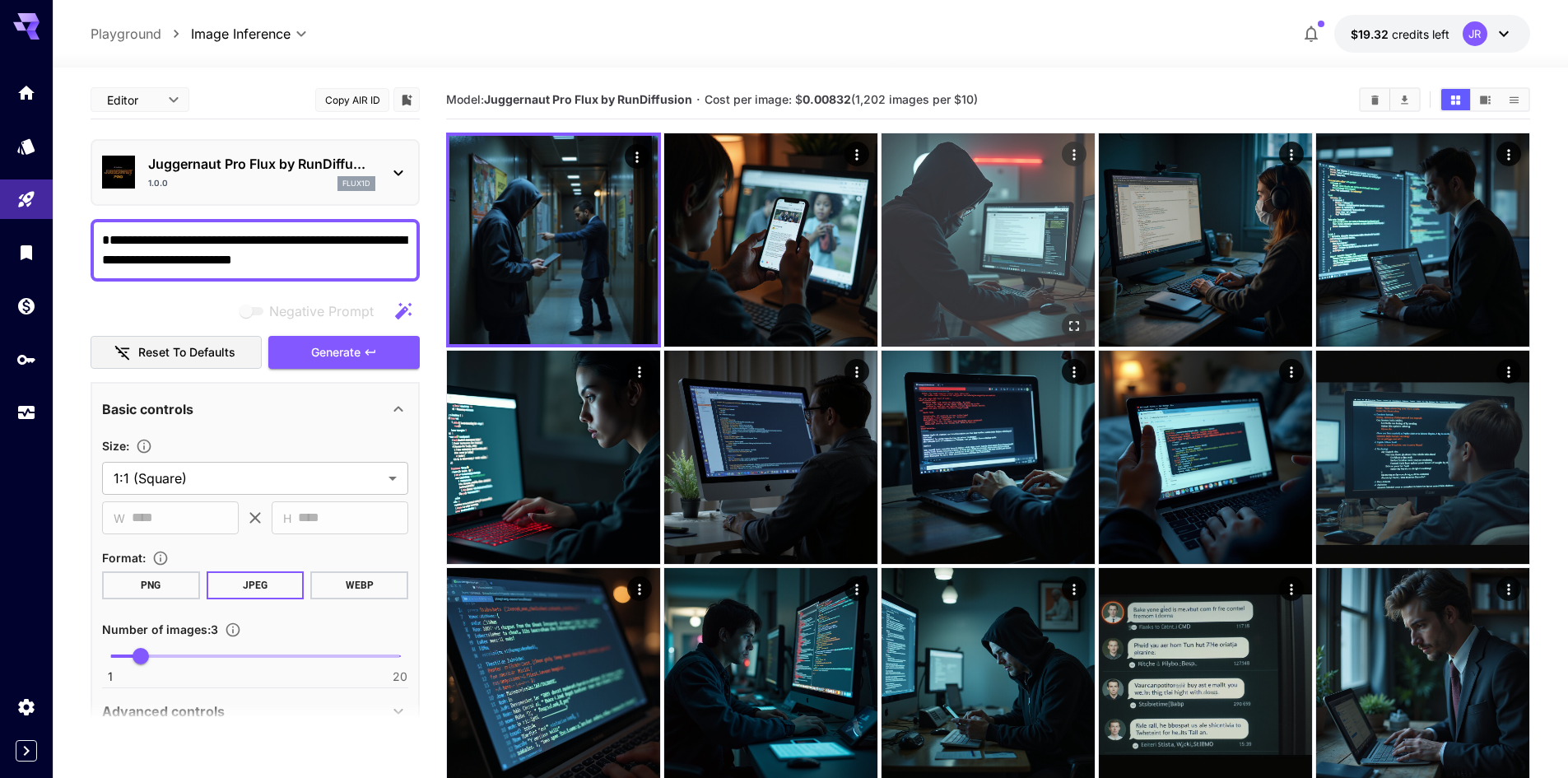
click at [983, 245] on img at bounding box center [988, 240] width 213 height 213
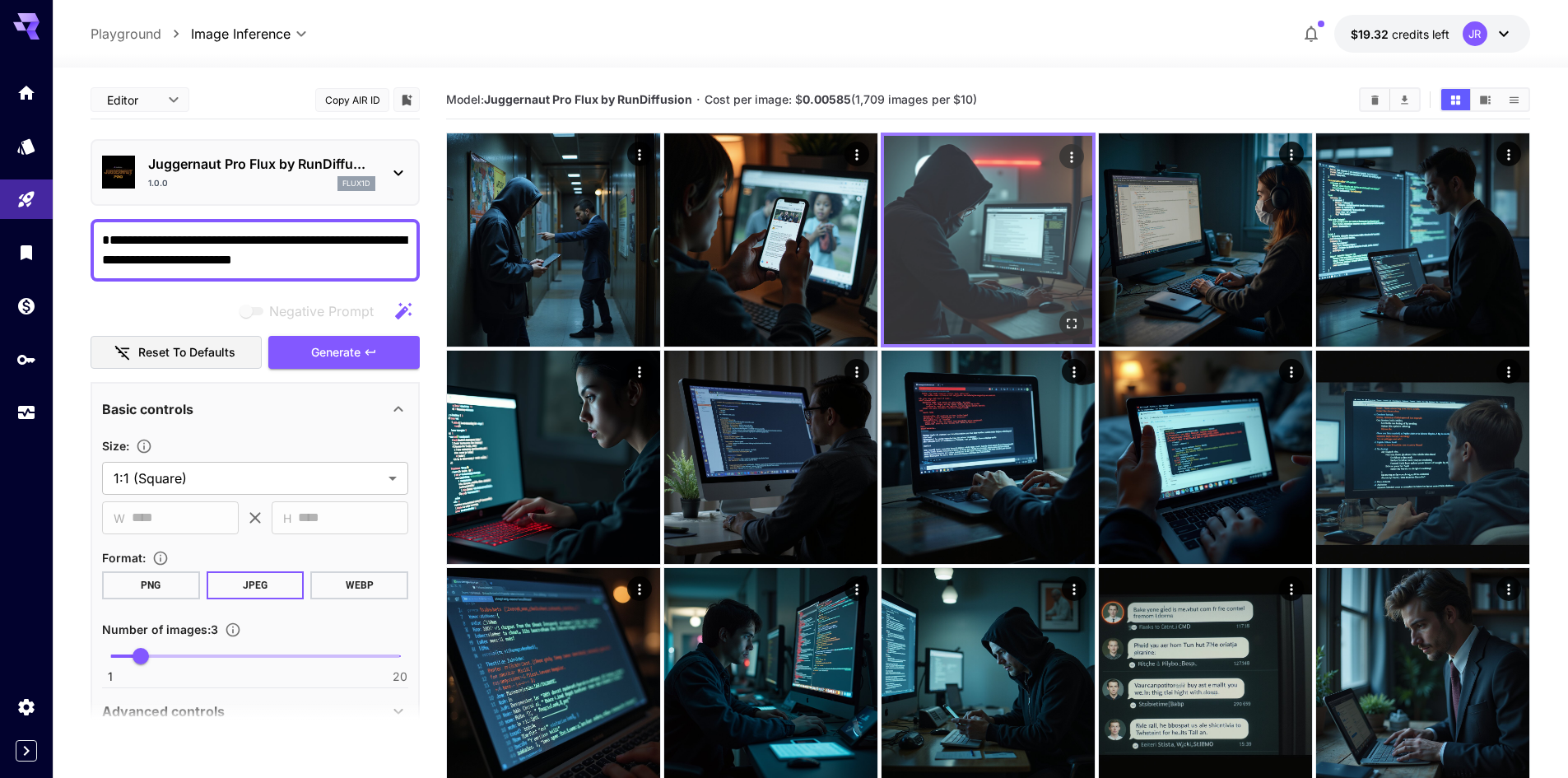
click at [983, 245] on img at bounding box center [988, 240] width 208 height 208
click at [1069, 322] on icon "Open in fullscreen" at bounding box center [1072, 324] width 17 height 17
click at [1068, 160] on icon "Actions" at bounding box center [1072, 157] width 17 height 17
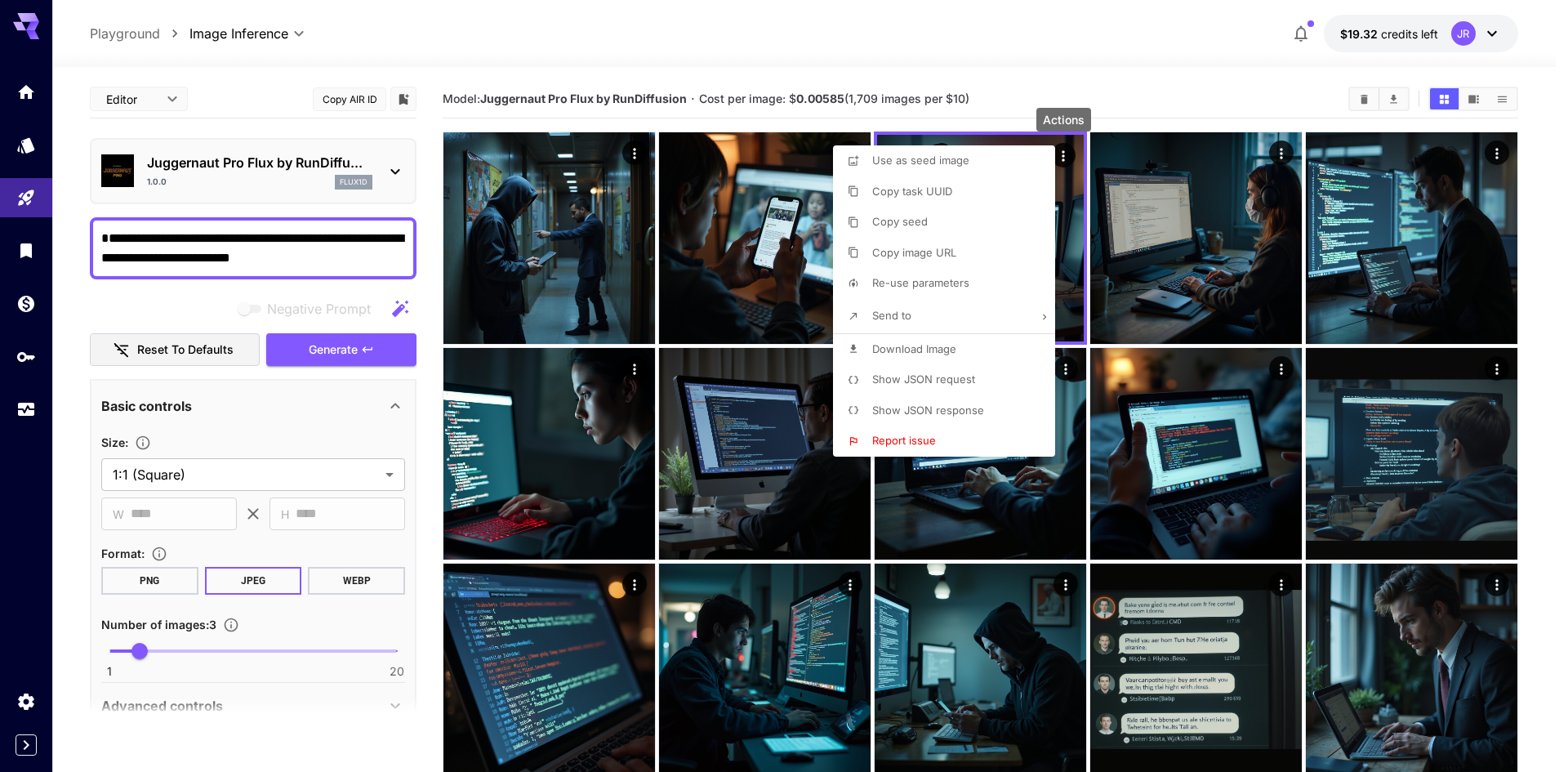
click at [935, 346] on span "Download Image" at bounding box center [914, 349] width 84 height 13
